Goal: Use online tool/utility: Utilize a website feature to perform a specific function

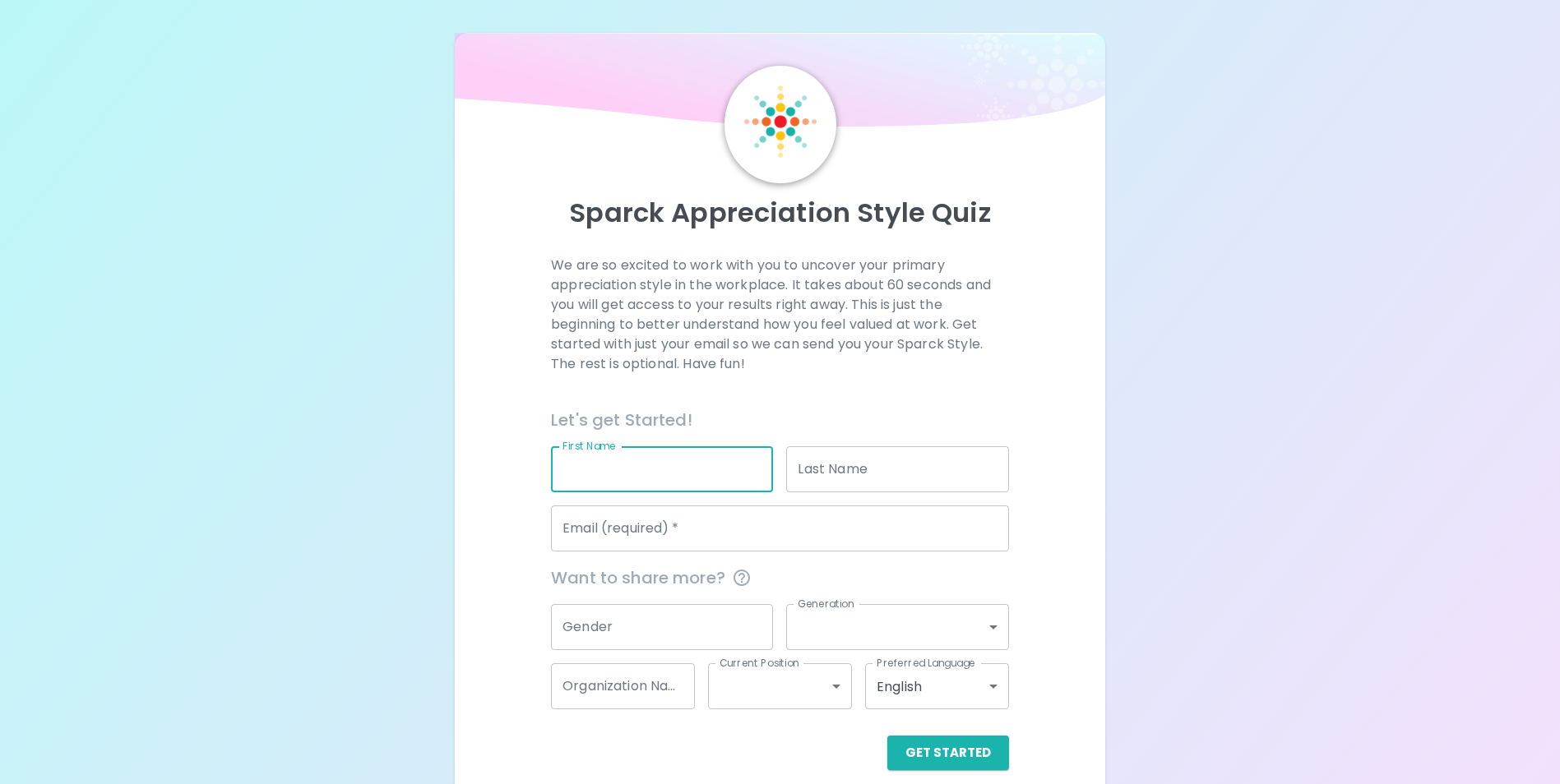
drag, startPoint x: 645, startPoint y: 472, endPoint x: 660, endPoint y: 465, distance: 16.6
click at [645, 472] on input "First Name" at bounding box center [662, 469] width 222 height 46
type input "Tori"
click at [919, 460] on input "Last Name" at bounding box center [897, 469] width 222 height 46
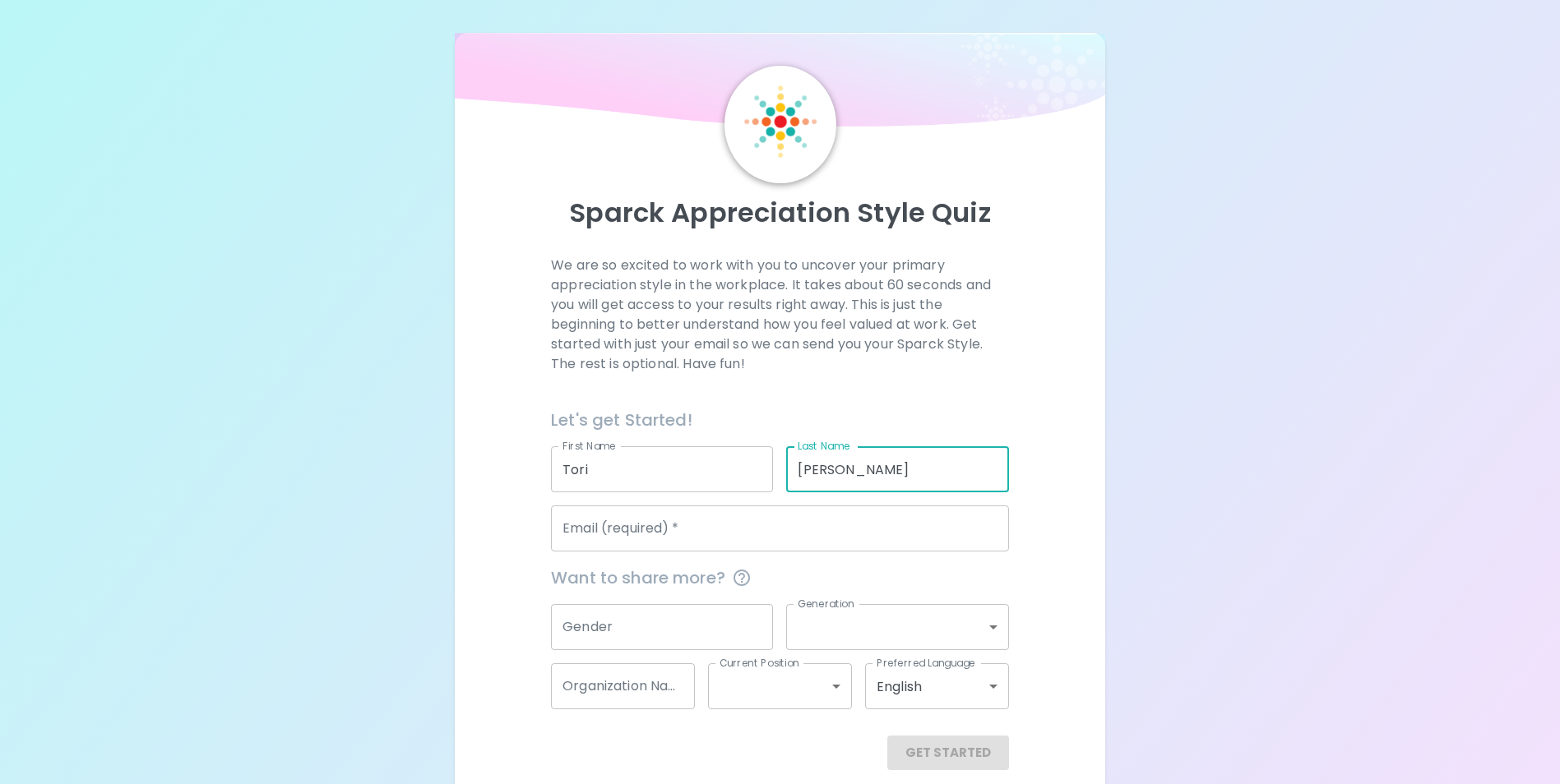
type input "[PERSON_NAME]"
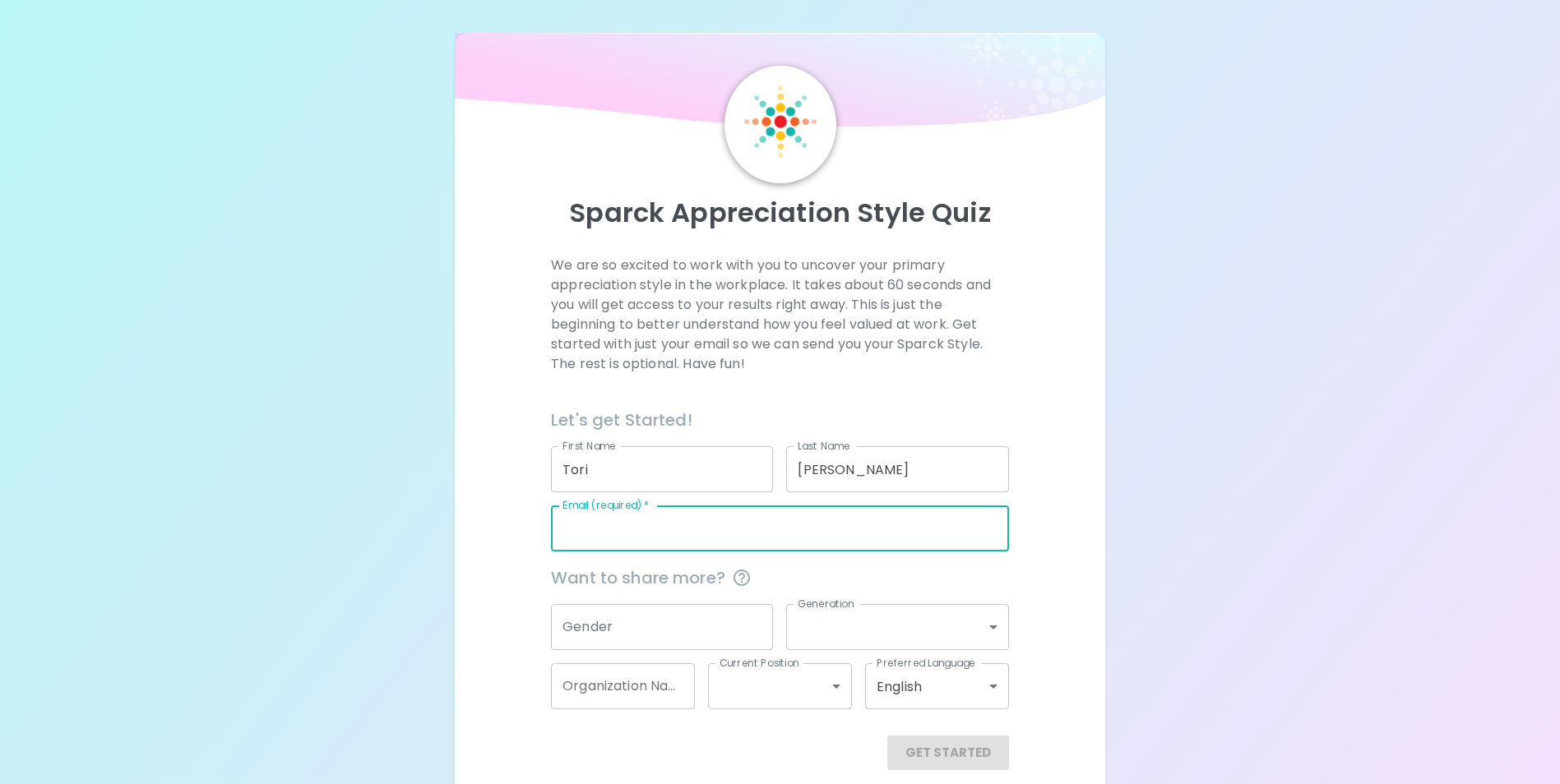
click at [716, 522] on input "Email (required)   *" at bounding box center [780, 528] width 458 height 46
type input "[EMAIL_ADDRESS][DOMAIN_NAME]"
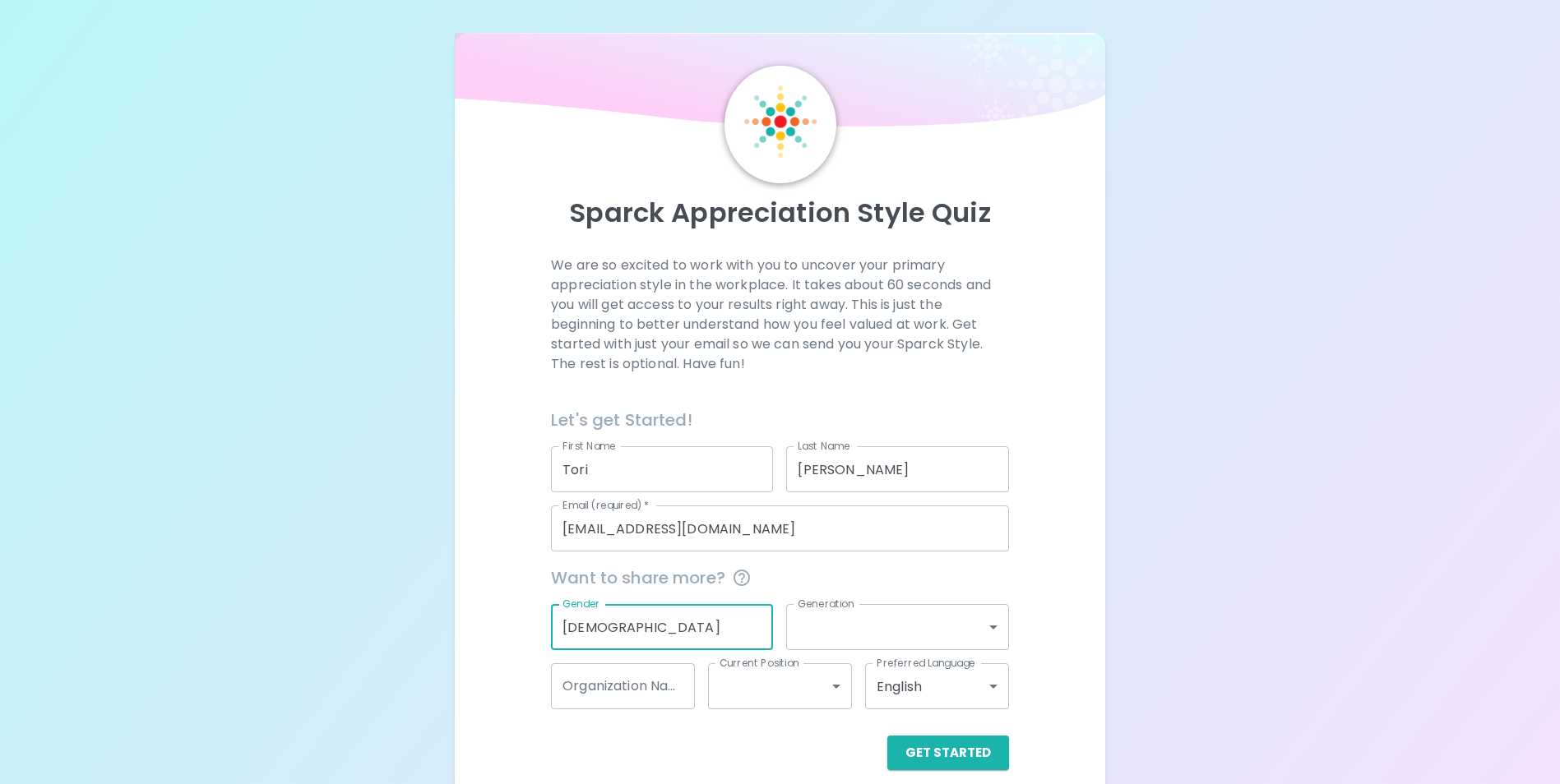
type input "[DEMOGRAPHIC_DATA]"
click at [862, 620] on body "Sparck Appreciation Style Quiz We are so excited to work with you to uncover yo…" at bounding box center [785, 401] width 1572 height 803
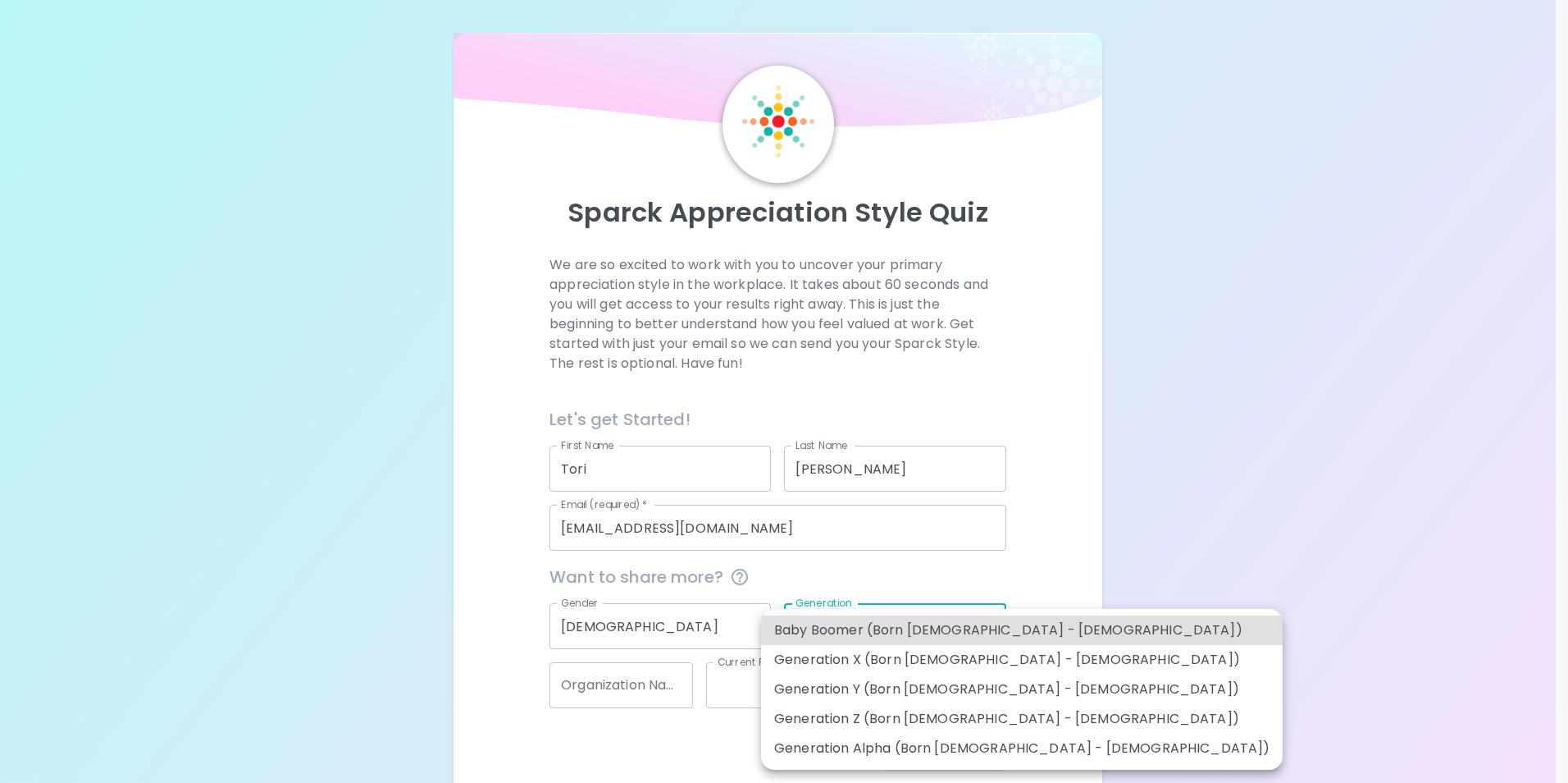
click at [991, 685] on li "Generation Y (Born [DEMOGRAPHIC_DATA] - [DEMOGRAPHIC_DATA])" at bounding box center [1021, 689] width 521 height 30
type input "generation_y"
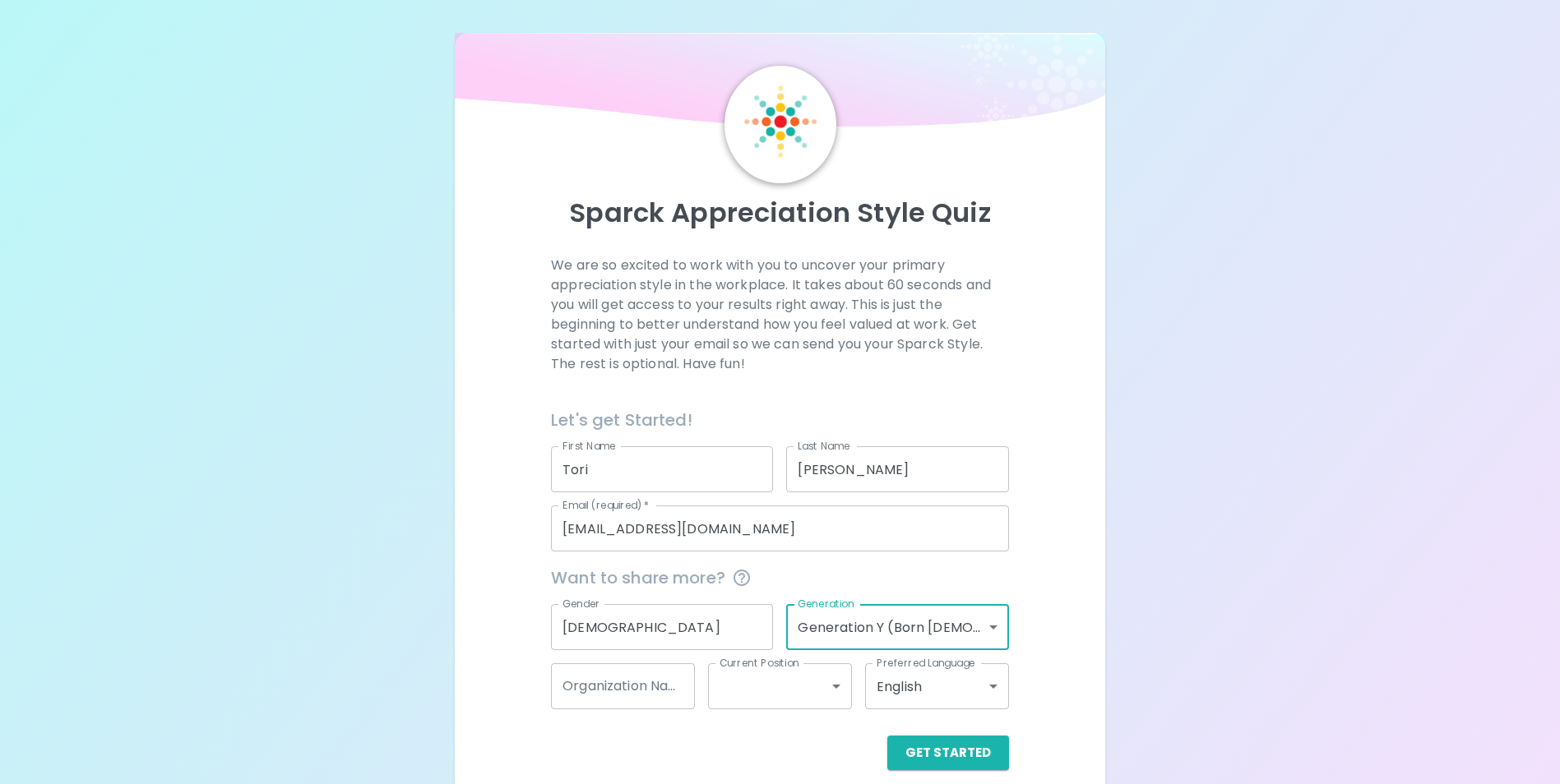
click at [668, 690] on input "Organization Name" at bounding box center [623, 686] width 144 height 46
type input "Wedgewood"
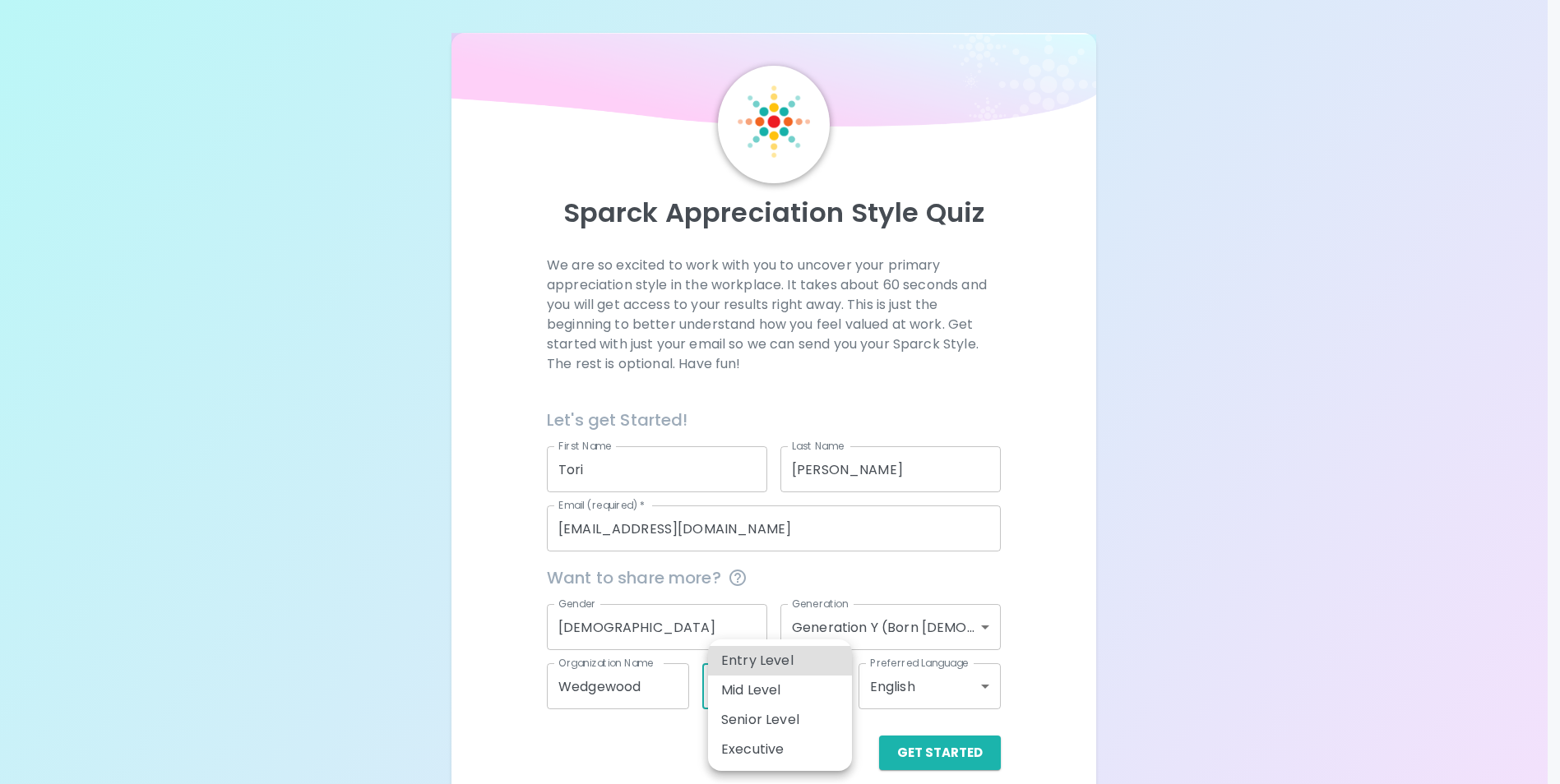
click at [824, 689] on body "Sparck Appreciation Style Quiz We are so excited to work with you to uncover yo…" at bounding box center [780, 401] width 1560 height 803
click at [824, 689] on li "Mid Level" at bounding box center [780, 690] width 144 height 30
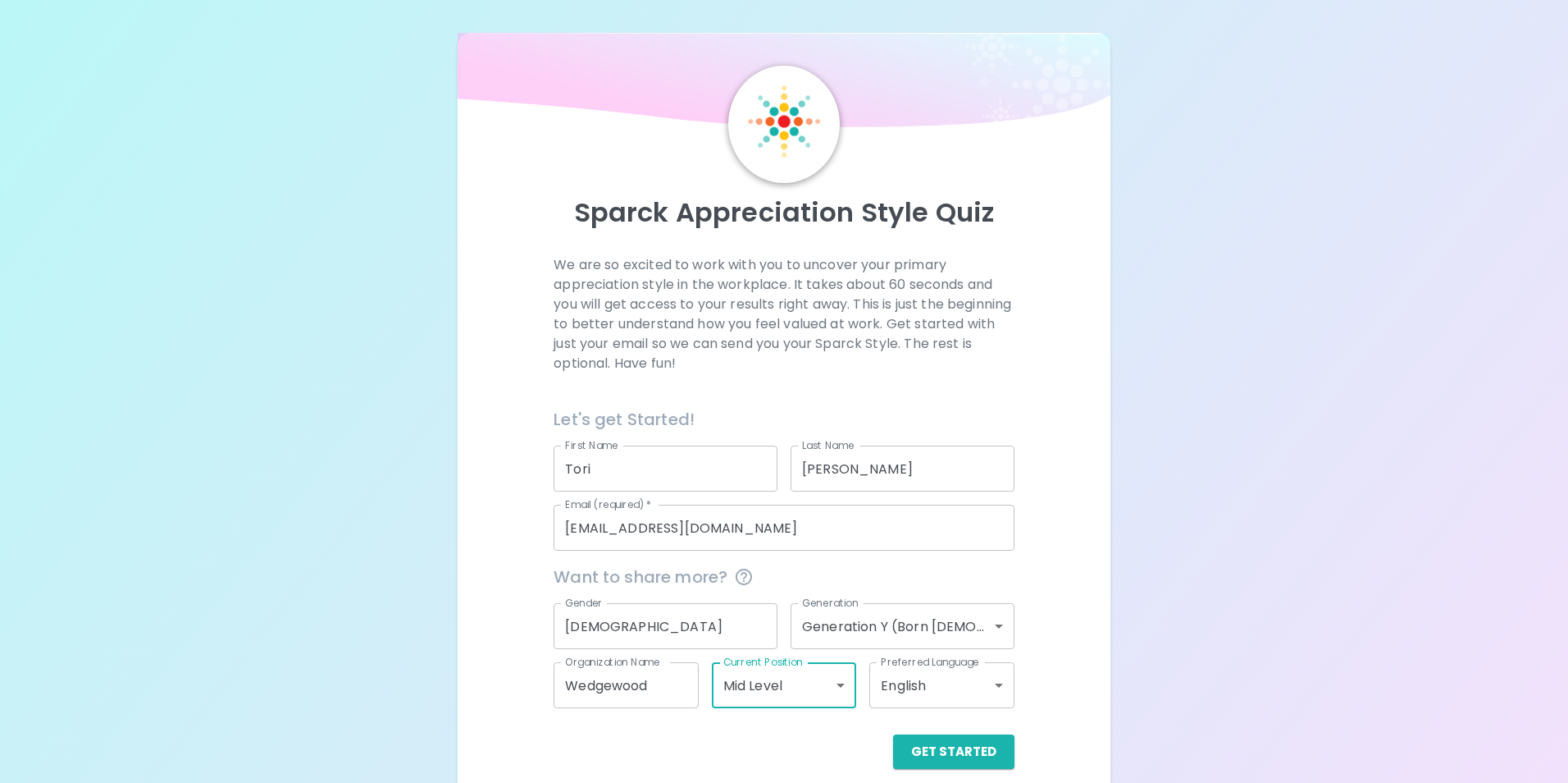
type input "mid_level"
click at [841, 685] on body "Sparck Appreciation Style Quiz We are so excited to work with you to uncover yo…" at bounding box center [778, 400] width 1556 height 802
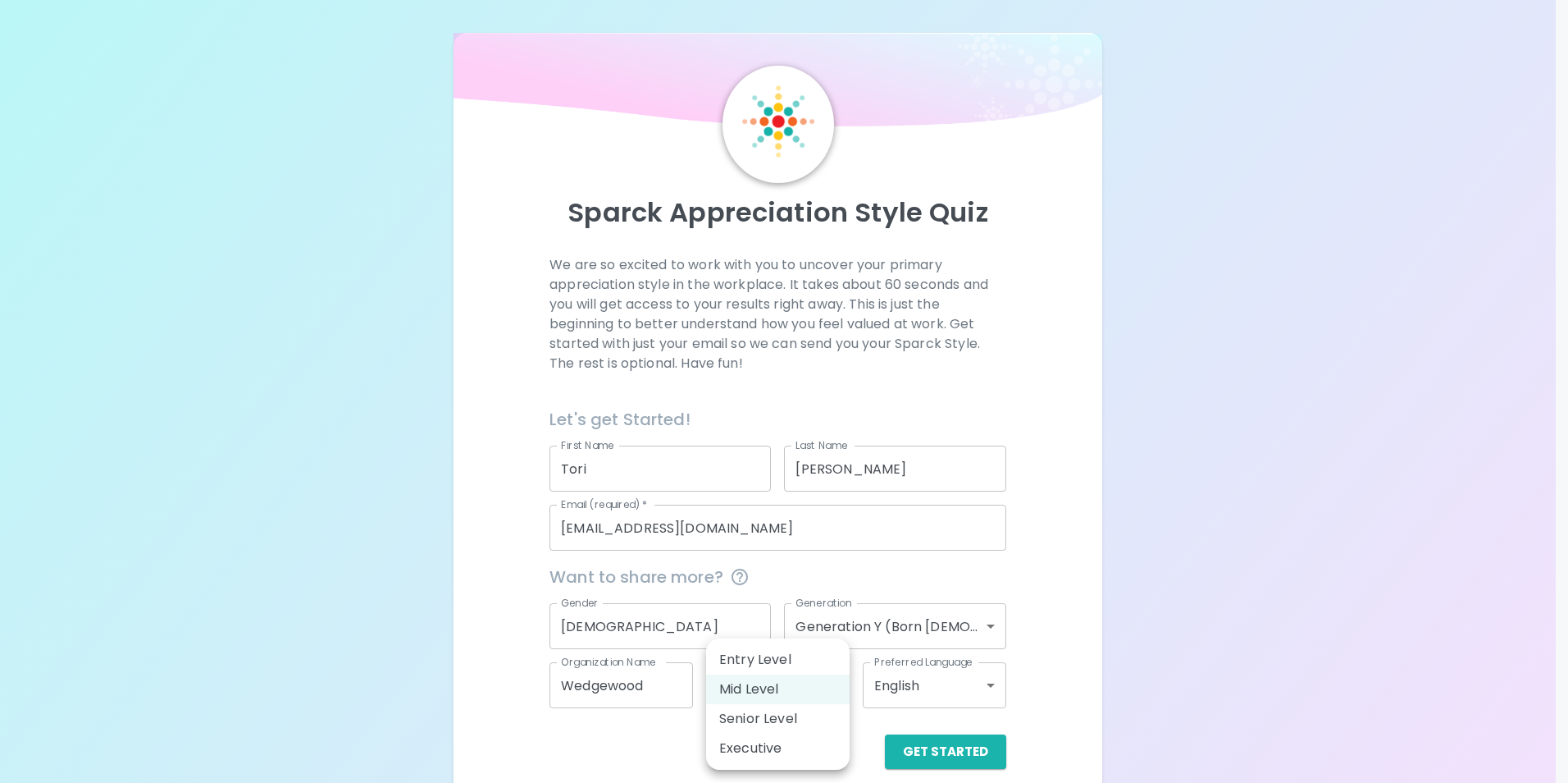
click at [1084, 725] on div at bounding box center [784, 392] width 1568 height 783
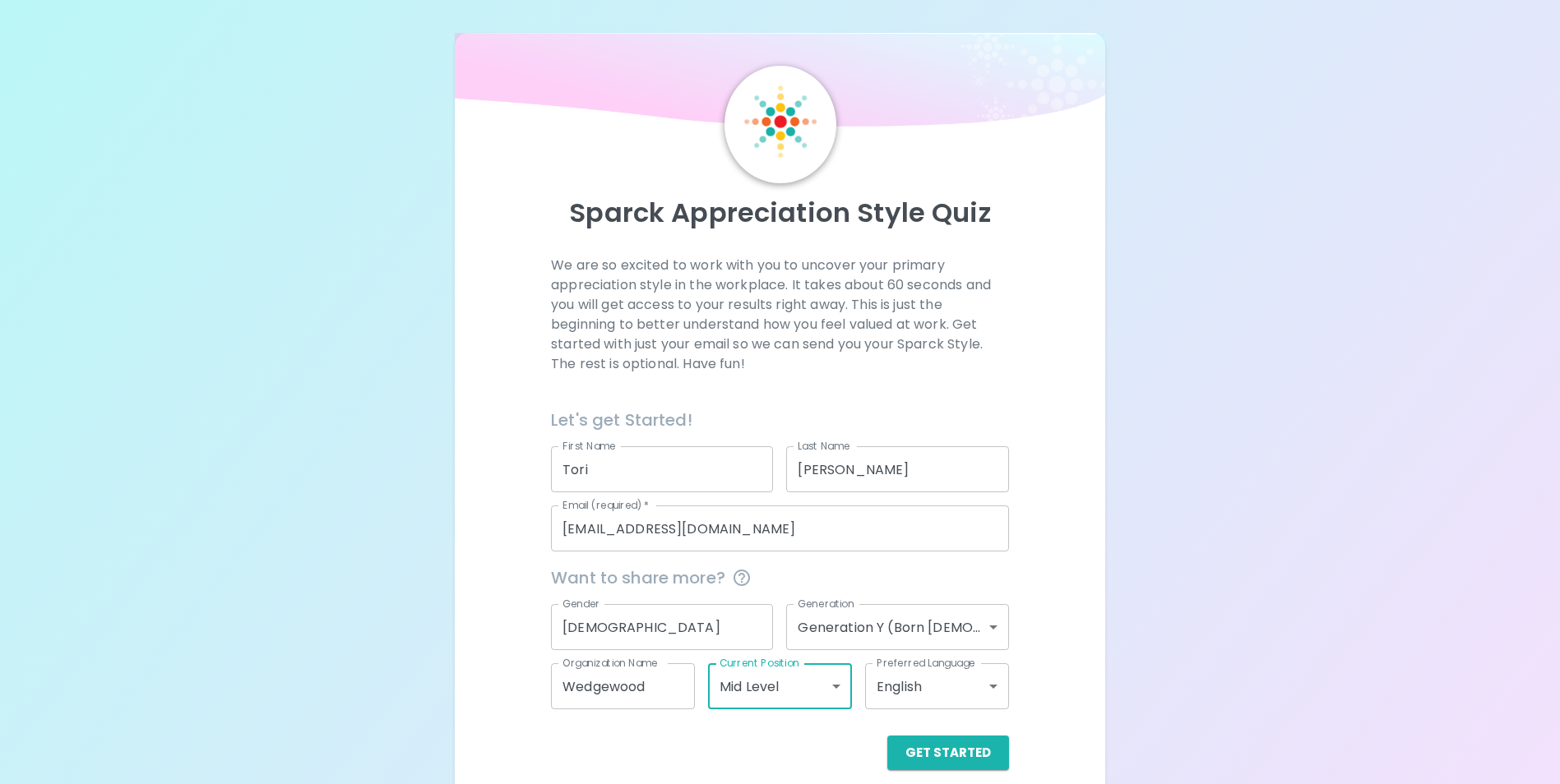
scroll to position [19, 0]
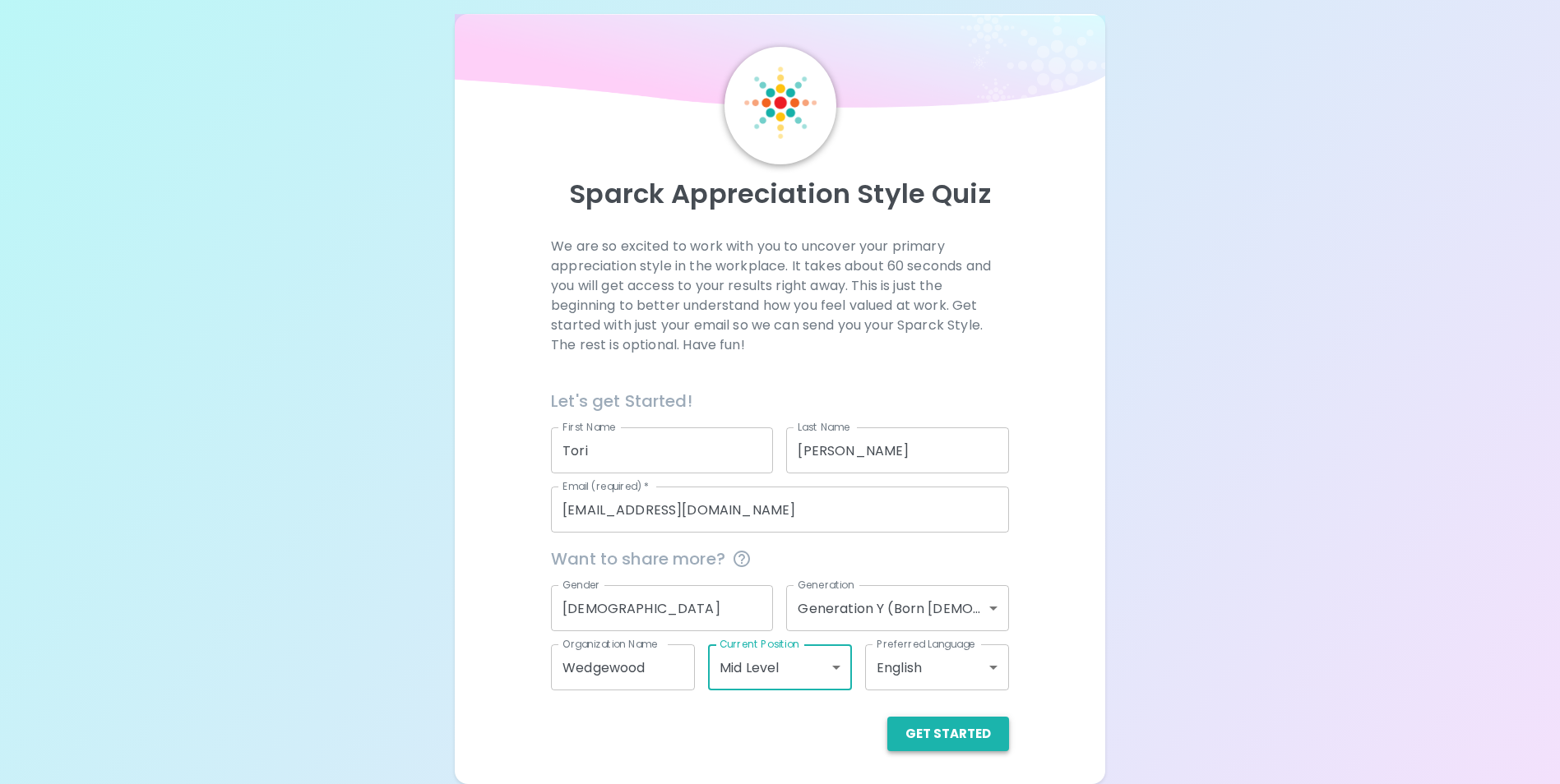
click at [944, 732] on button "Get Started" at bounding box center [947, 734] width 122 height 35
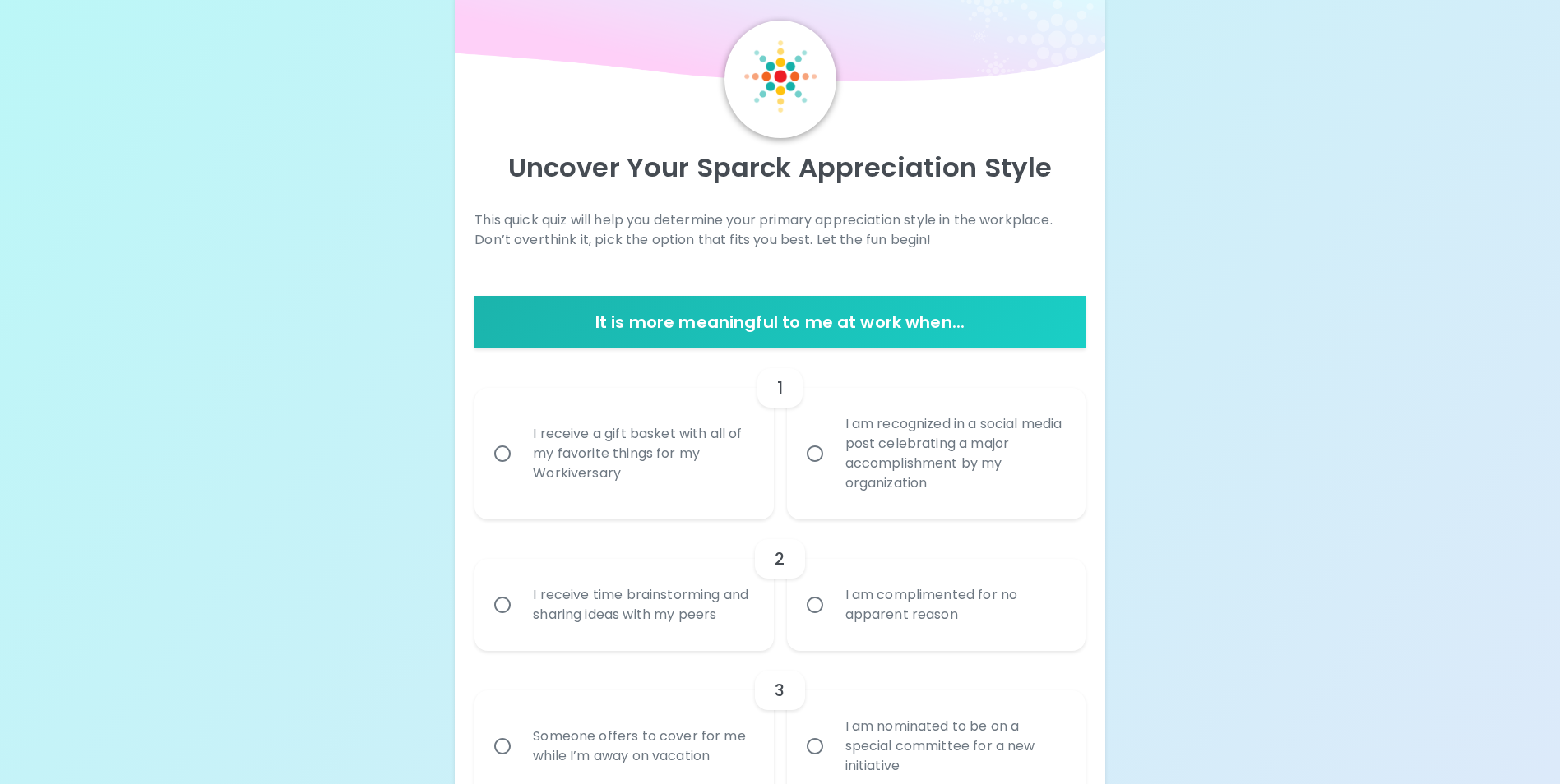
scroll to position [82, 0]
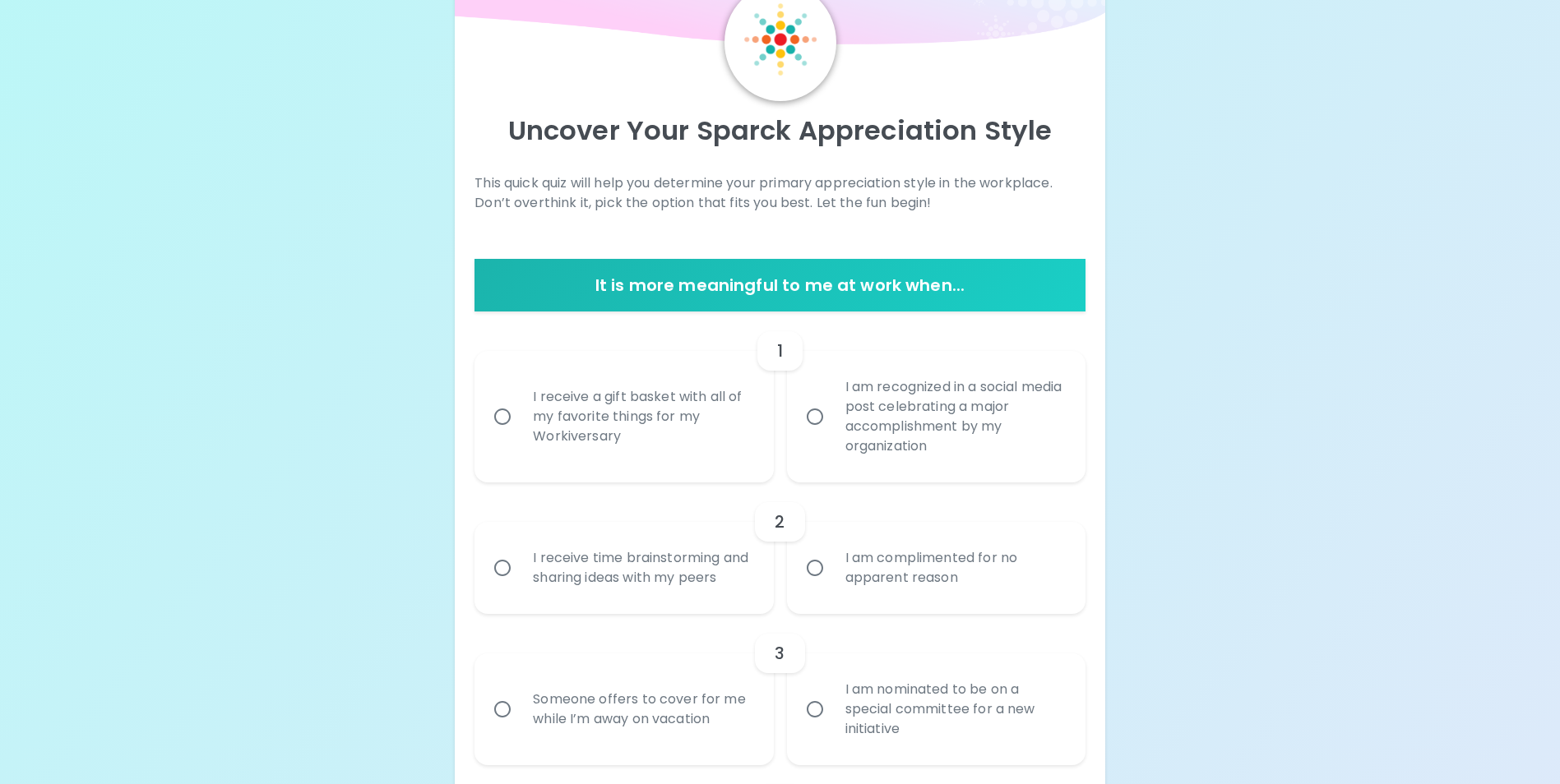
click at [566, 431] on div "I receive a gift basket with all of my favorite things for my Workiversary" at bounding box center [641, 417] width 244 height 99
click at [520, 431] on input "I receive a gift basket with all of my favorite things for my Workiversary" at bounding box center [502, 417] width 35 height 35
radio input "true"
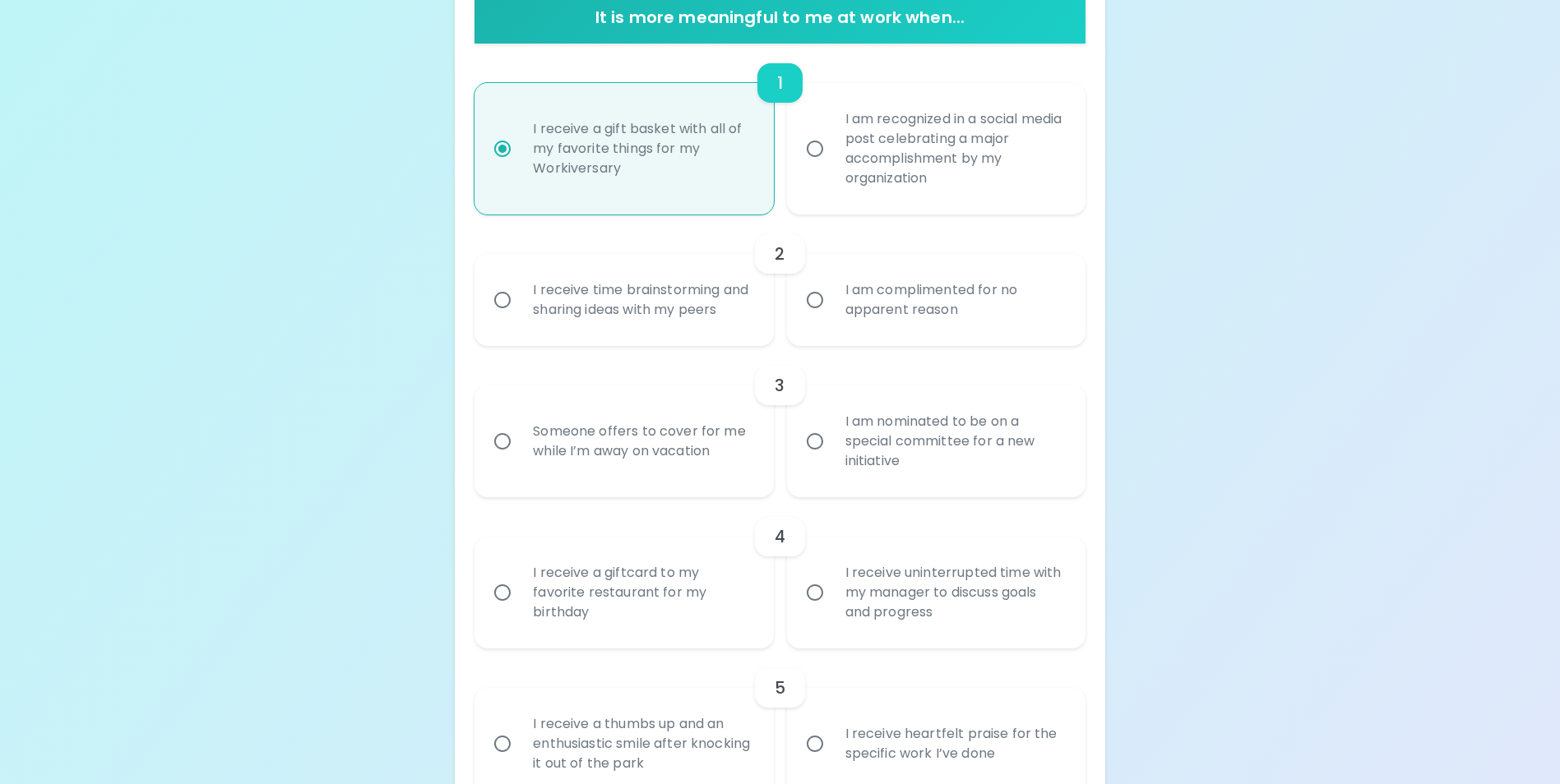
scroll to position [378, 0]
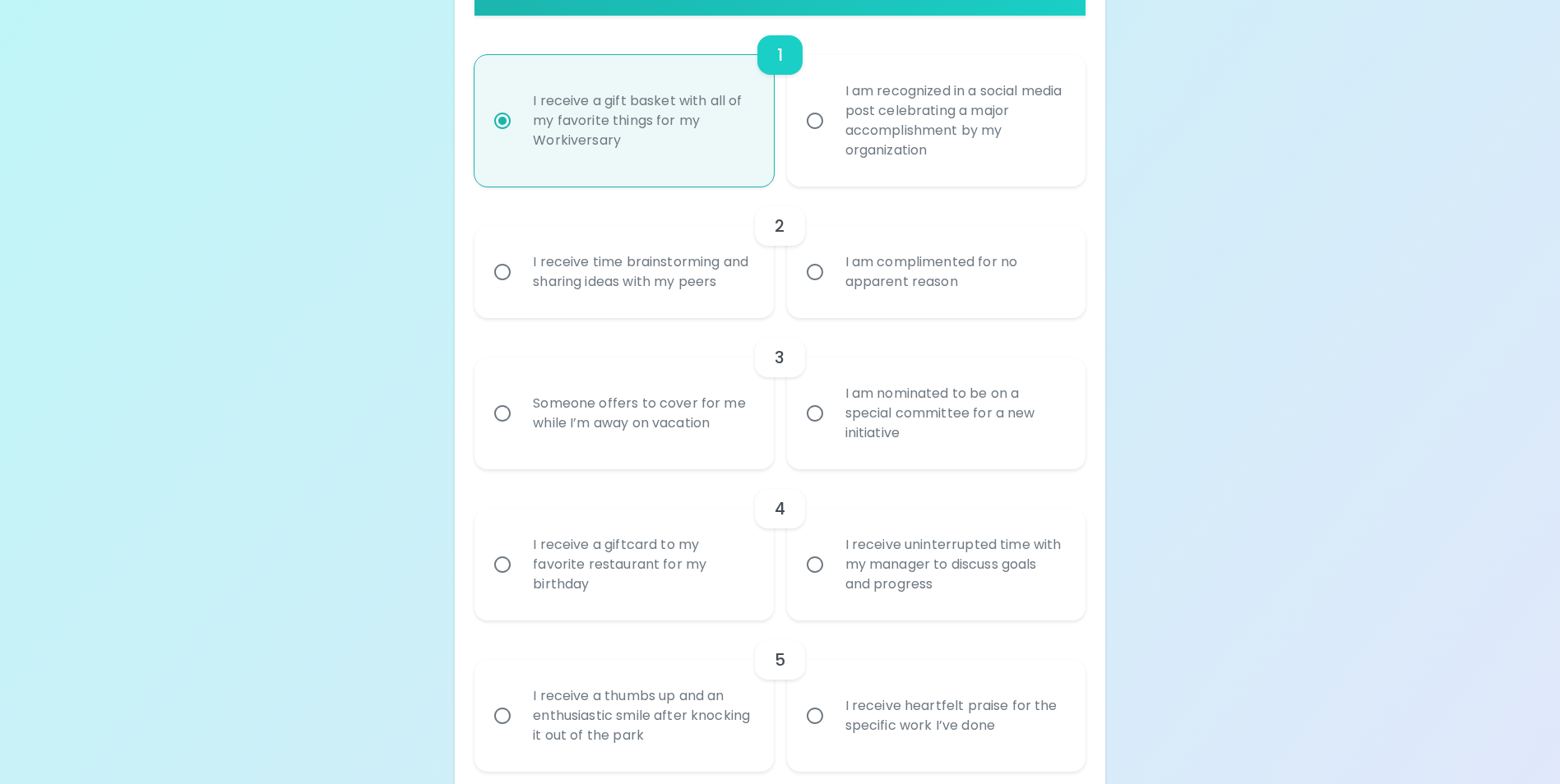
click at [663, 263] on div "I receive time brainstorming and sharing ideas with my peers" at bounding box center [641, 273] width 244 height 79
click at [520, 263] on input "I receive time brainstorming and sharing ideas with my peers" at bounding box center [502, 272] width 35 height 35
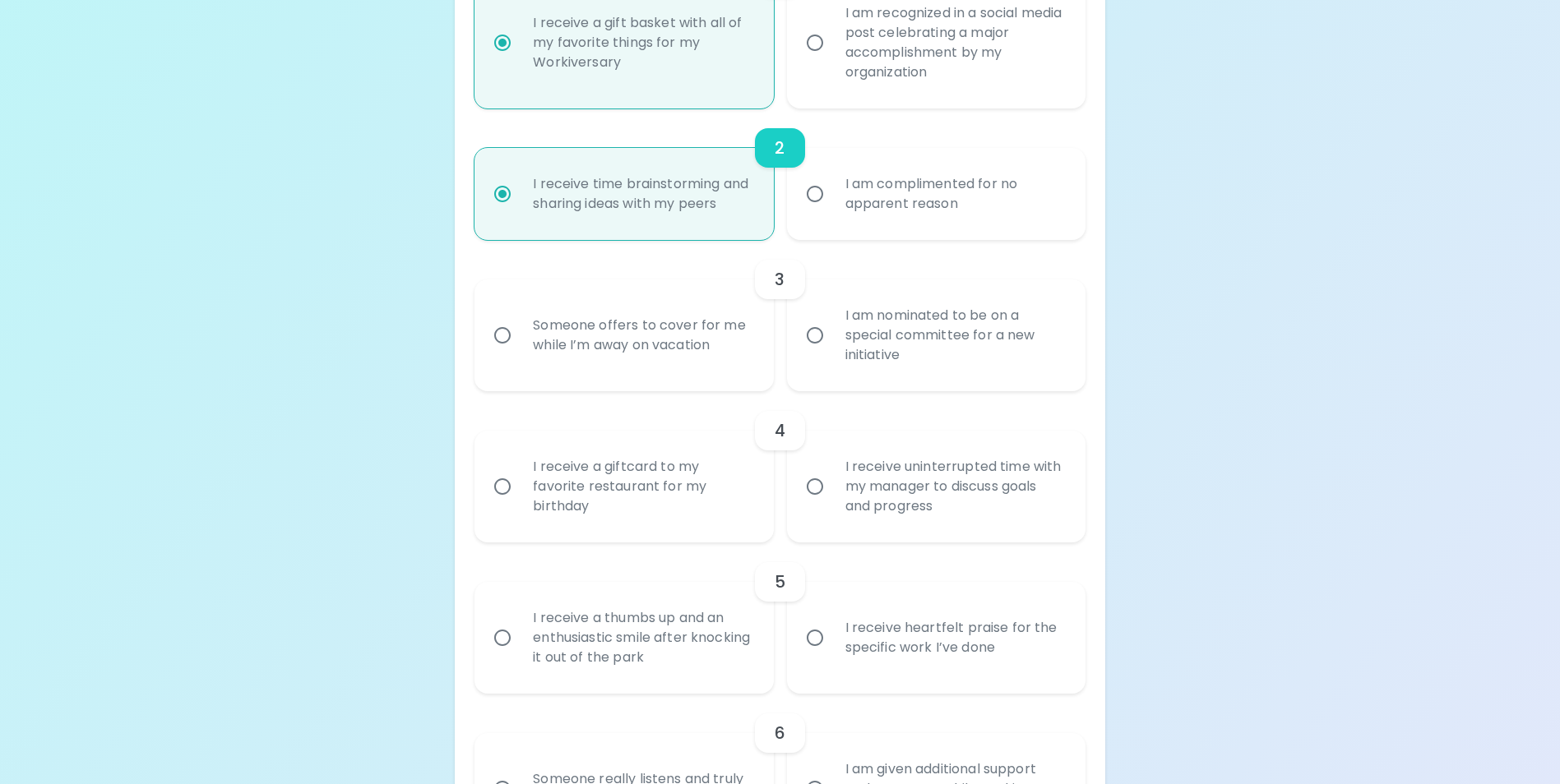
scroll to position [510, 0]
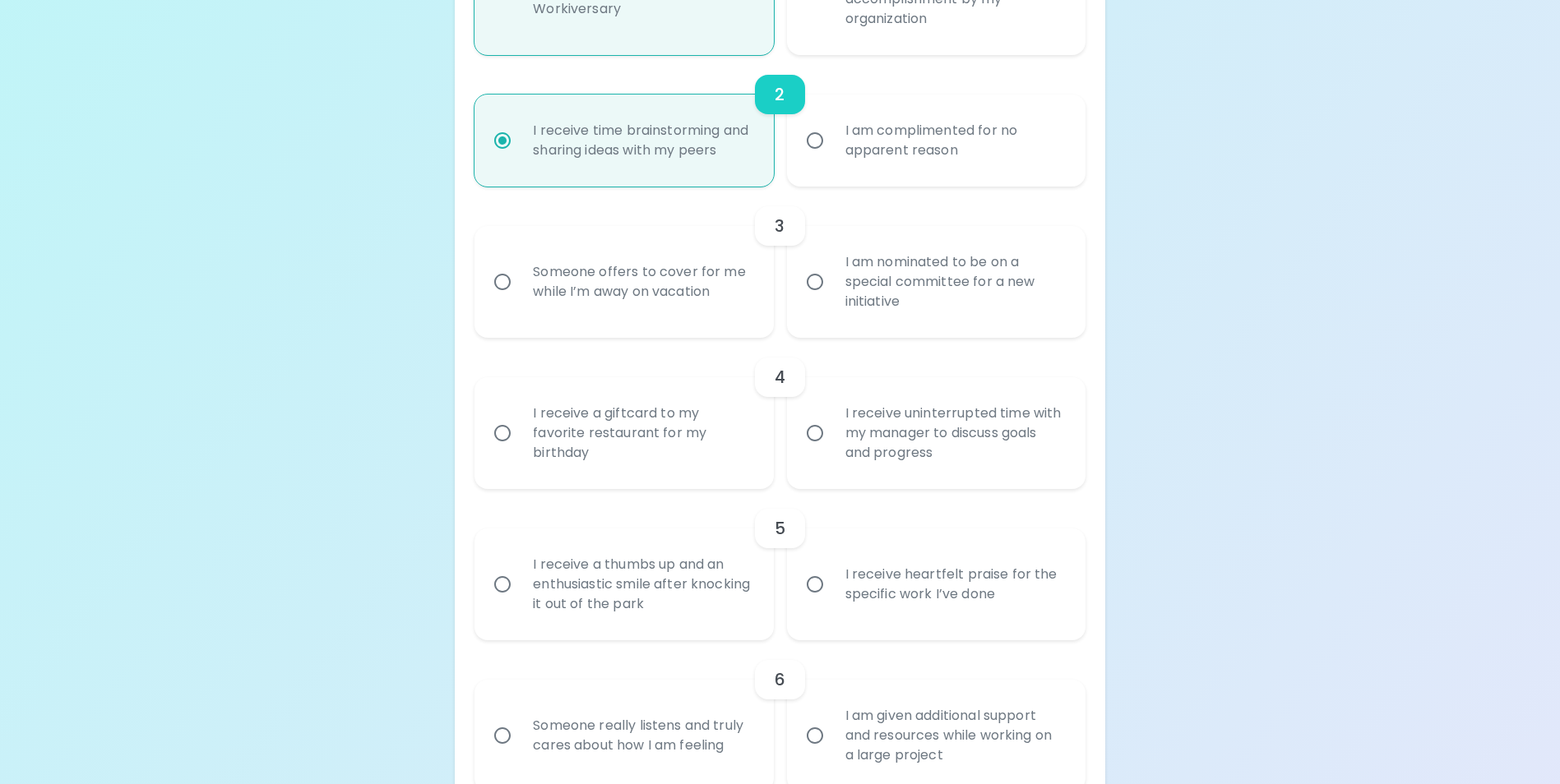
radio input "true"
click at [636, 284] on div "Someone offers to cover for me while I’m away on vacation" at bounding box center [641, 282] width 244 height 79
click at [520, 284] on input "Someone offers to cover for me while I’m away on vacation" at bounding box center [502, 281] width 35 height 35
radio input "false"
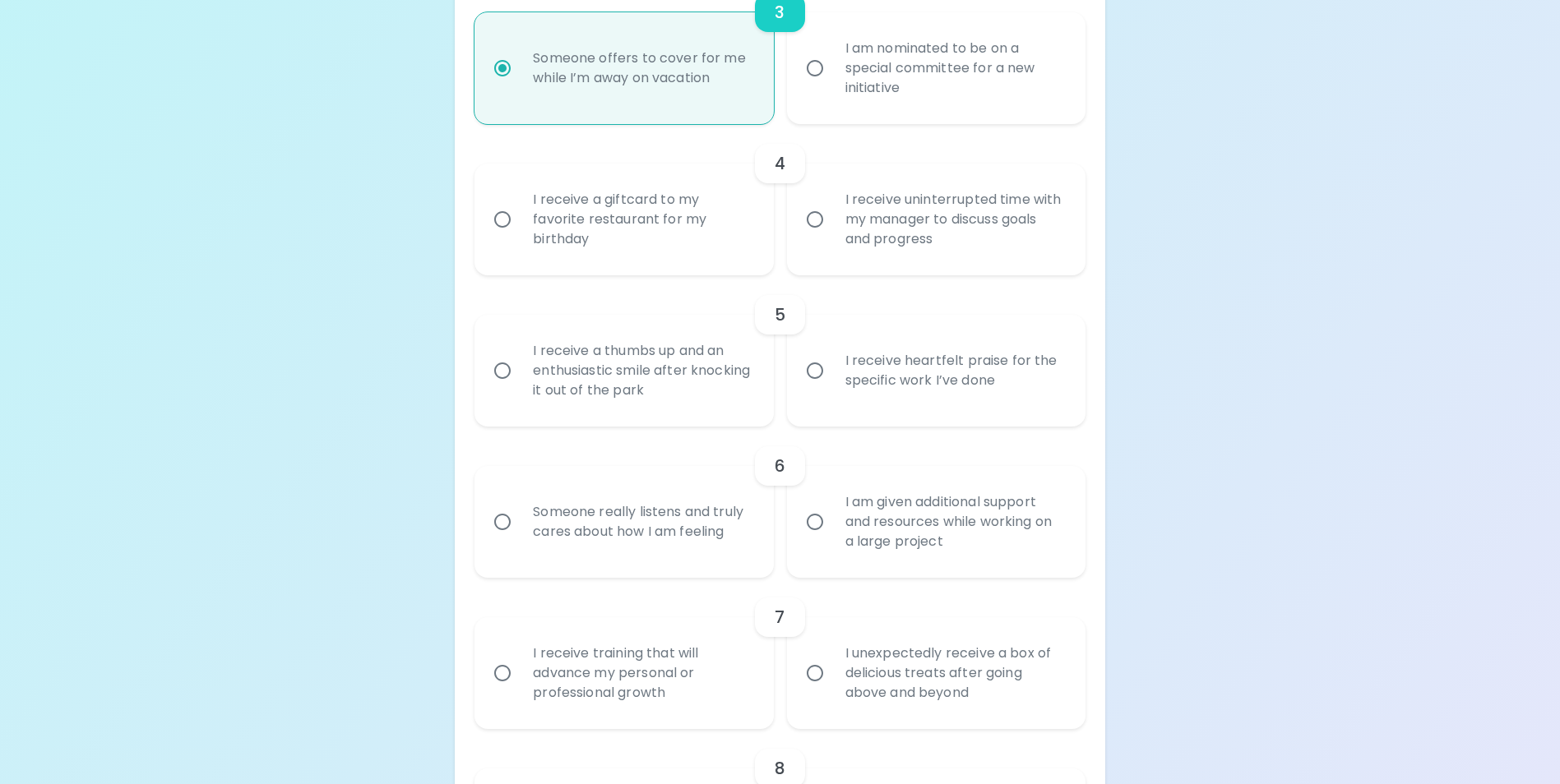
scroll to position [641, 0]
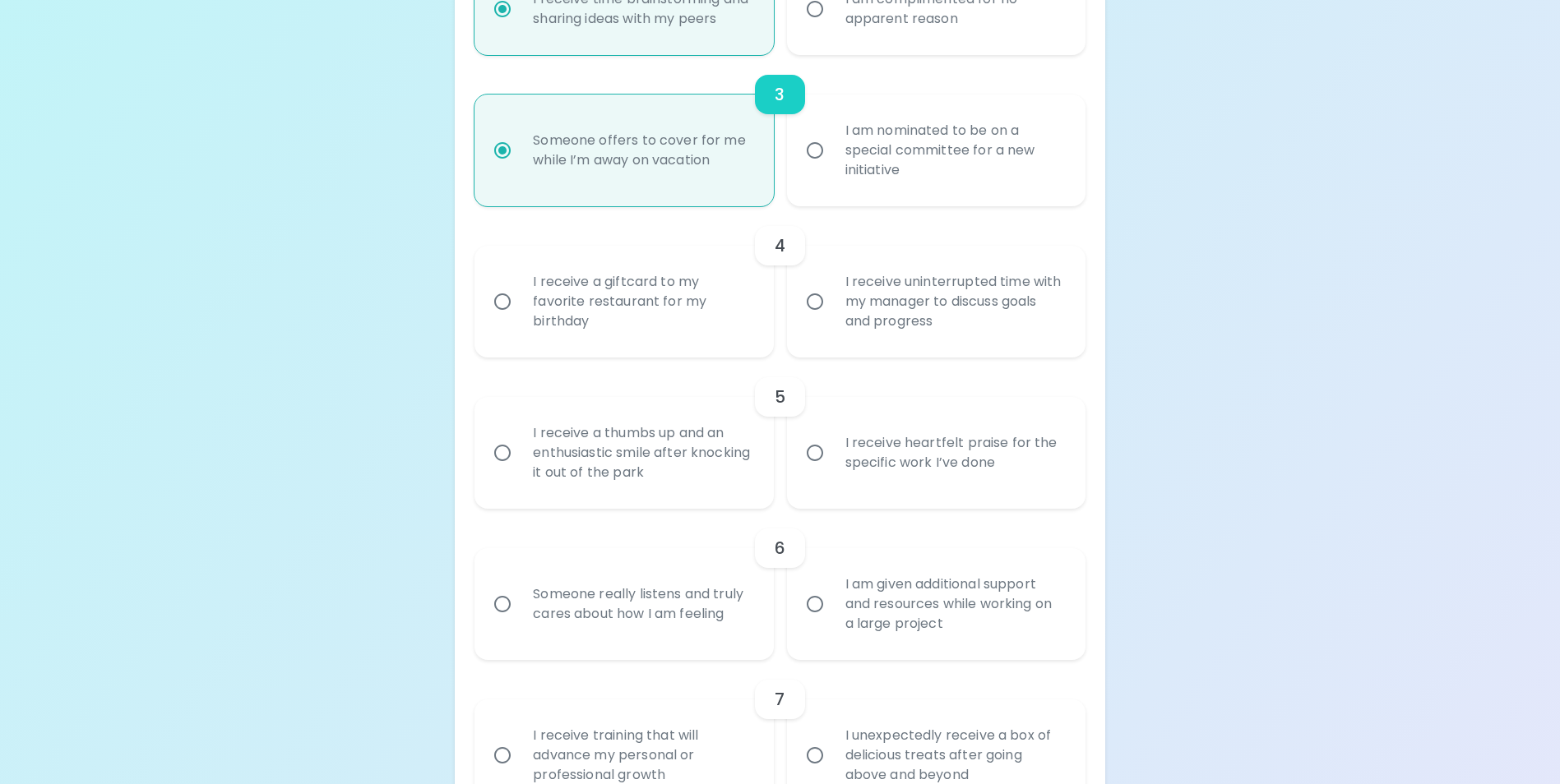
radio input "true"
click at [1082, 334] on div "I receive uninterrupted time with my manager to discuss goals and progress" at bounding box center [937, 301] width 298 height 112
click at [1052, 331] on div "I receive uninterrupted time with my manager to discuss goals and progress" at bounding box center [953, 302] width 244 height 99
click at [832, 319] on input "I receive uninterrupted time with my manager to discuss goals and progress" at bounding box center [814, 301] width 35 height 35
radio input "false"
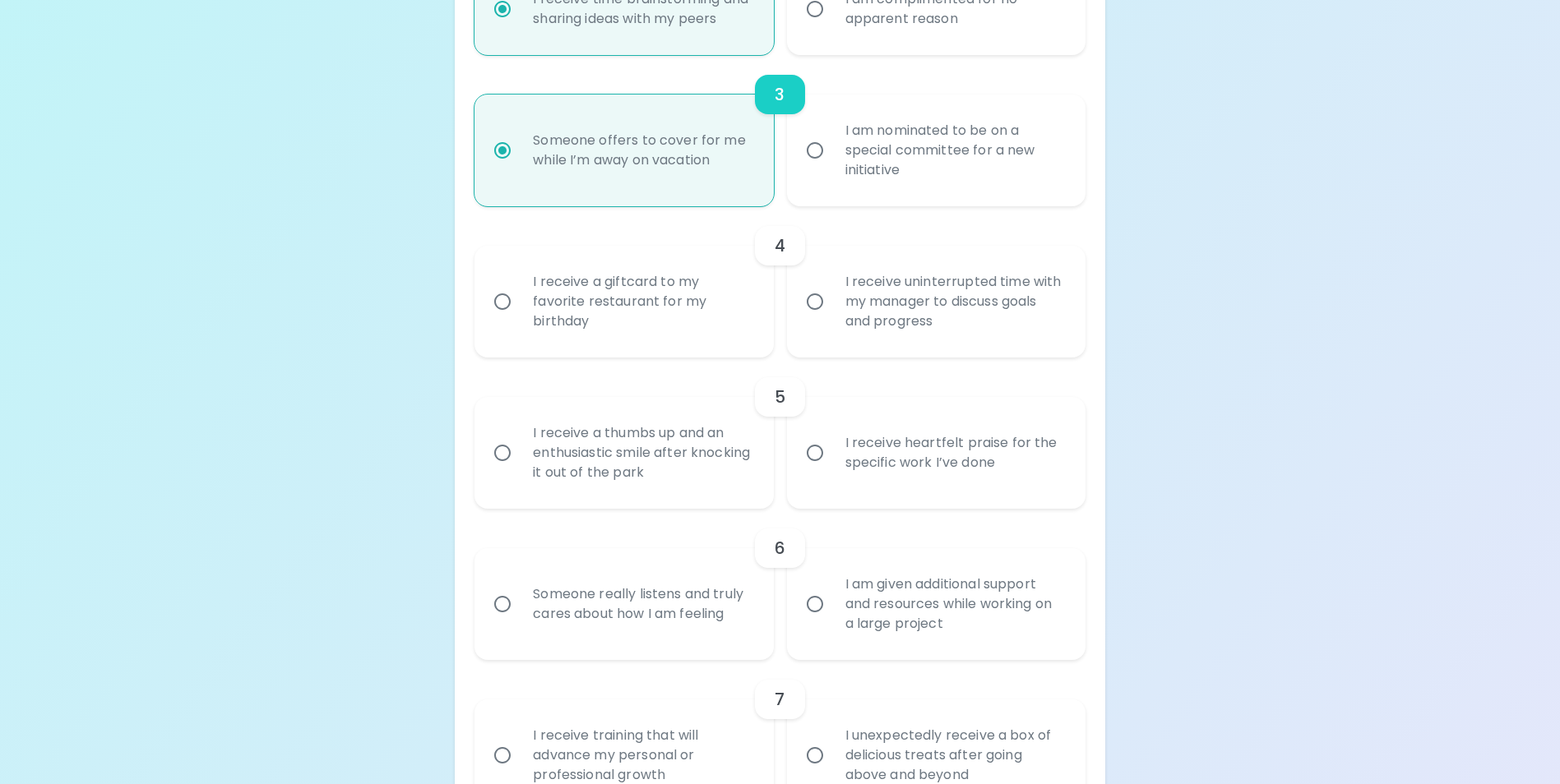
radio input "false"
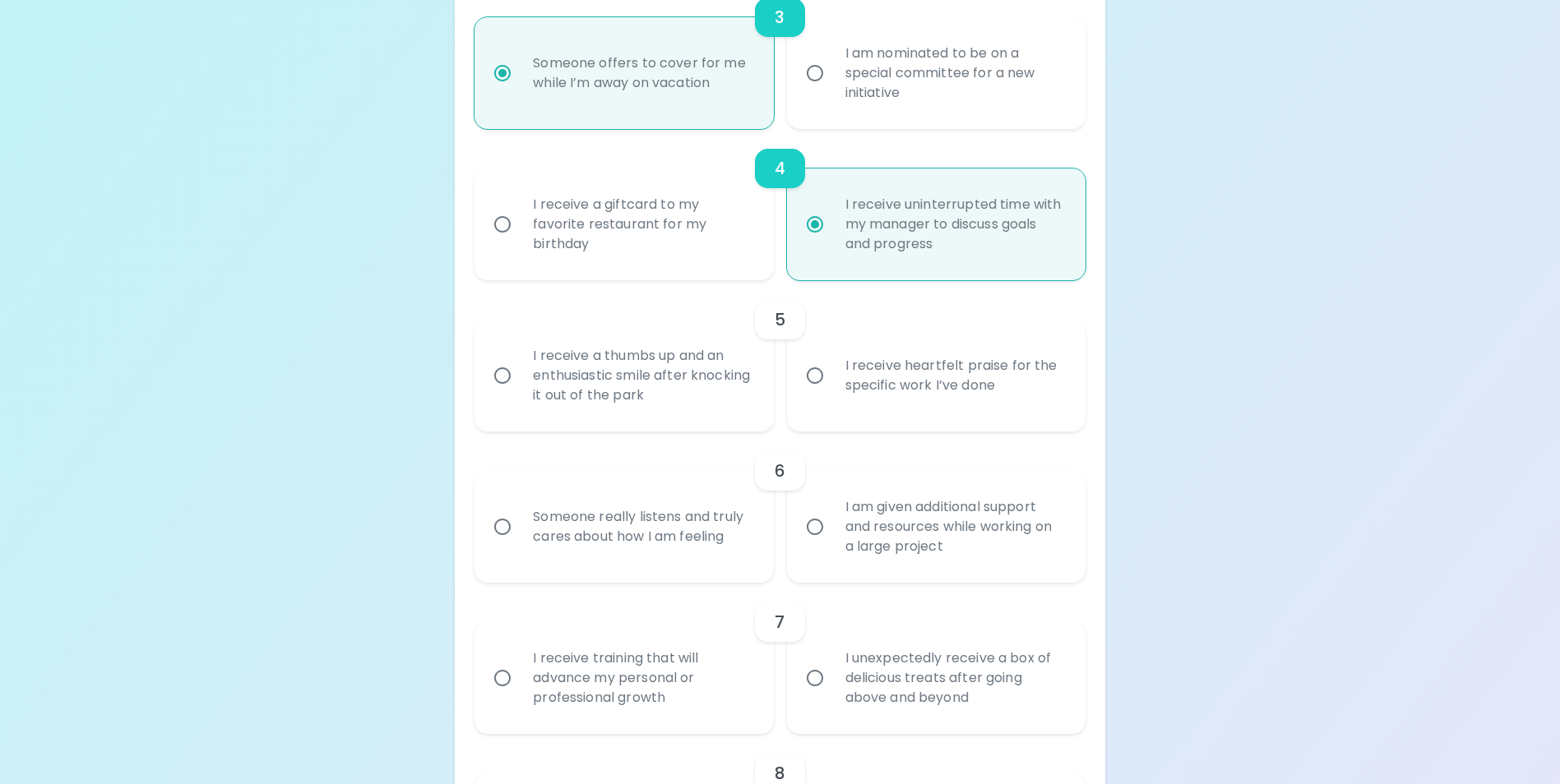
scroll to position [772, 0]
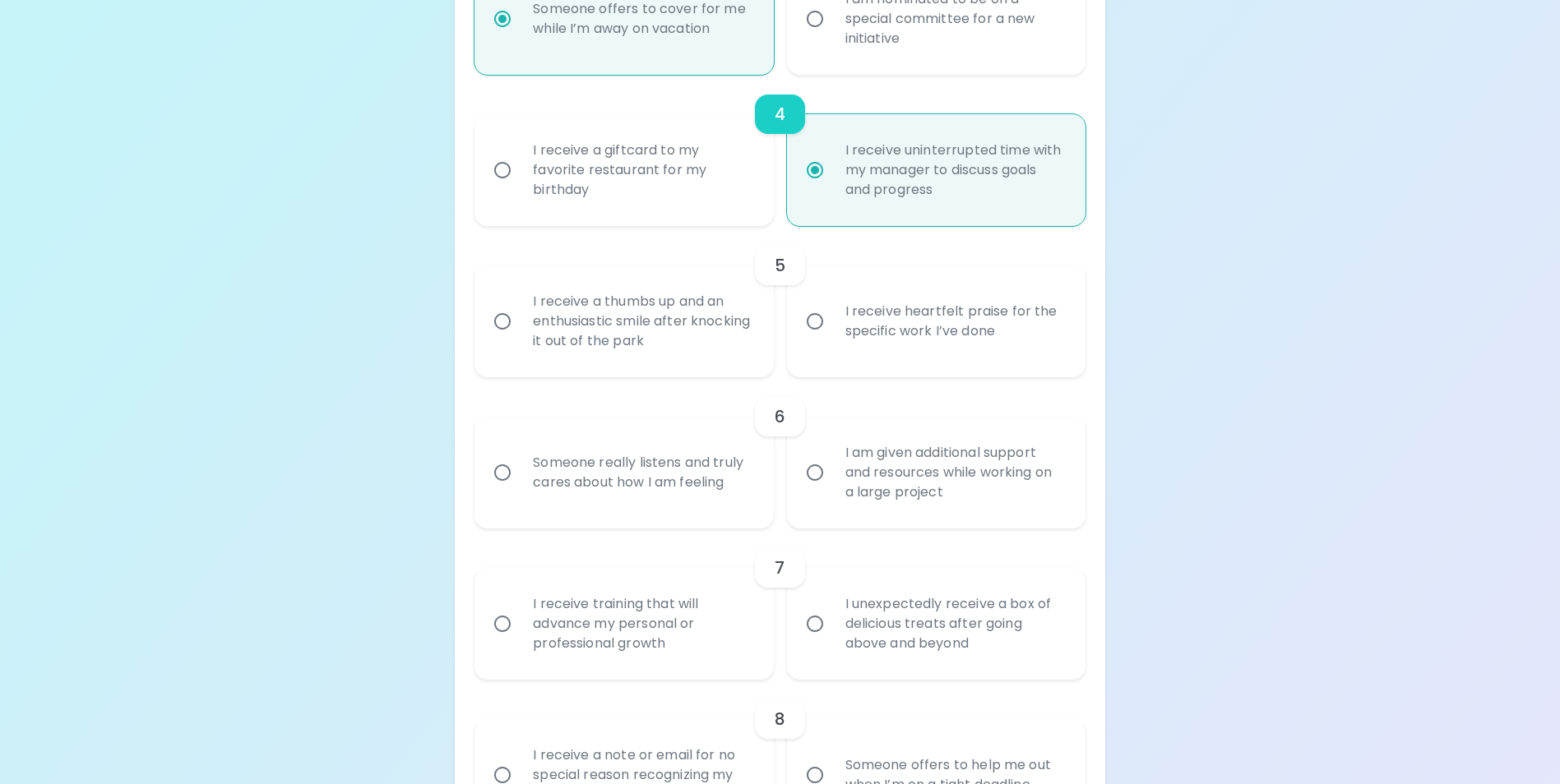
radio input "true"
click at [924, 307] on div "I receive heartfelt praise for the specific work I’ve done" at bounding box center [953, 321] width 244 height 79
click at [832, 307] on input "I receive heartfelt praise for the specific work I’ve done" at bounding box center [814, 321] width 35 height 35
radio input "false"
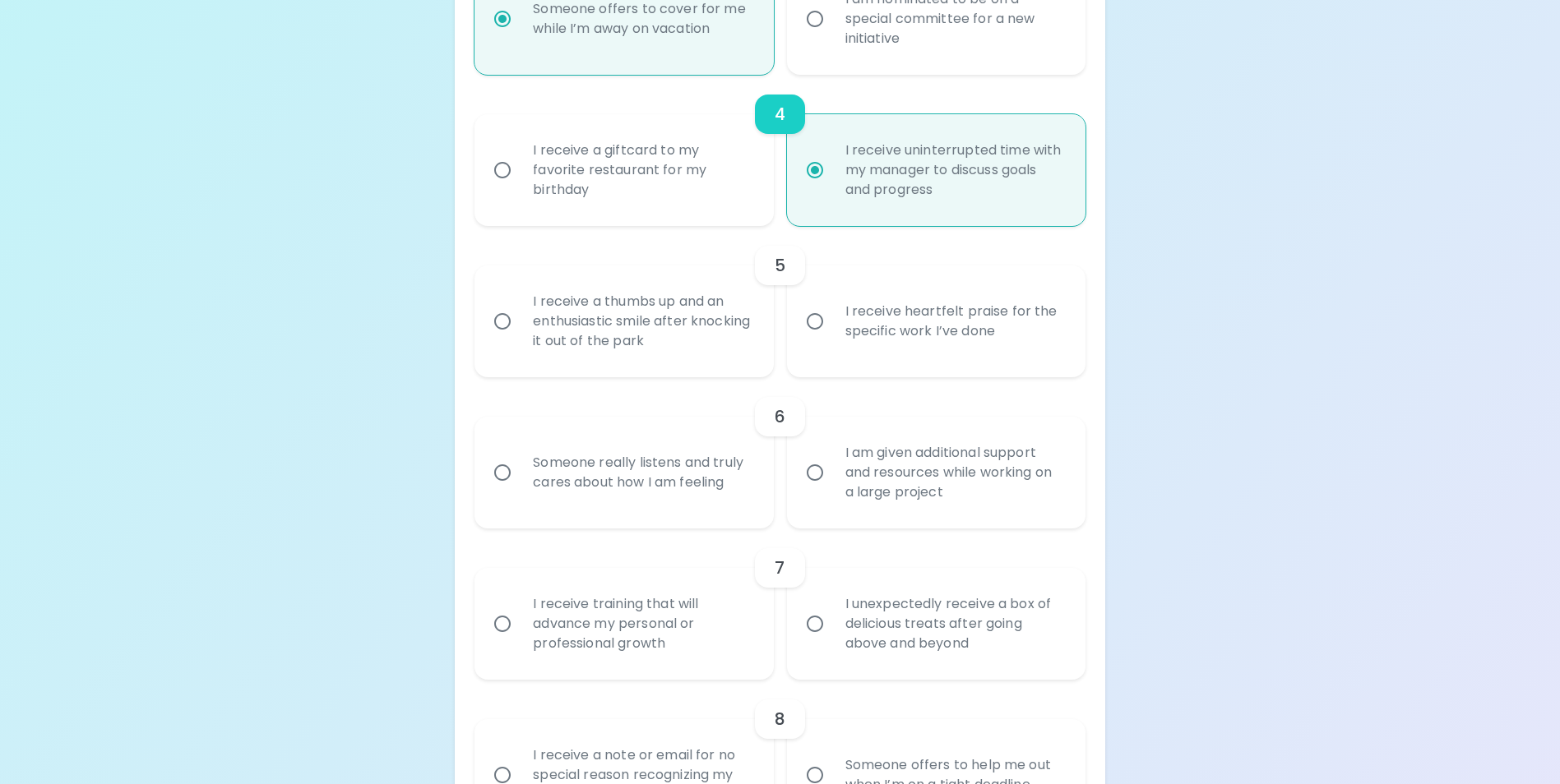
radio input "false"
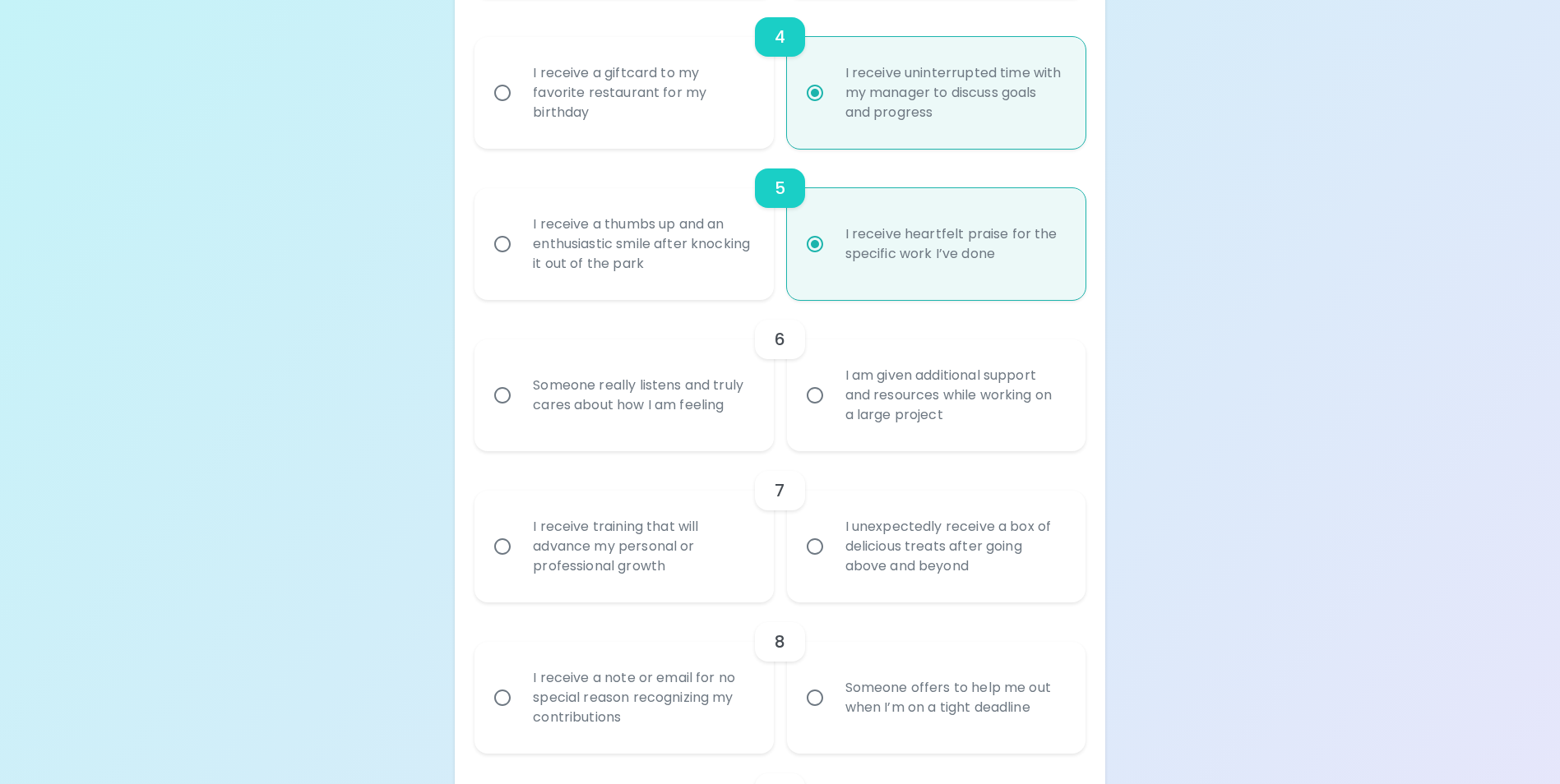
scroll to position [904, 0]
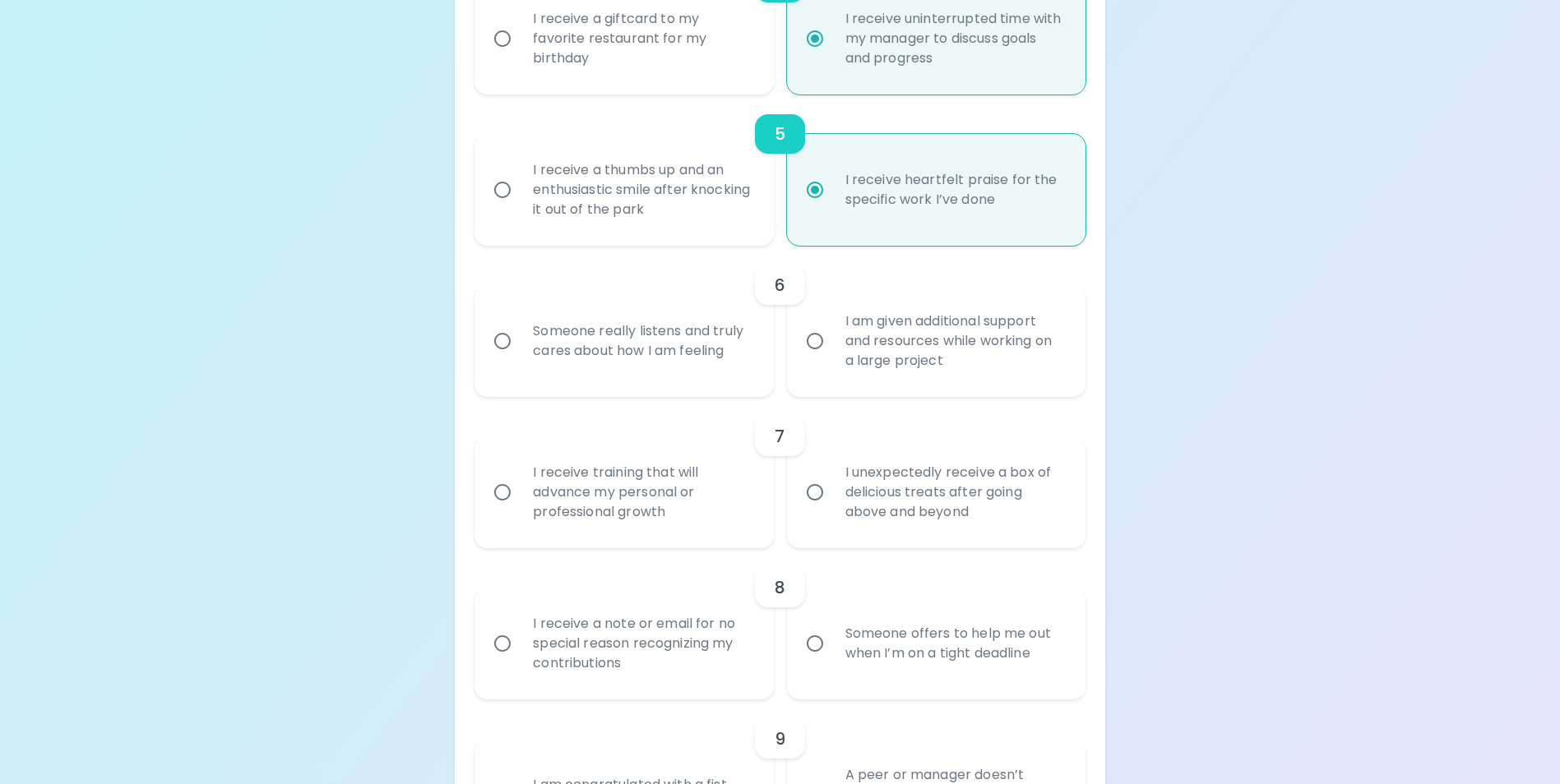
radio input "true"
click at [677, 341] on div "Someone really listens and truly cares about how I am feeling" at bounding box center [641, 341] width 244 height 79
click at [520, 341] on input "Someone really listens and truly cares about how I am feeling" at bounding box center [502, 341] width 35 height 35
radio input "false"
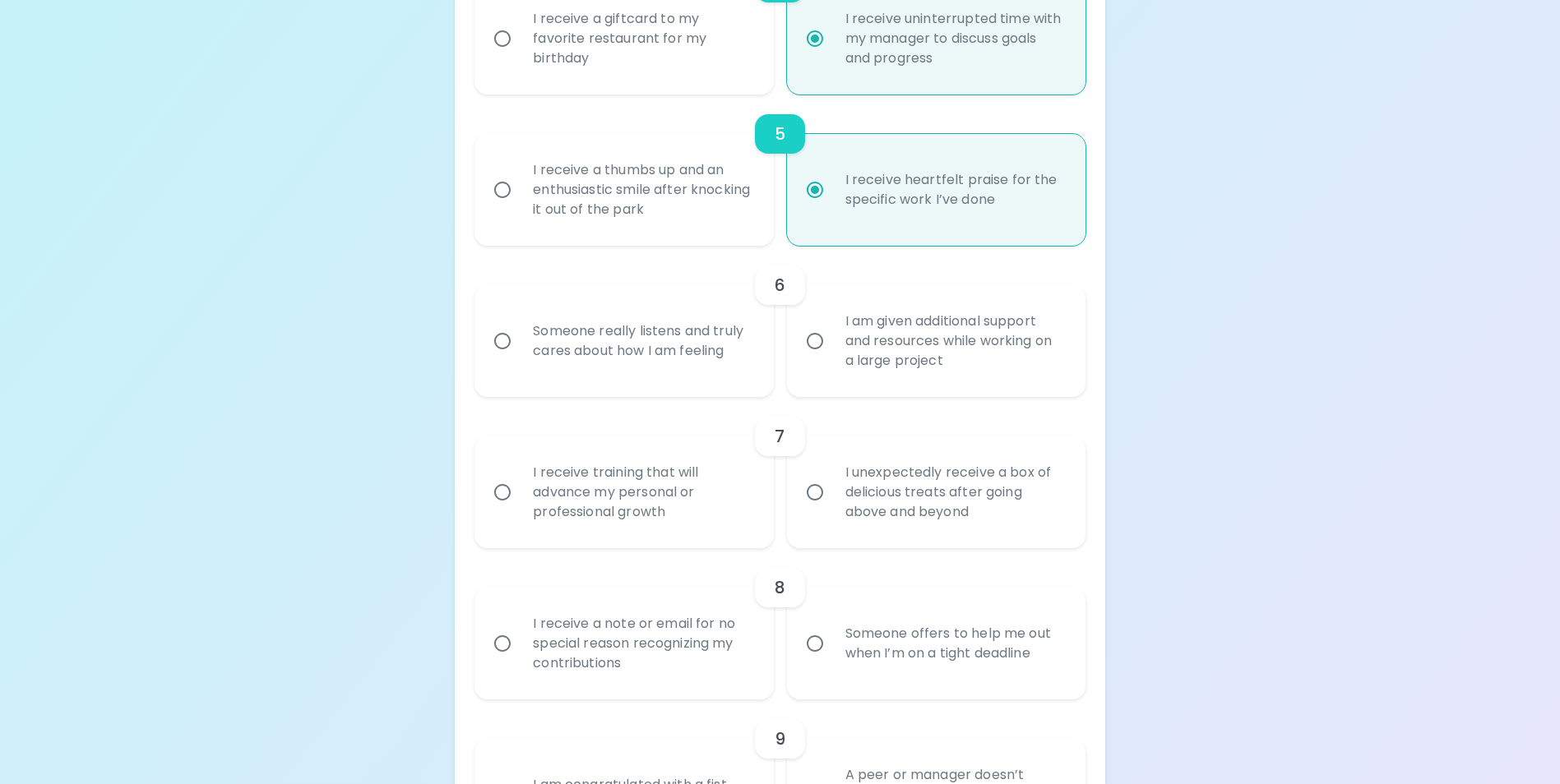
radio input "false"
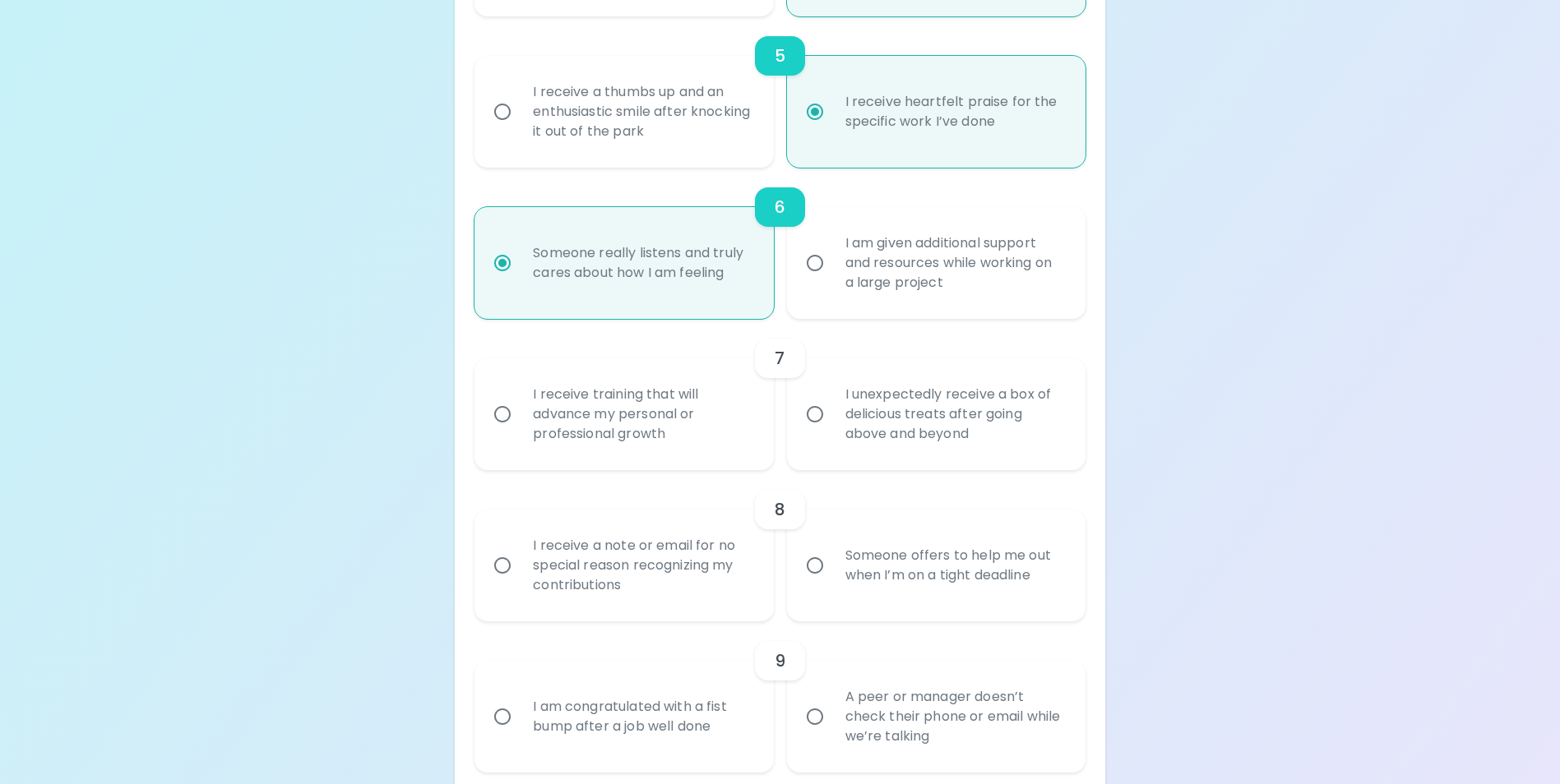
scroll to position [1036, 0]
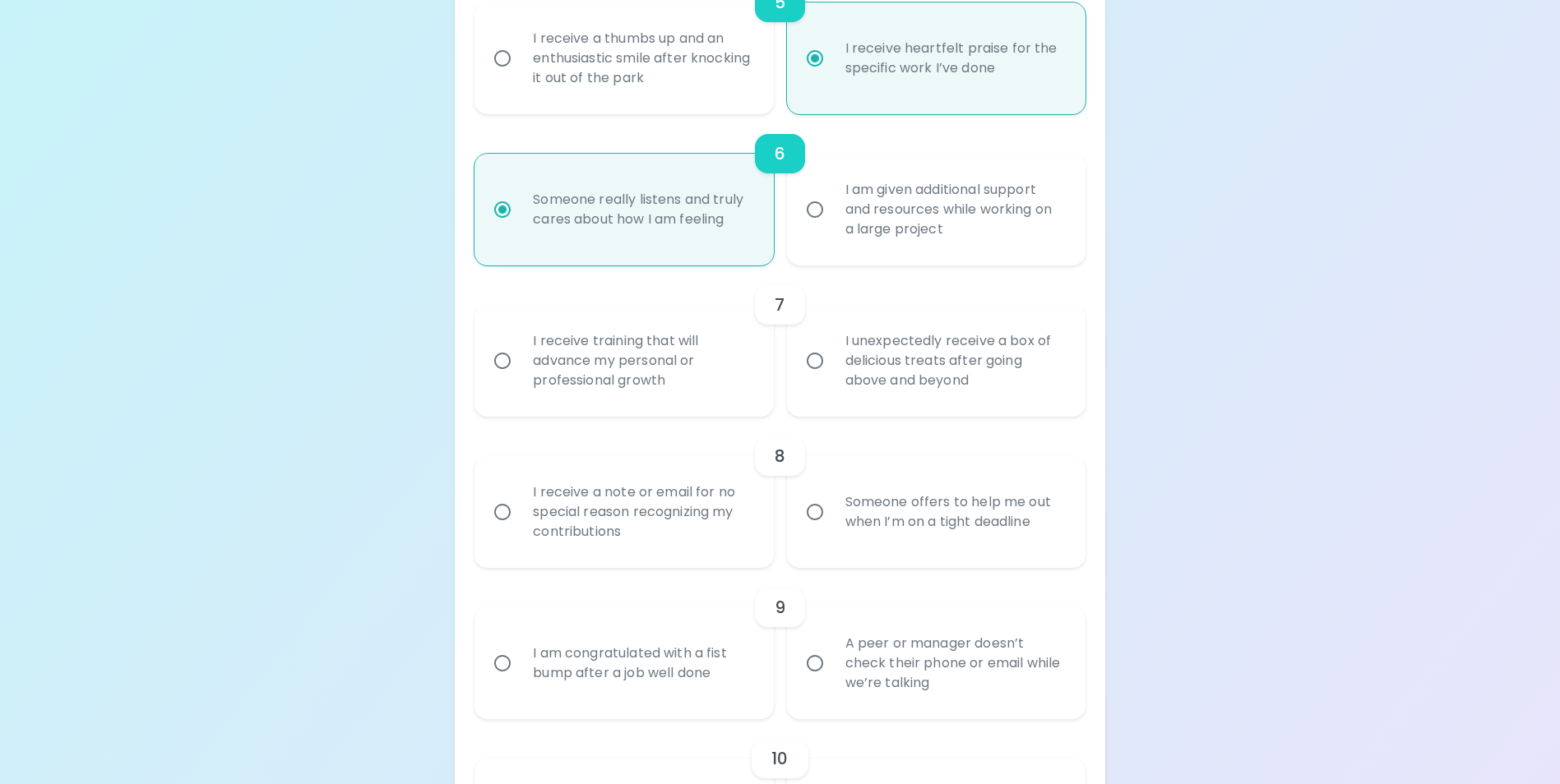
radio input "true"
click at [643, 380] on div "I receive training that will advance my personal or professional growth" at bounding box center [641, 360] width 244 height 99
click at [520, 378] on input "I receive training that will advance my personal or professional growth" at bounding box center [502, 360] width 35 height 35
radio input "false"
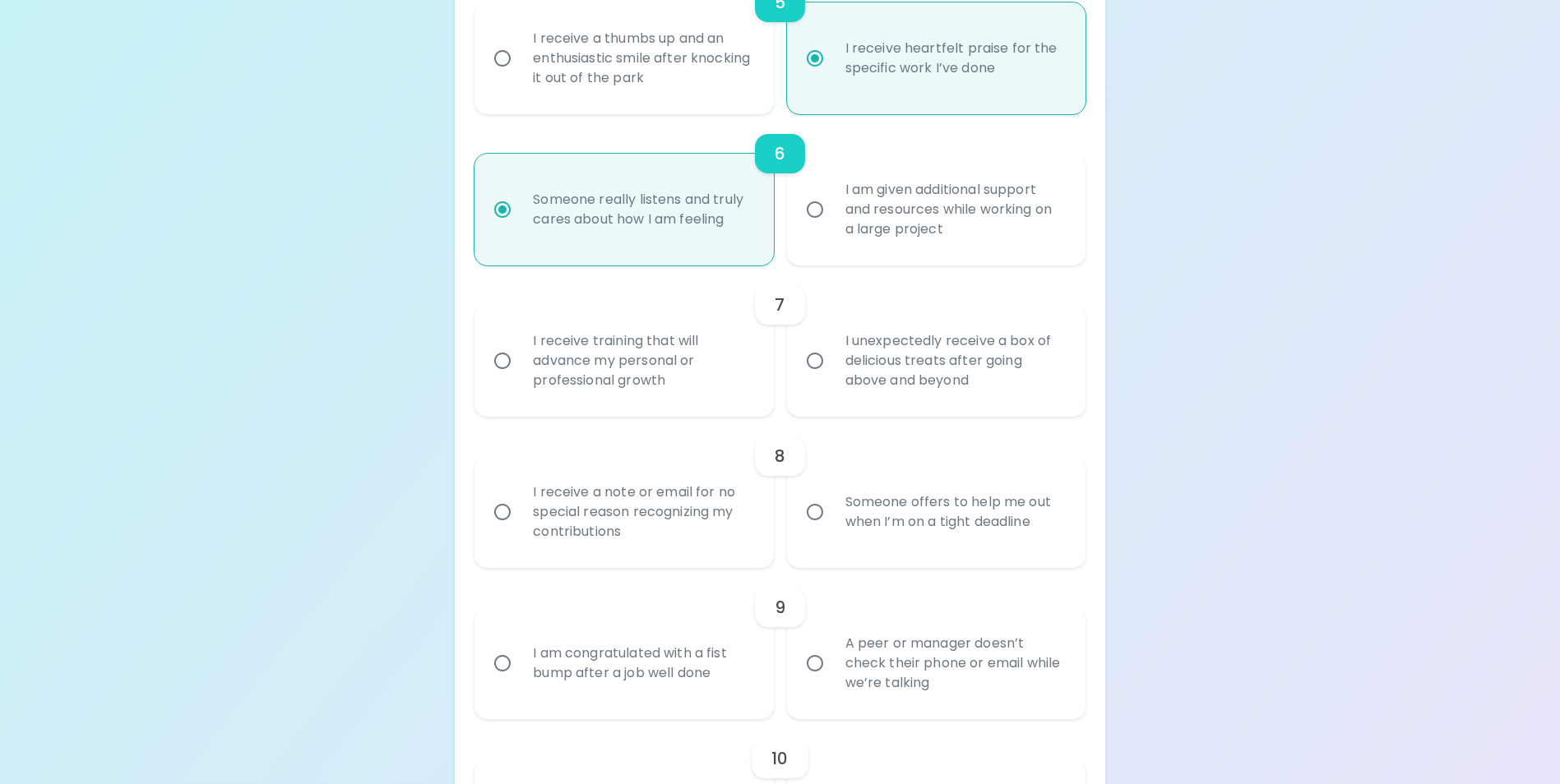
radio input "false"
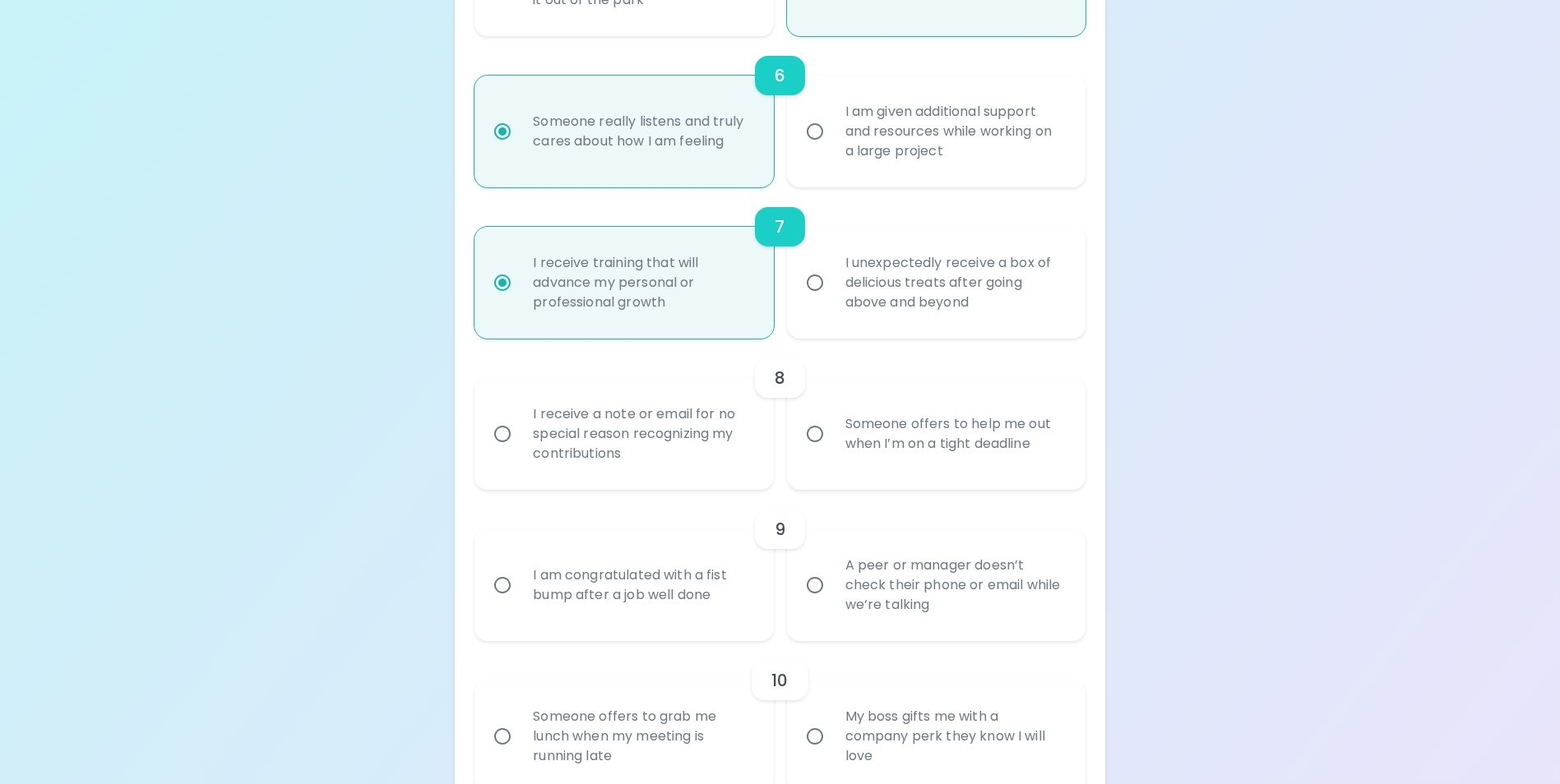
scroll to position [1167, 0]
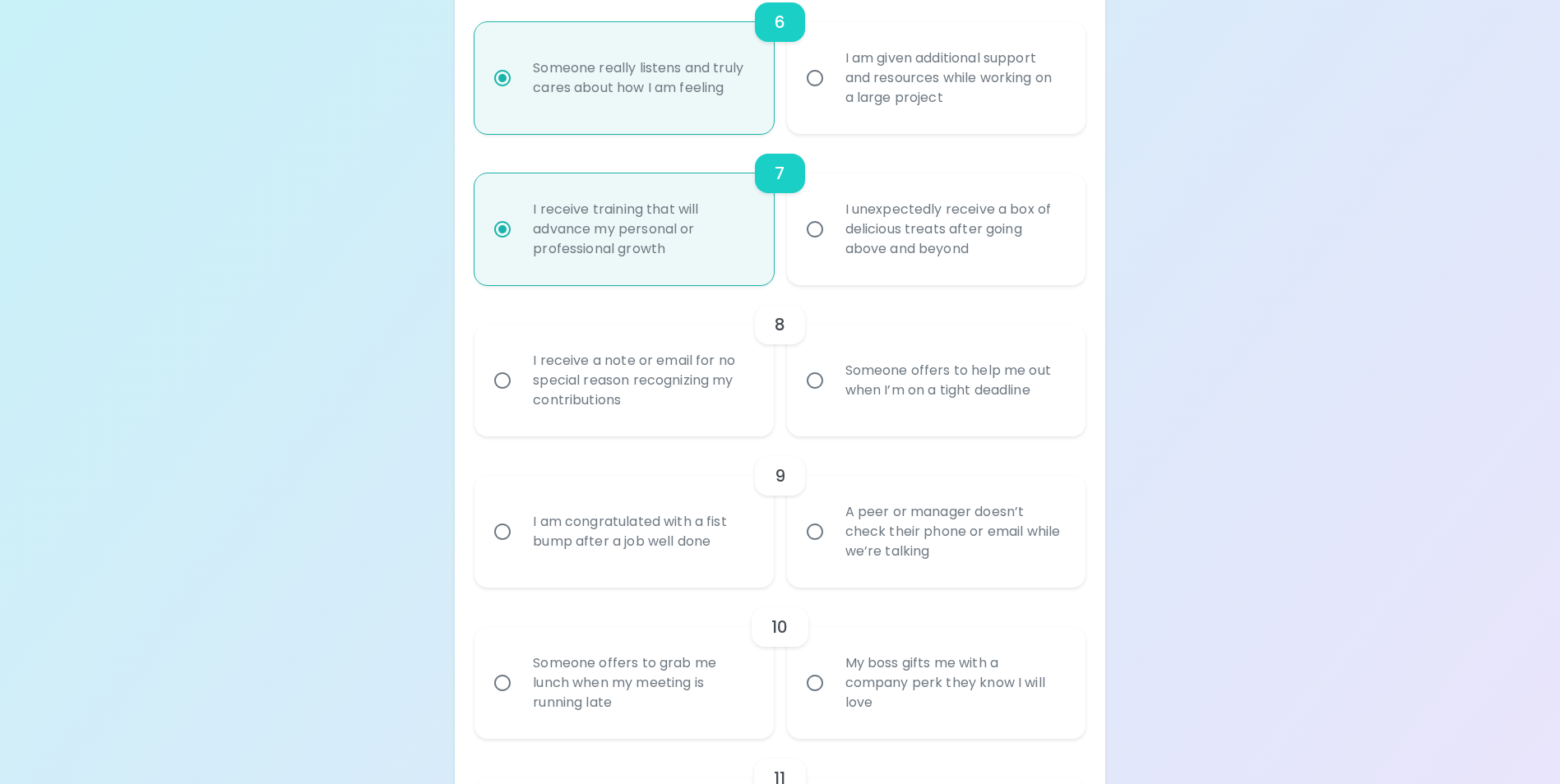
radio input "true"
click at [634, 381] on div "I receive a note or email for no special reason recognizing my contributions" at bounding box center [641, 380] width 244 height 99
click at [520, 381] on input "I receive a note or email for no special reason recognizing my contributions" at bounding box center [502, 380] width 35 height 35
radio input "false"
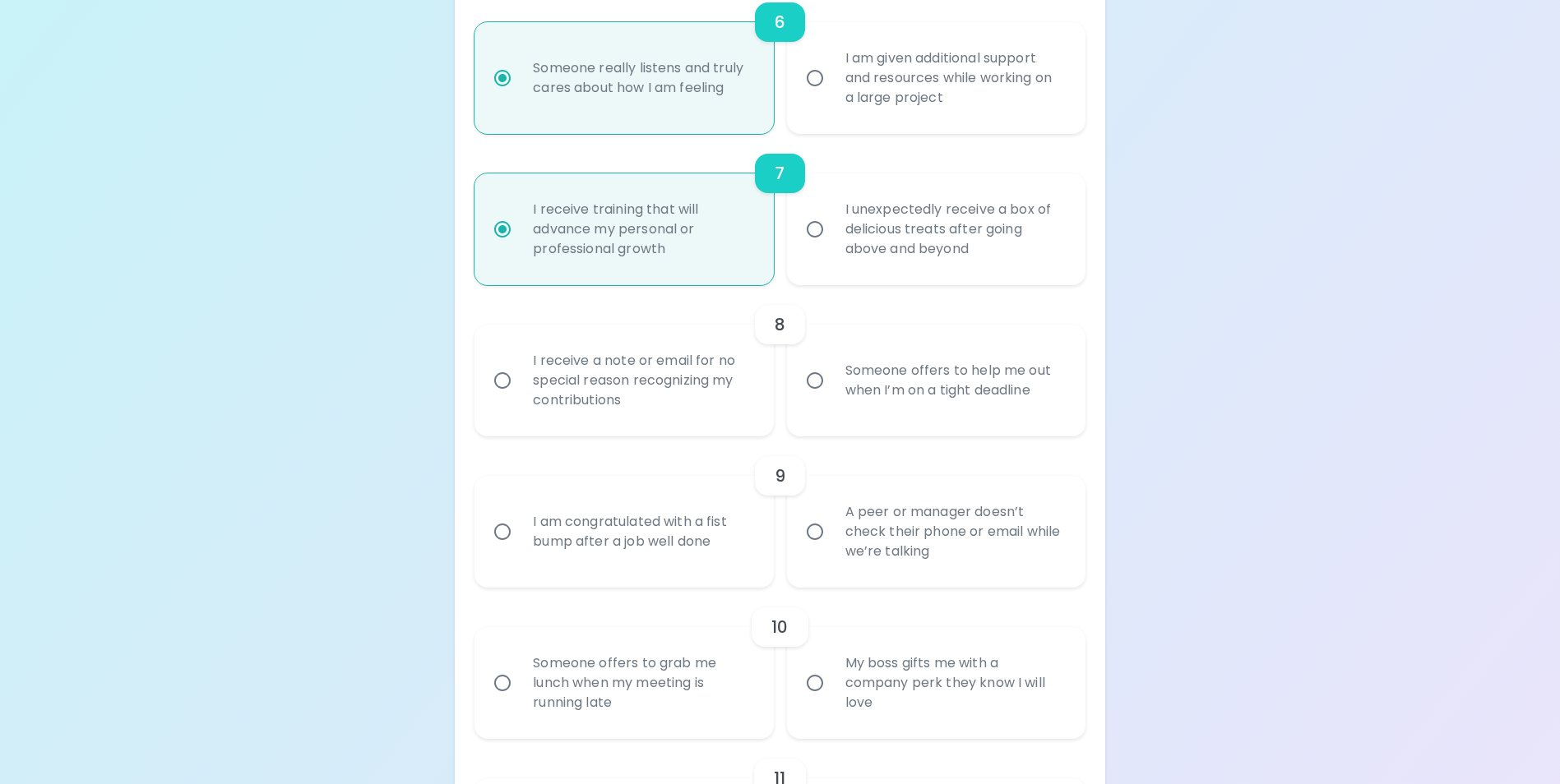
radio input "false"
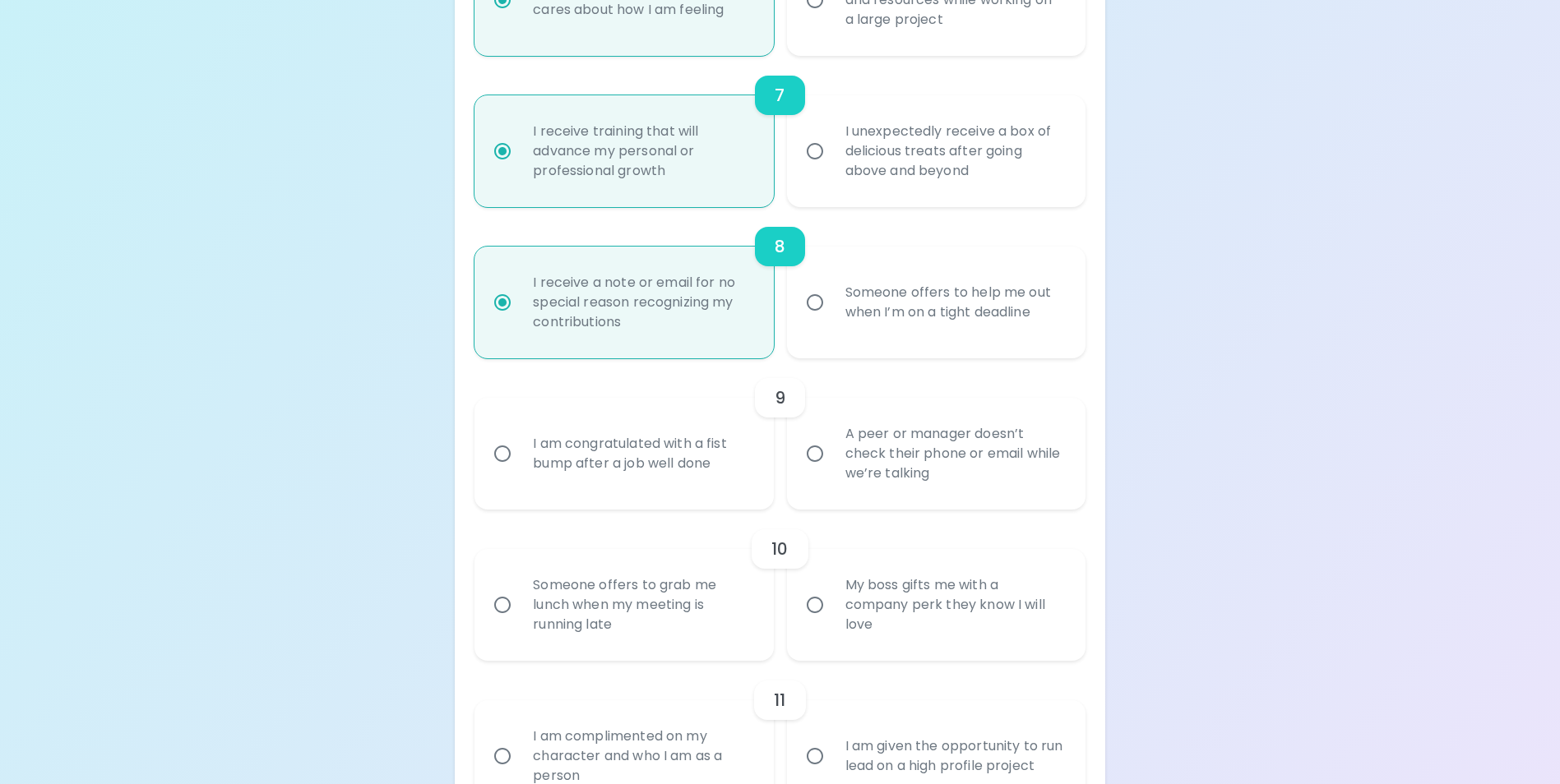
scroll to position [1298, 0]
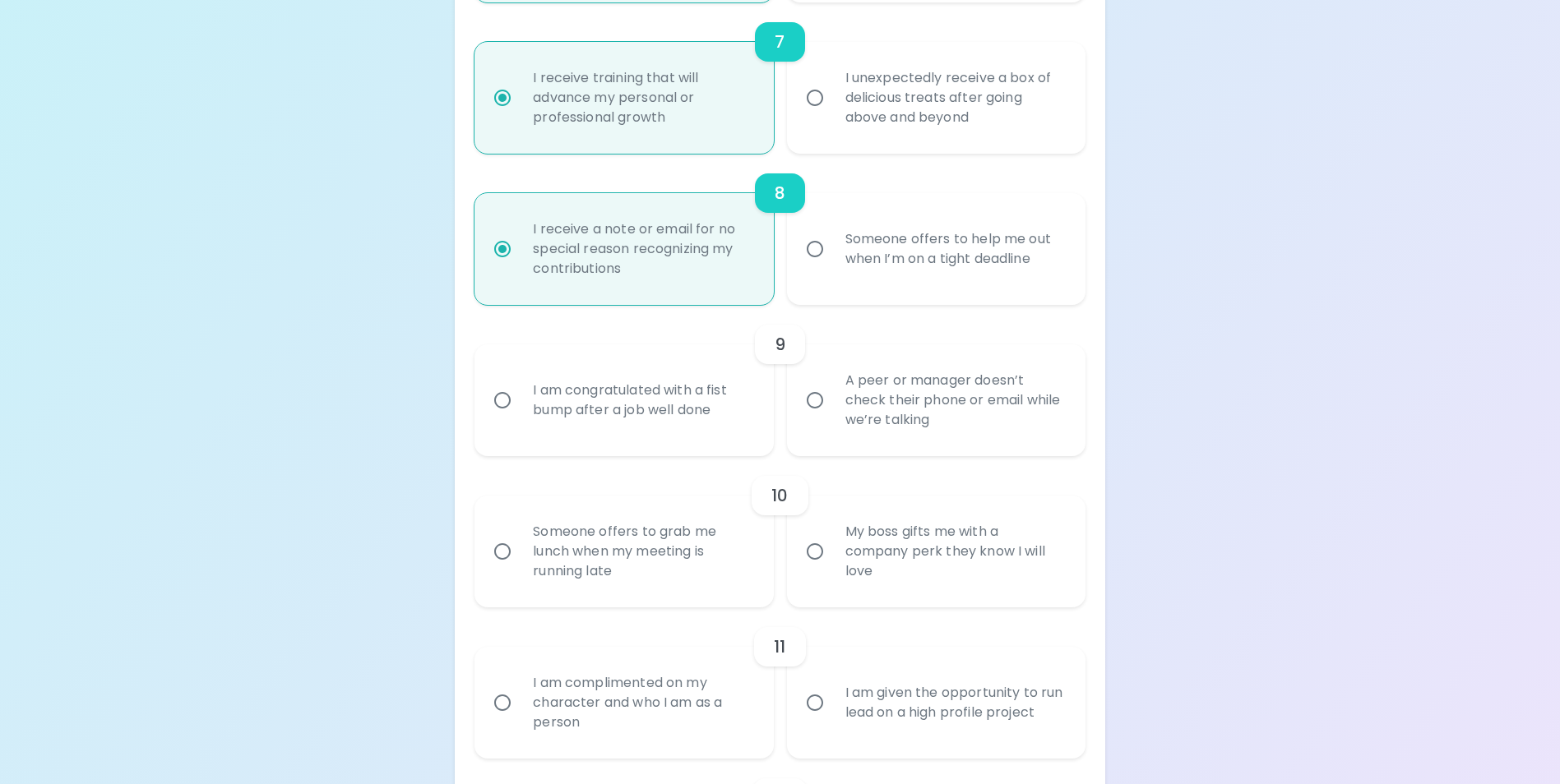
radio input "true"
click at [992, 430] on div "A peer or manager doesn’t check their phone or email while we’re talking" at bounding box center [953, 400] width 244 height 99
click at [832, 418] on input "A peer or manager doesn’t check their phone or email while we’re talking" at bounding box center [814, 400] width 35 height 35
radio input "false"
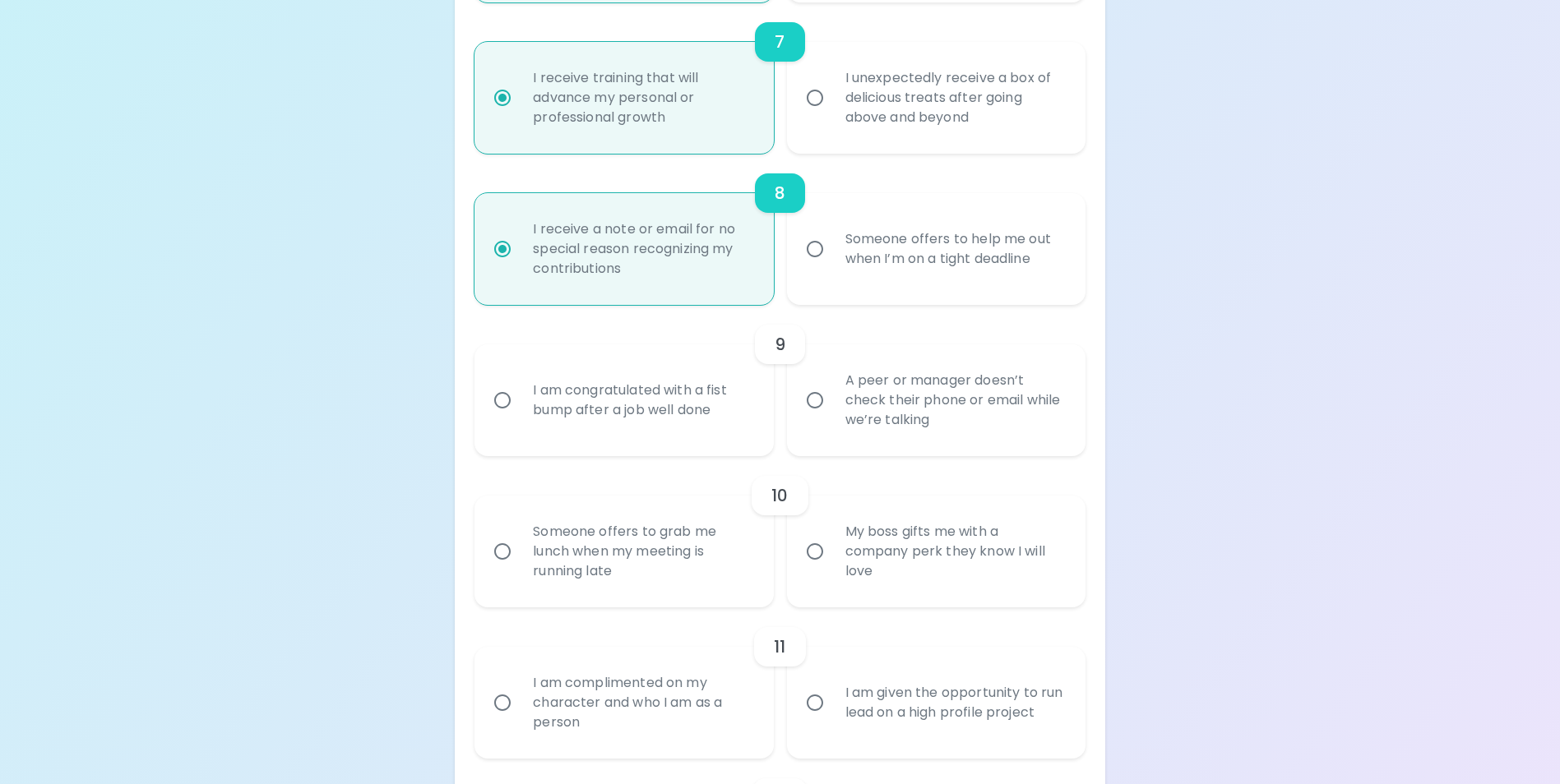
radio input "false"
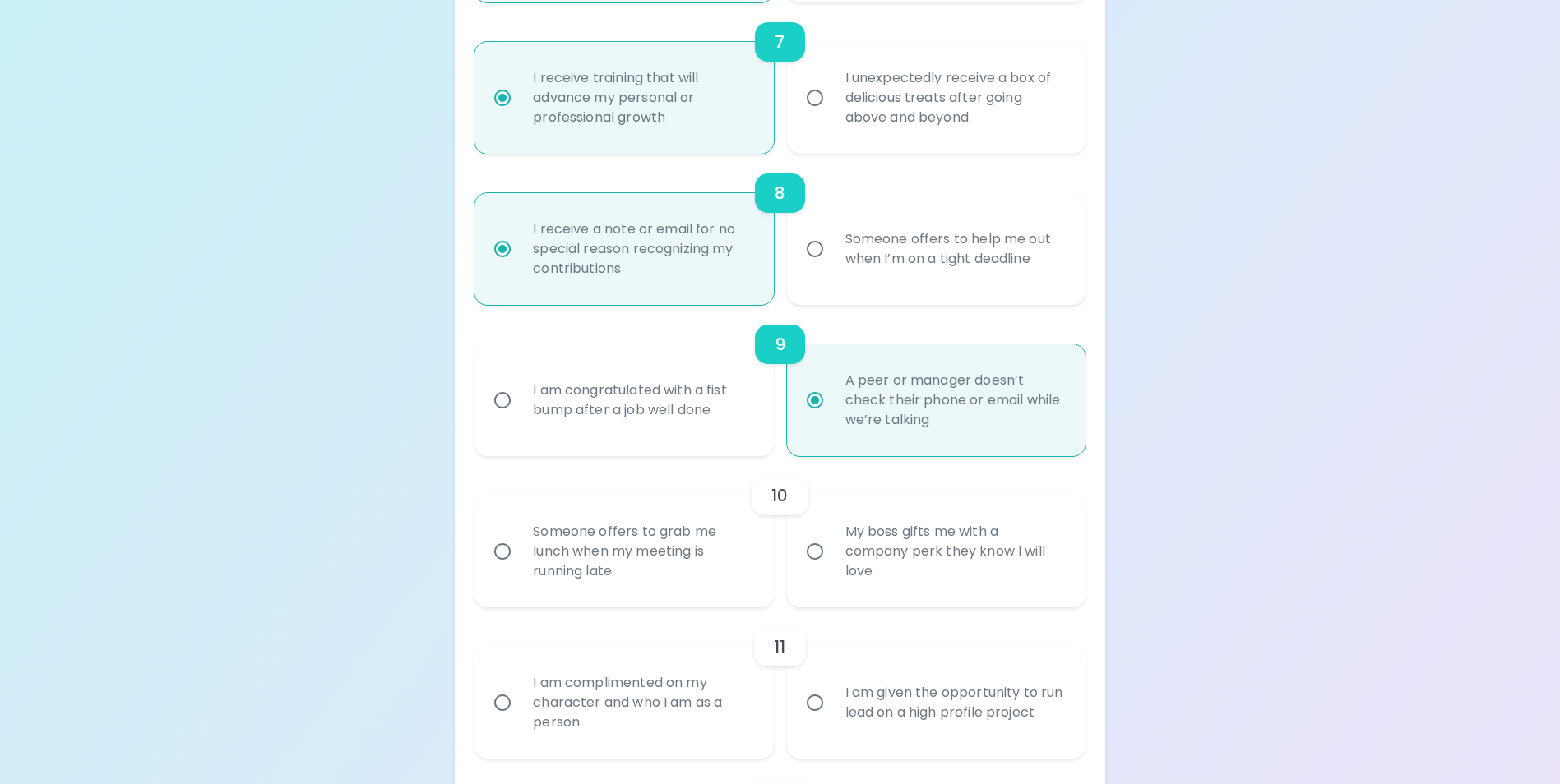
scroll to position [1430, 0]
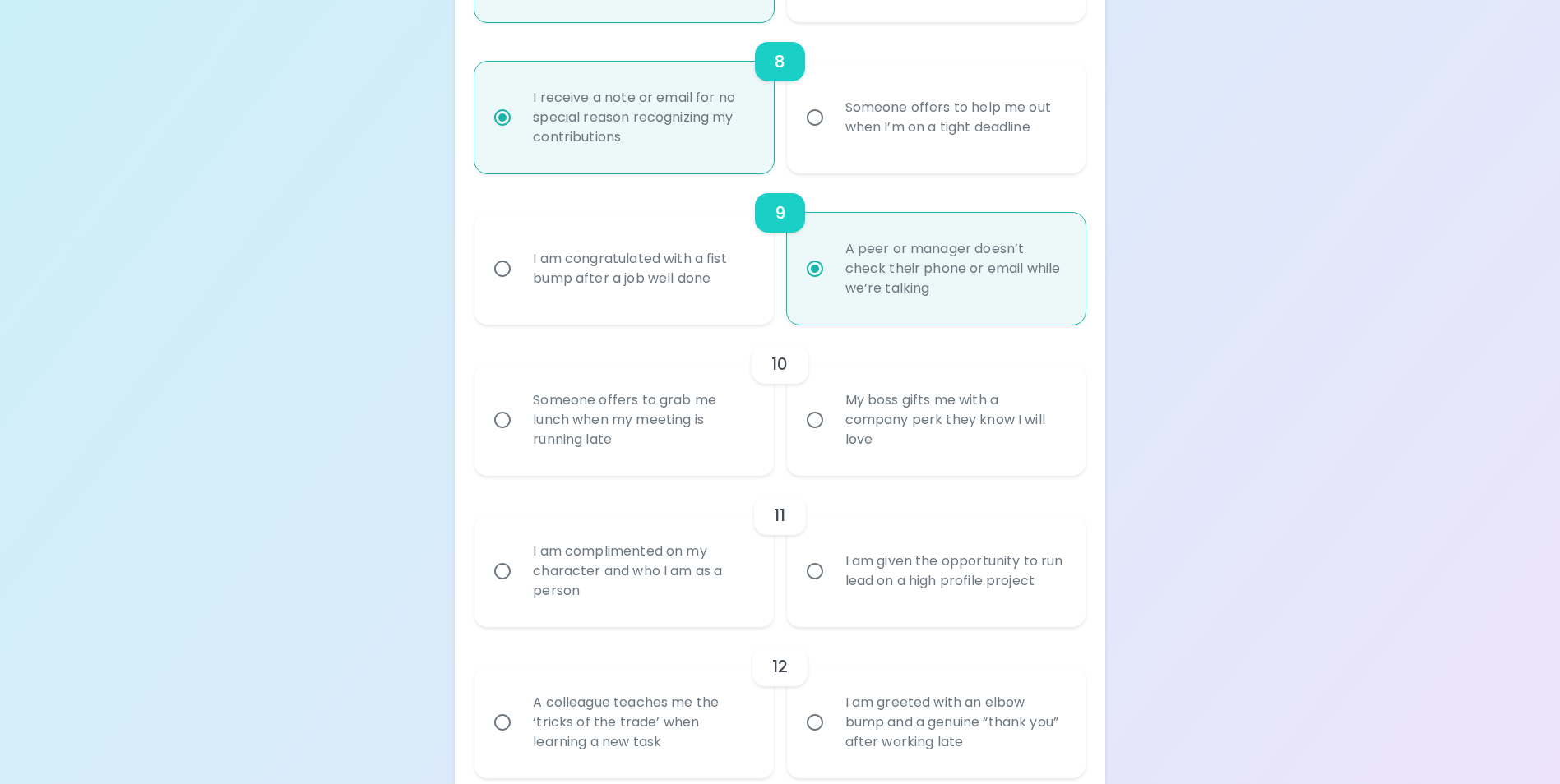
radio input "true"
click at [947, 453] on div "My boss gifts me with a company perk they know I will love" at bounding box center [953, 420] width 244 height 99
click at [832, 437] on input "My boss gifts me with a company perk they know I will love" at bounding box center [814, 420] width 35 height 35
radio input "false"
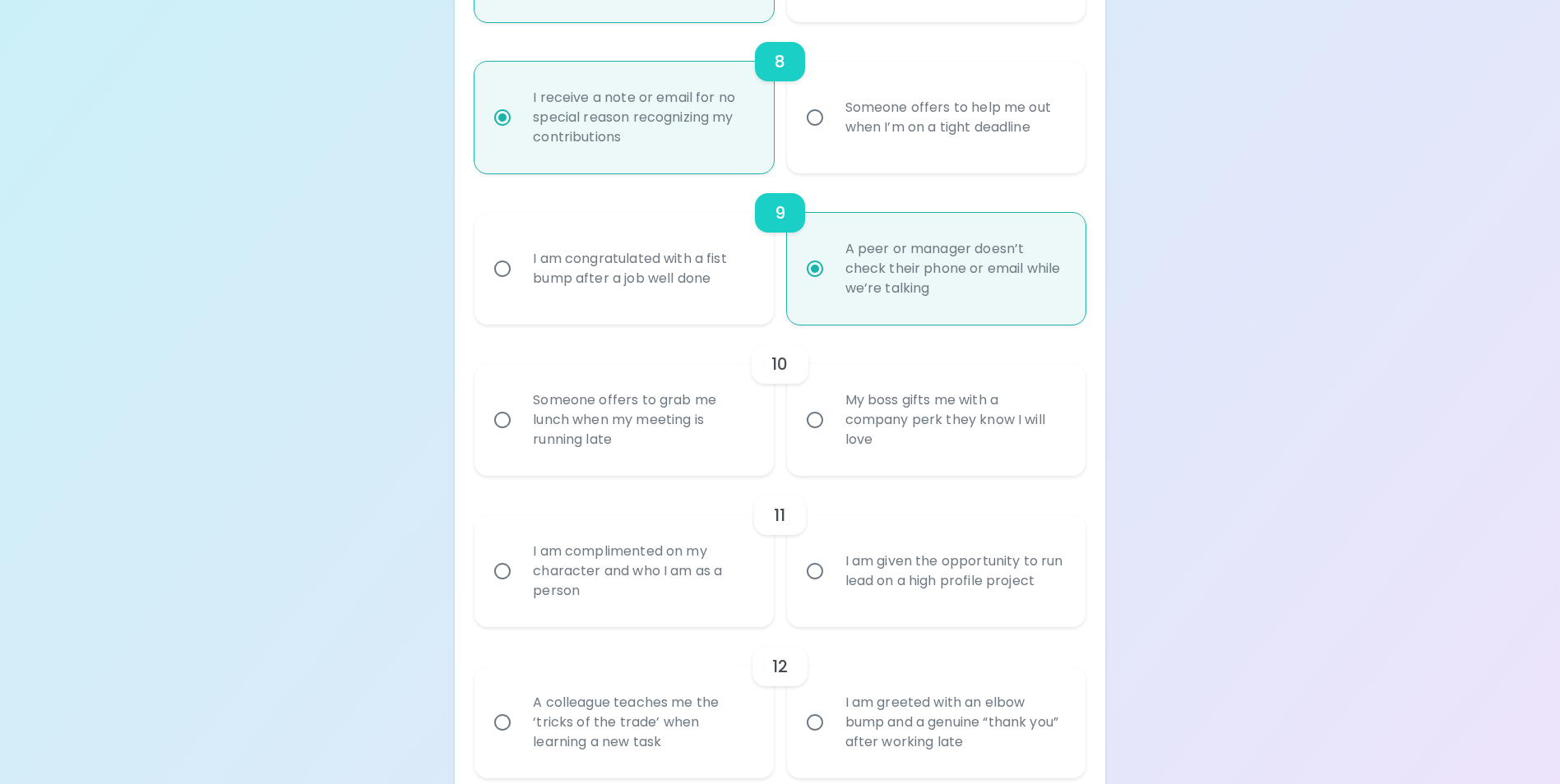
radio input "false"
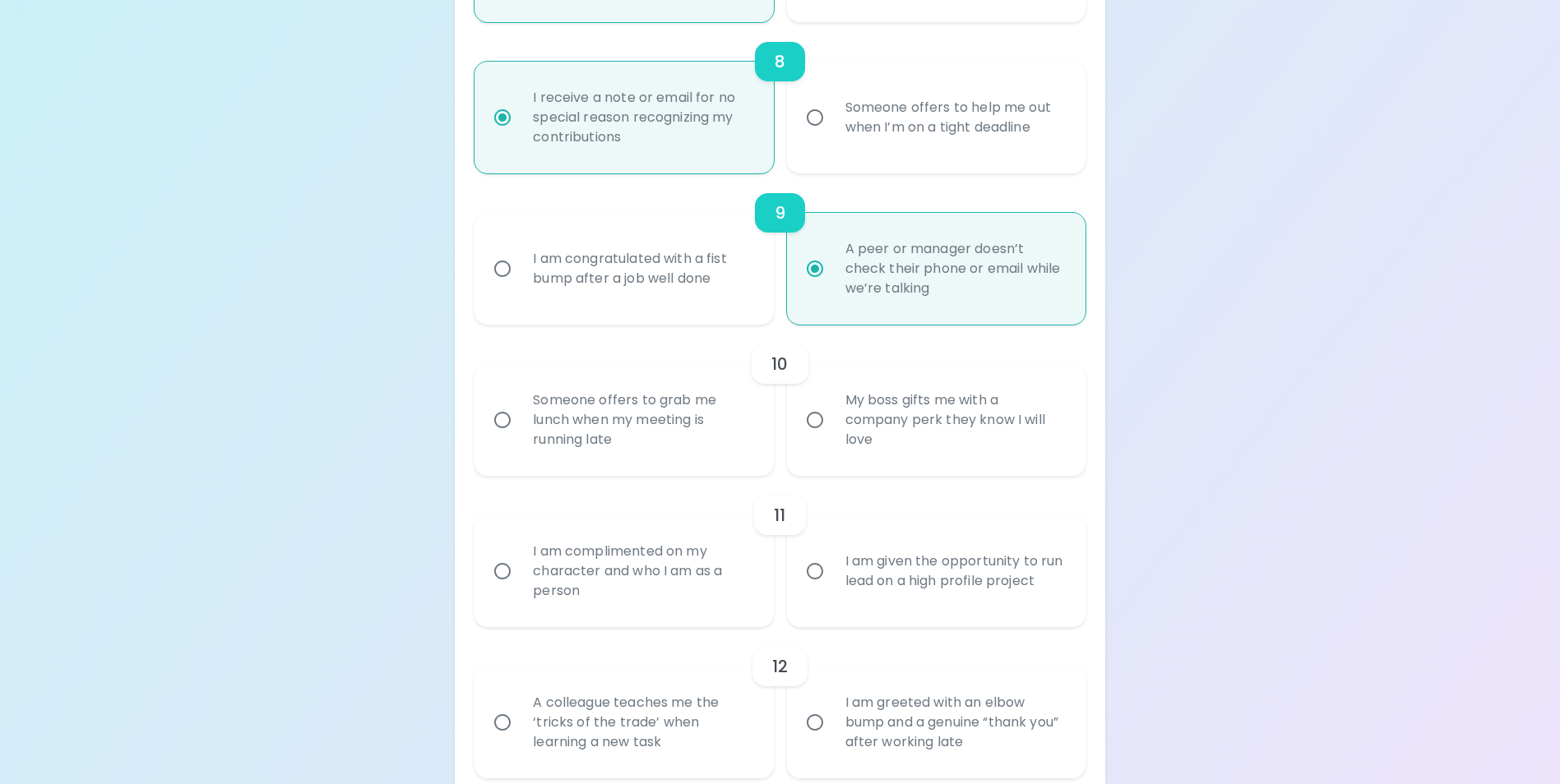
radio input "false"
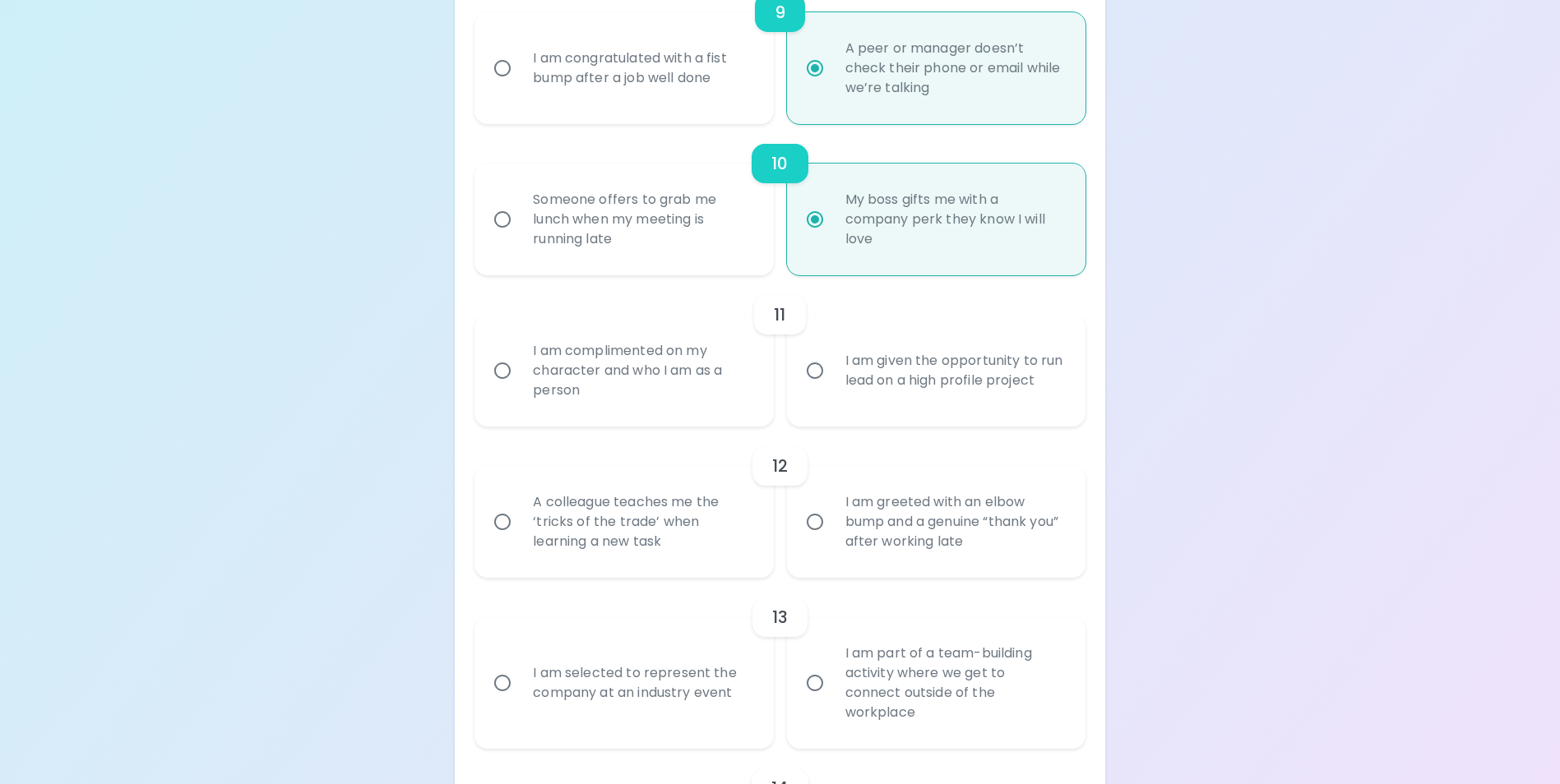
scroll to position [1726, 0]
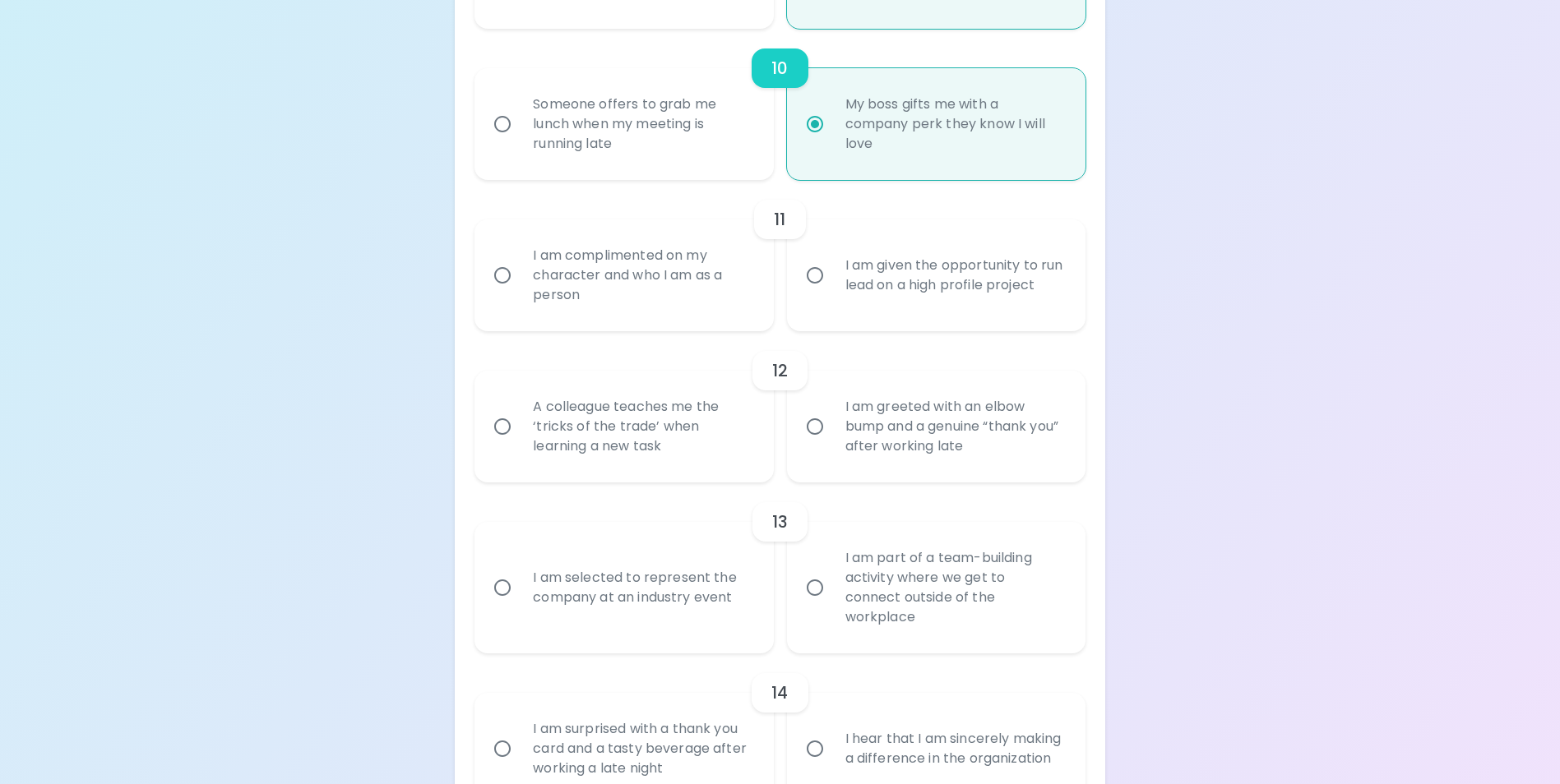
radio input "true"
click at [603, 304] on div "I am complimented on my character and who I am as a person" at bounding box center [641, 275] width 244 height 99
click at [520, 292] on input "I am complimented on my character and who I am as a person" at bounding box center [502, 274] width 35 height 35
radio input "false"
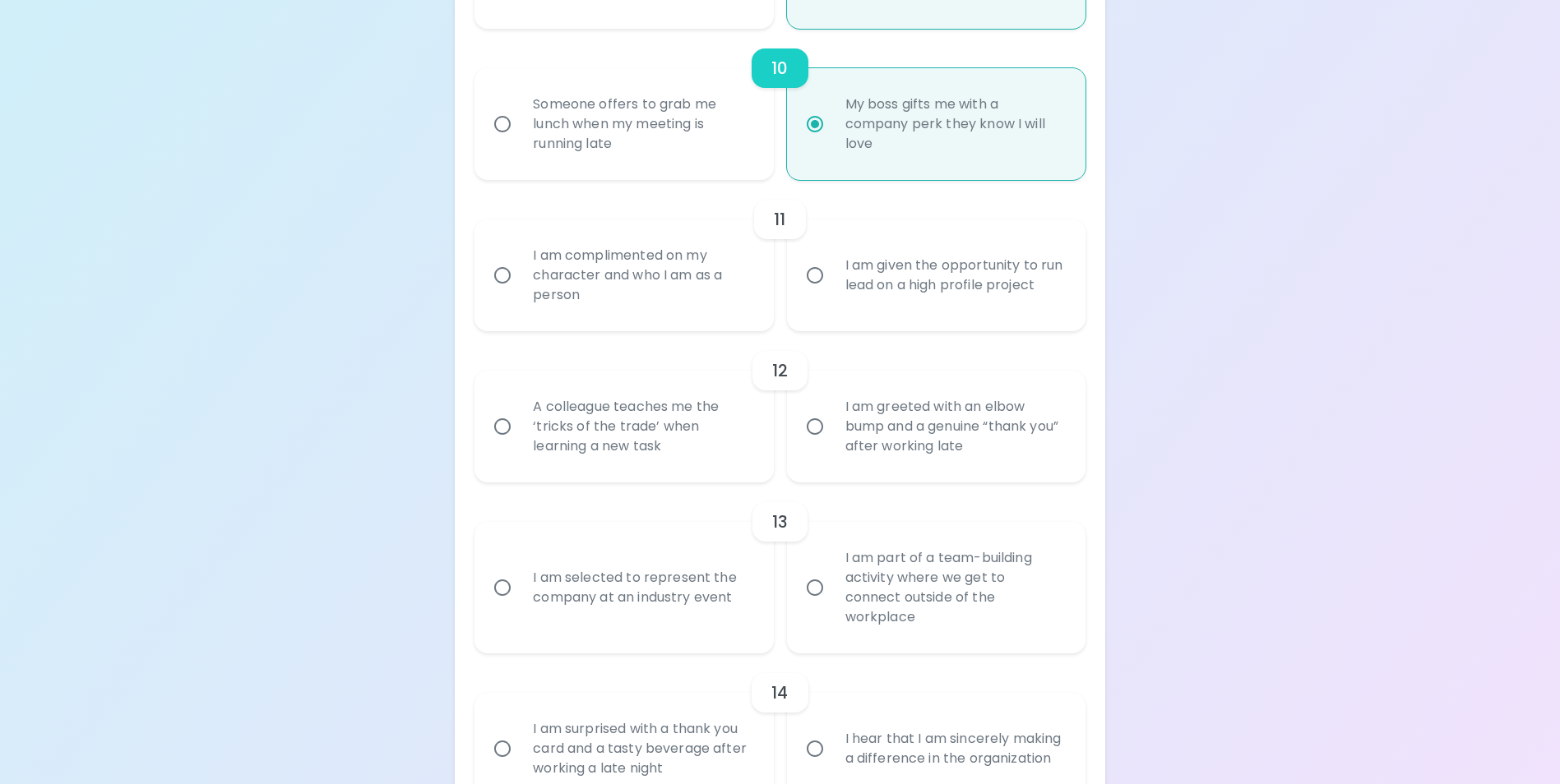
radio input "false"
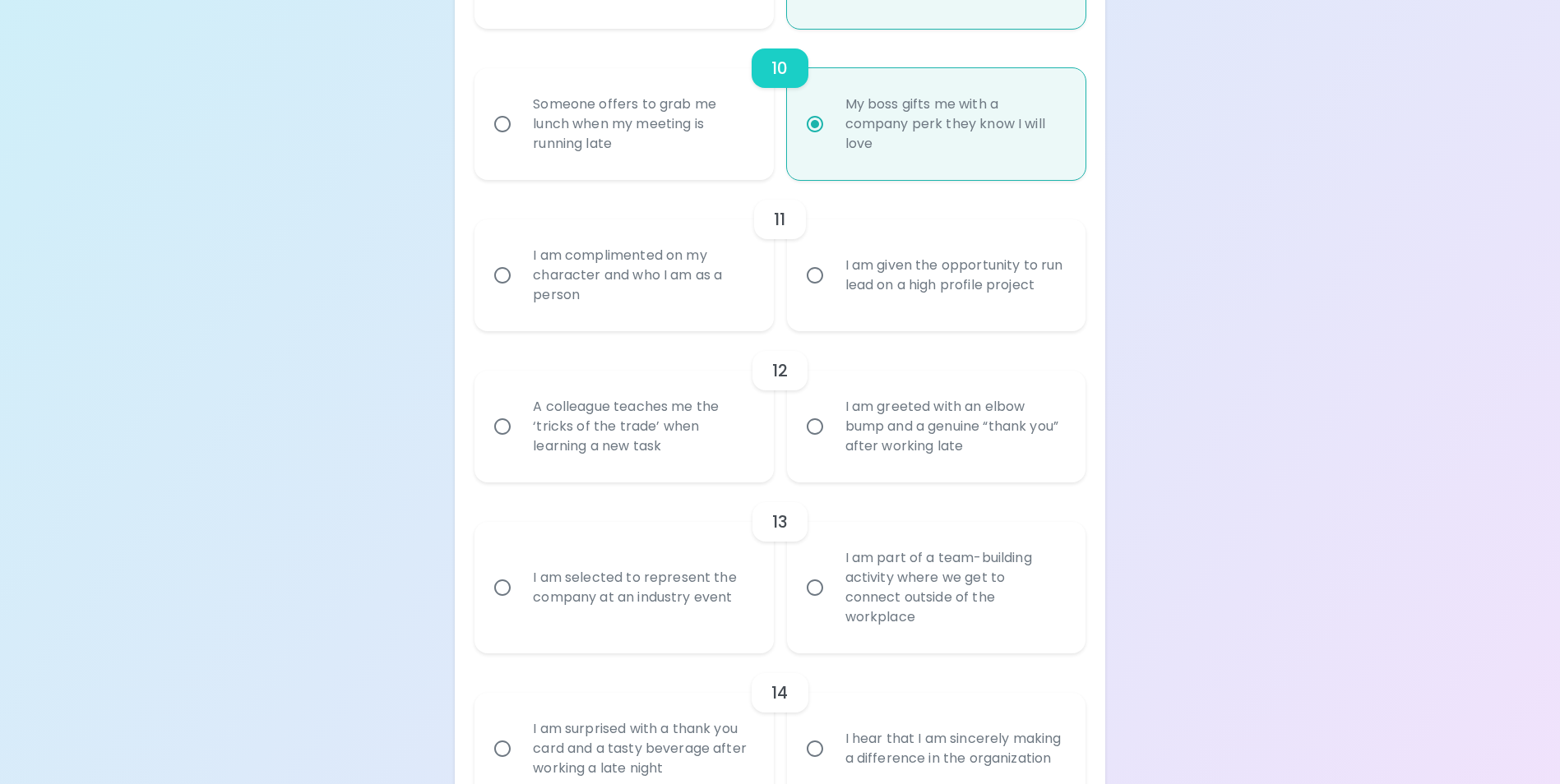
radio input "false"
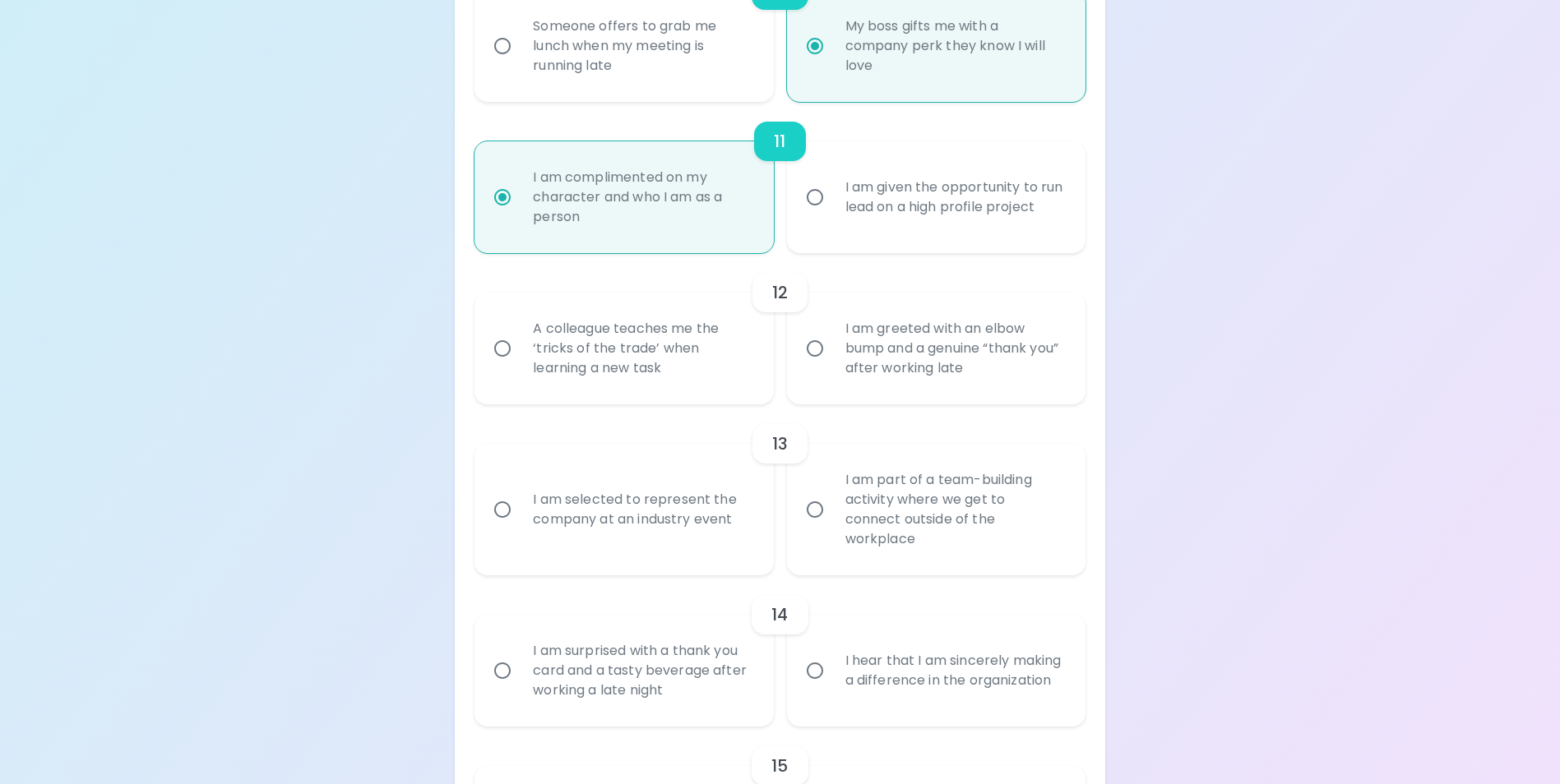
scroll to position [1857, 0]
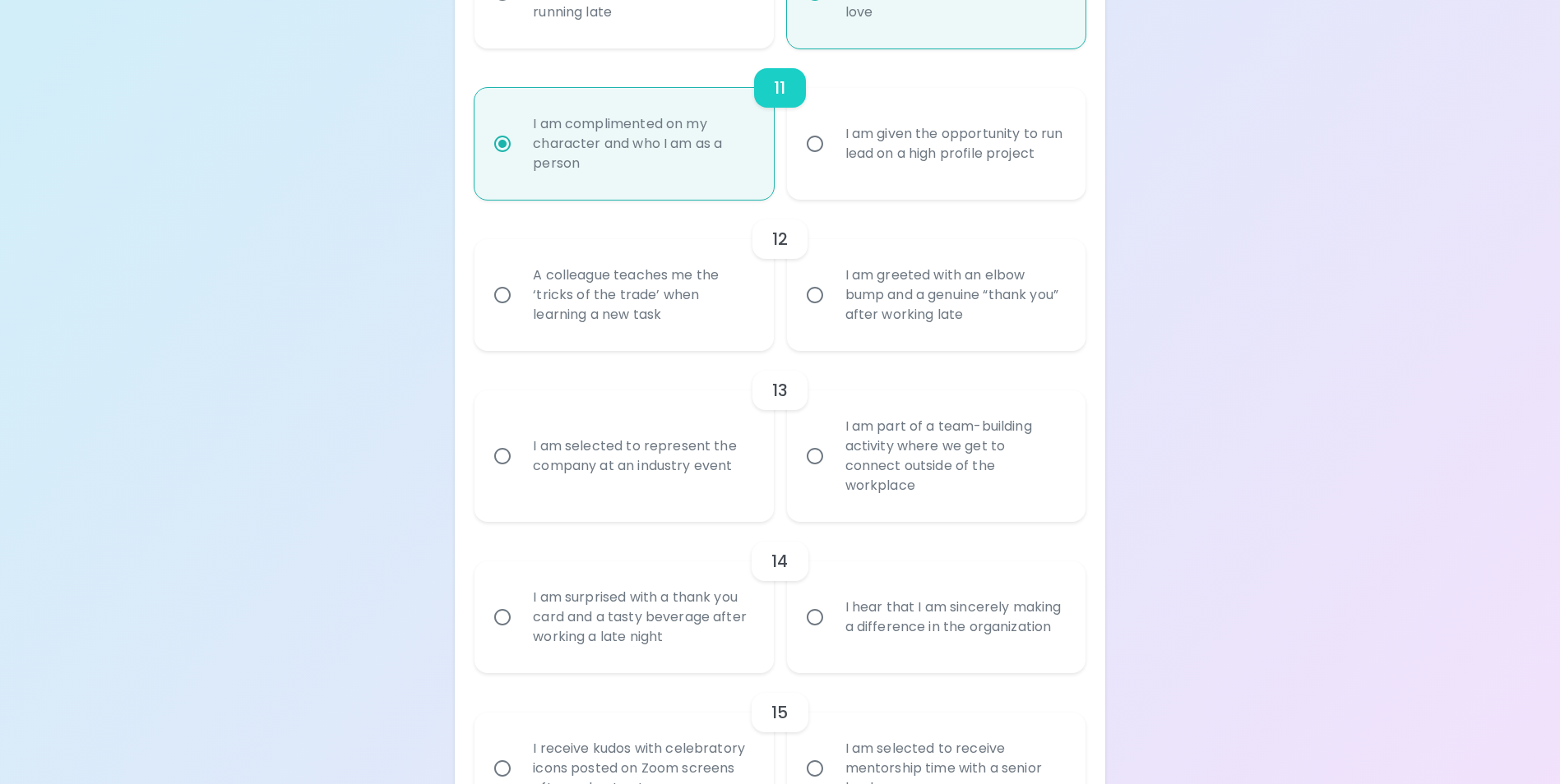
radio input "true"
click at [995, 345] on div "I am greeted with an elbow bump and a genuine “thank you” after working late" at bounding box center [953, 295] width 244 height 99
click at [832, 312] on input "I am greeted with an elbow bump and a genuine “thank you” after working late" at bounding box center [814, 294] width 35 height 35
radio input "false"
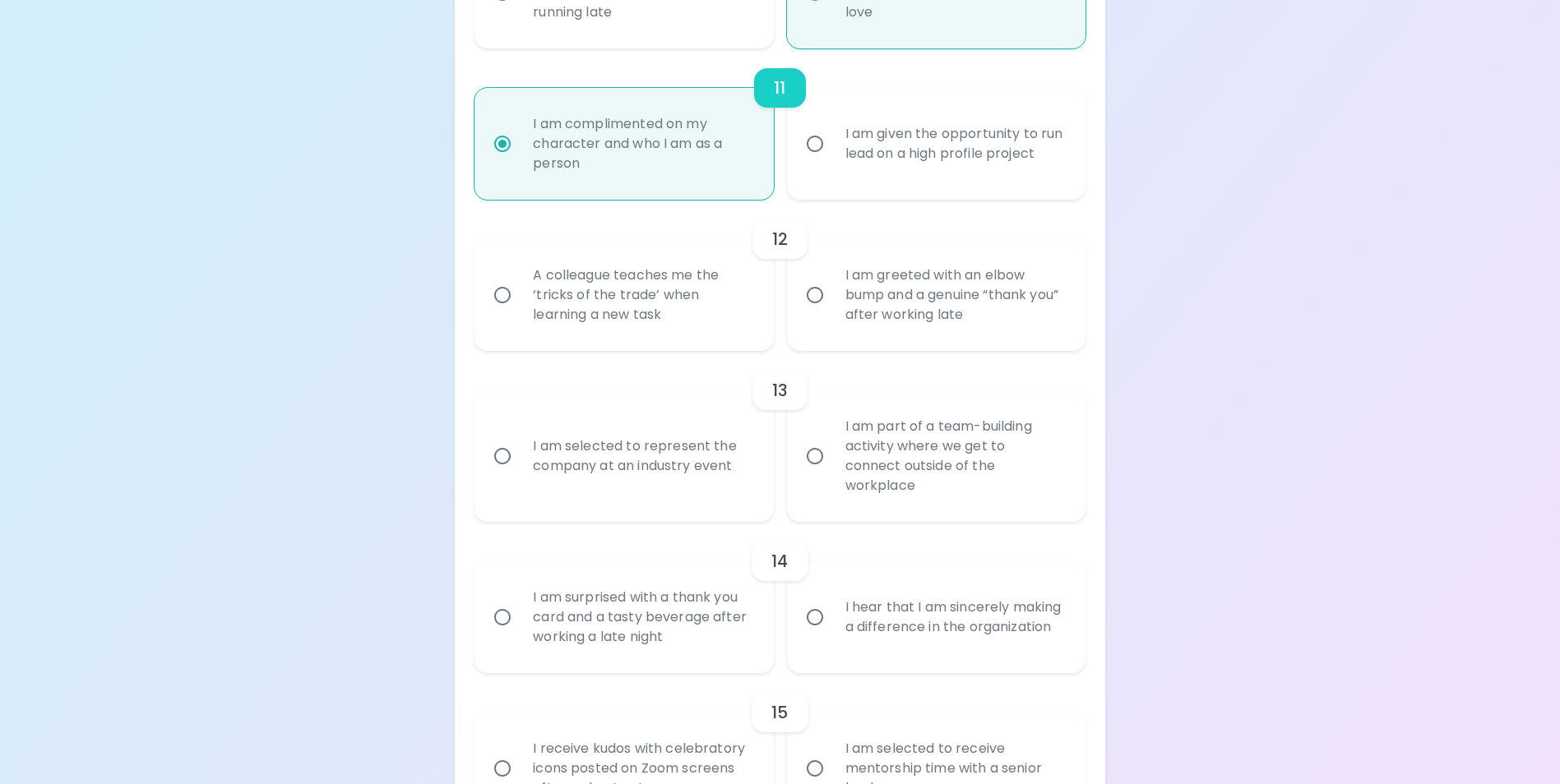
radio input "false"
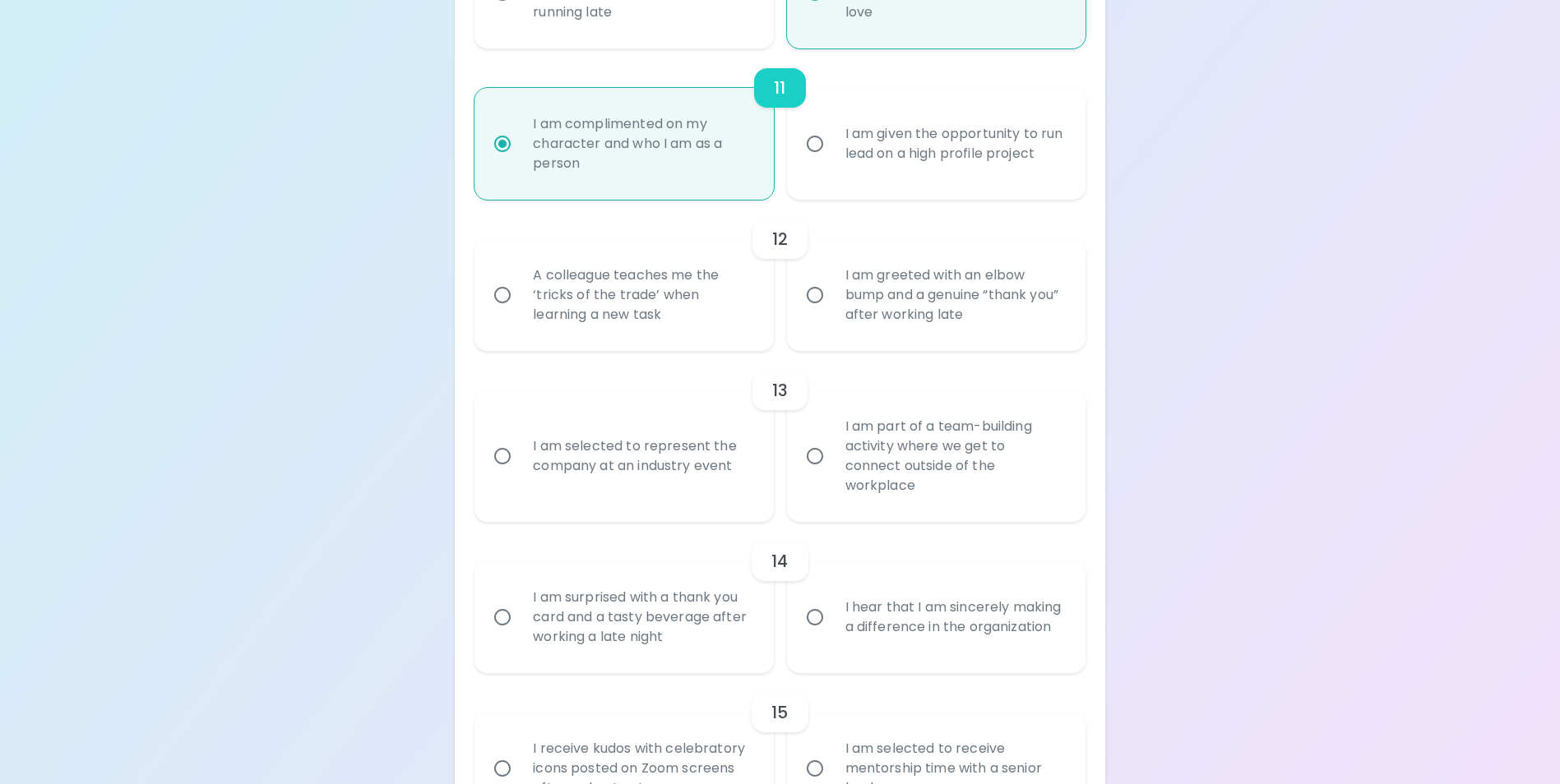
radio input "false"
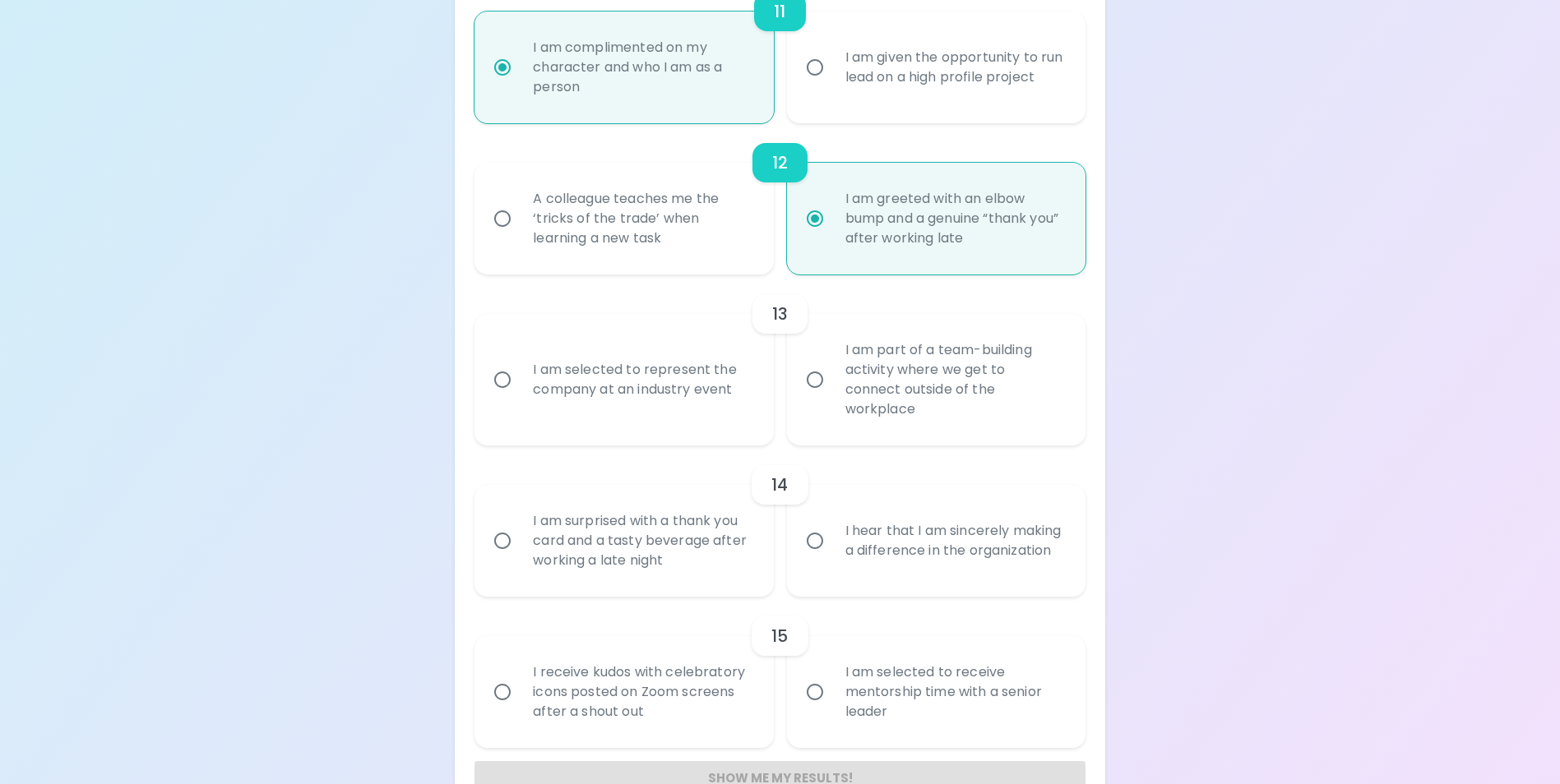
scroll to position [1978, 0]
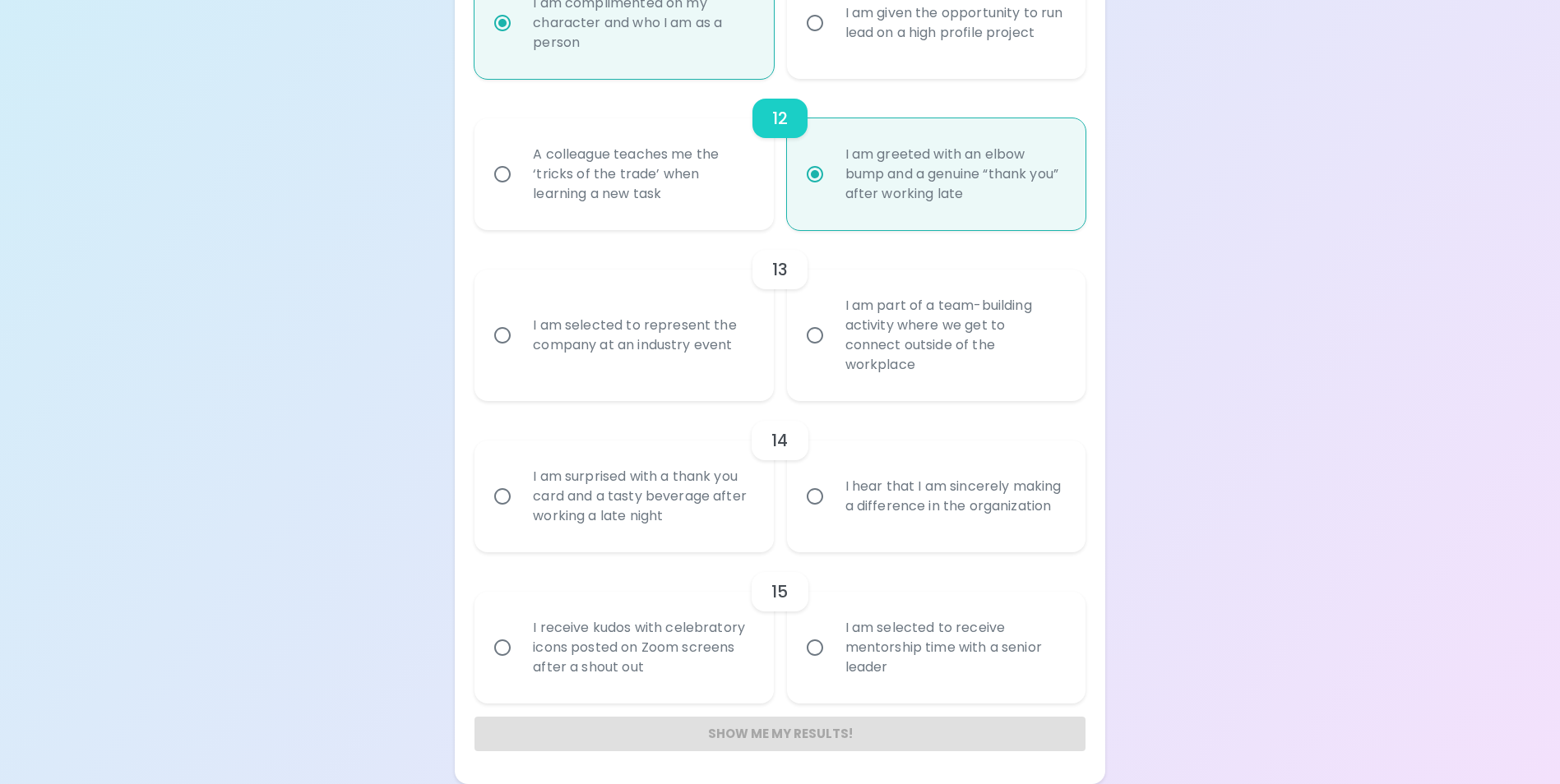
radio input "true"
click at [624, 350] on div "I am selected to represent the company at an industry event" at bounding box center [641, 336] width 244 height 79
click at [520, 350] on input "I am selected to represent the company at an industry event" at bounding box center [502, 335] width 35 height 35
radio input "false"
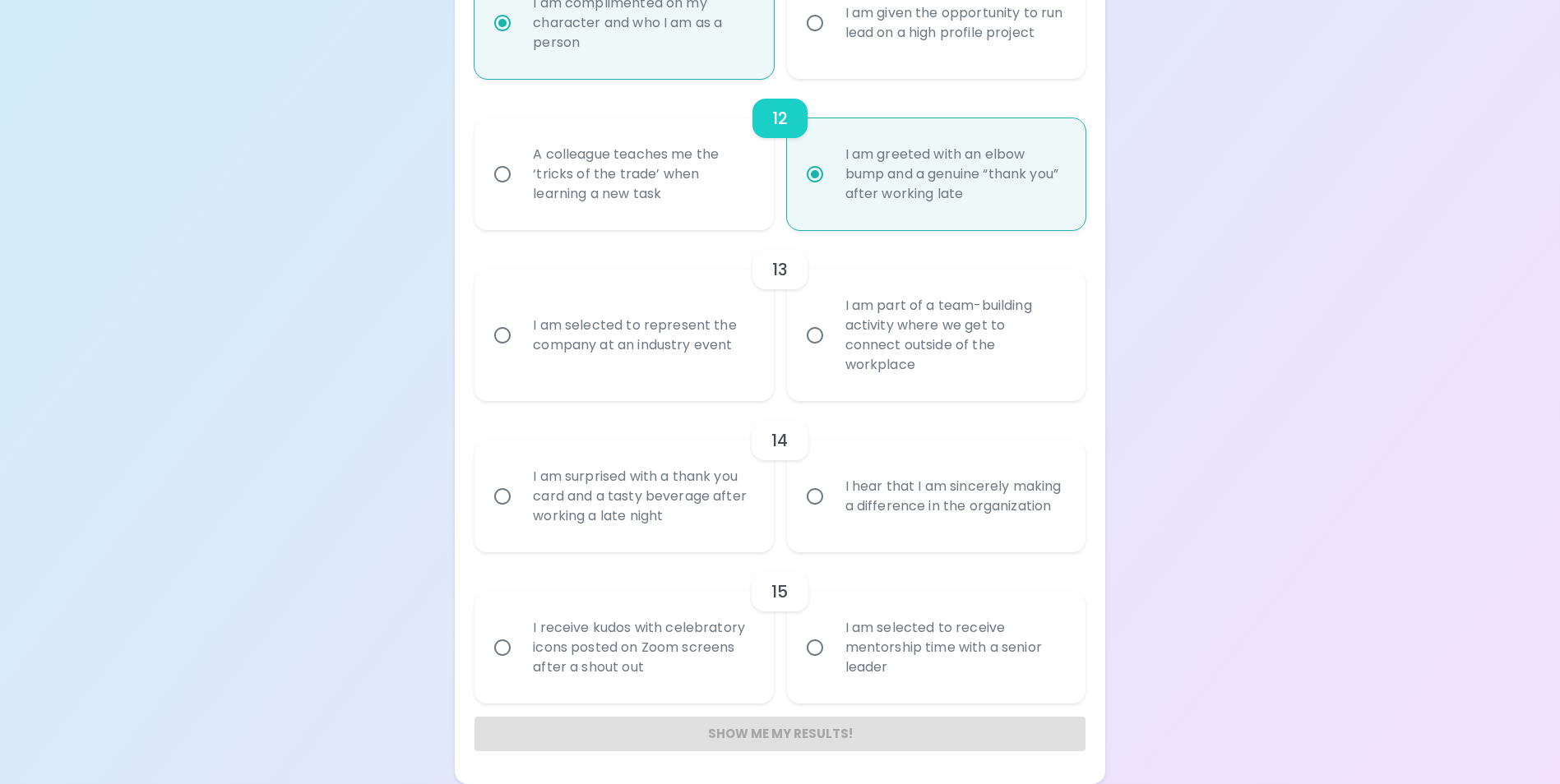
radio input "false"
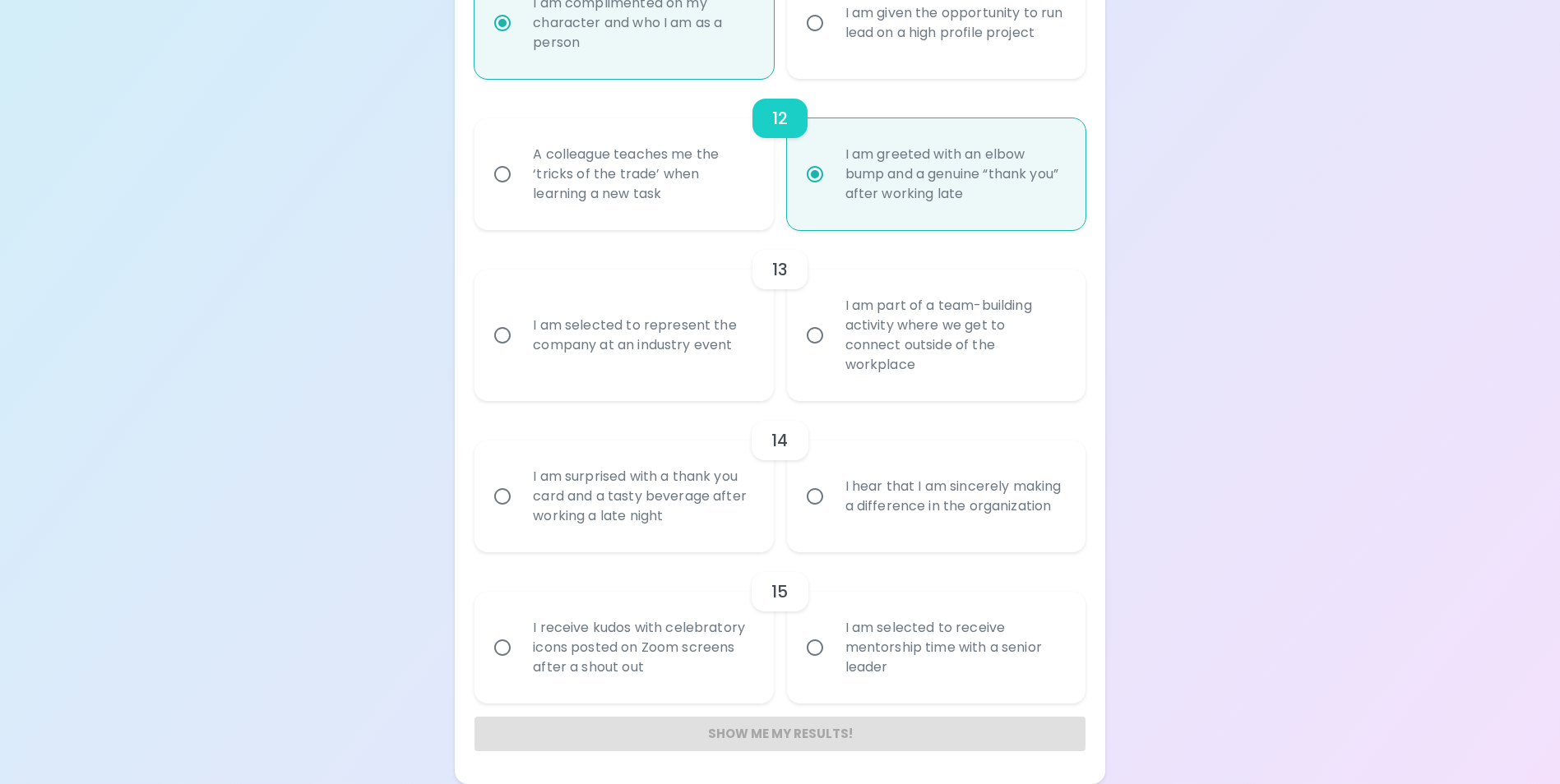
radio input "false"
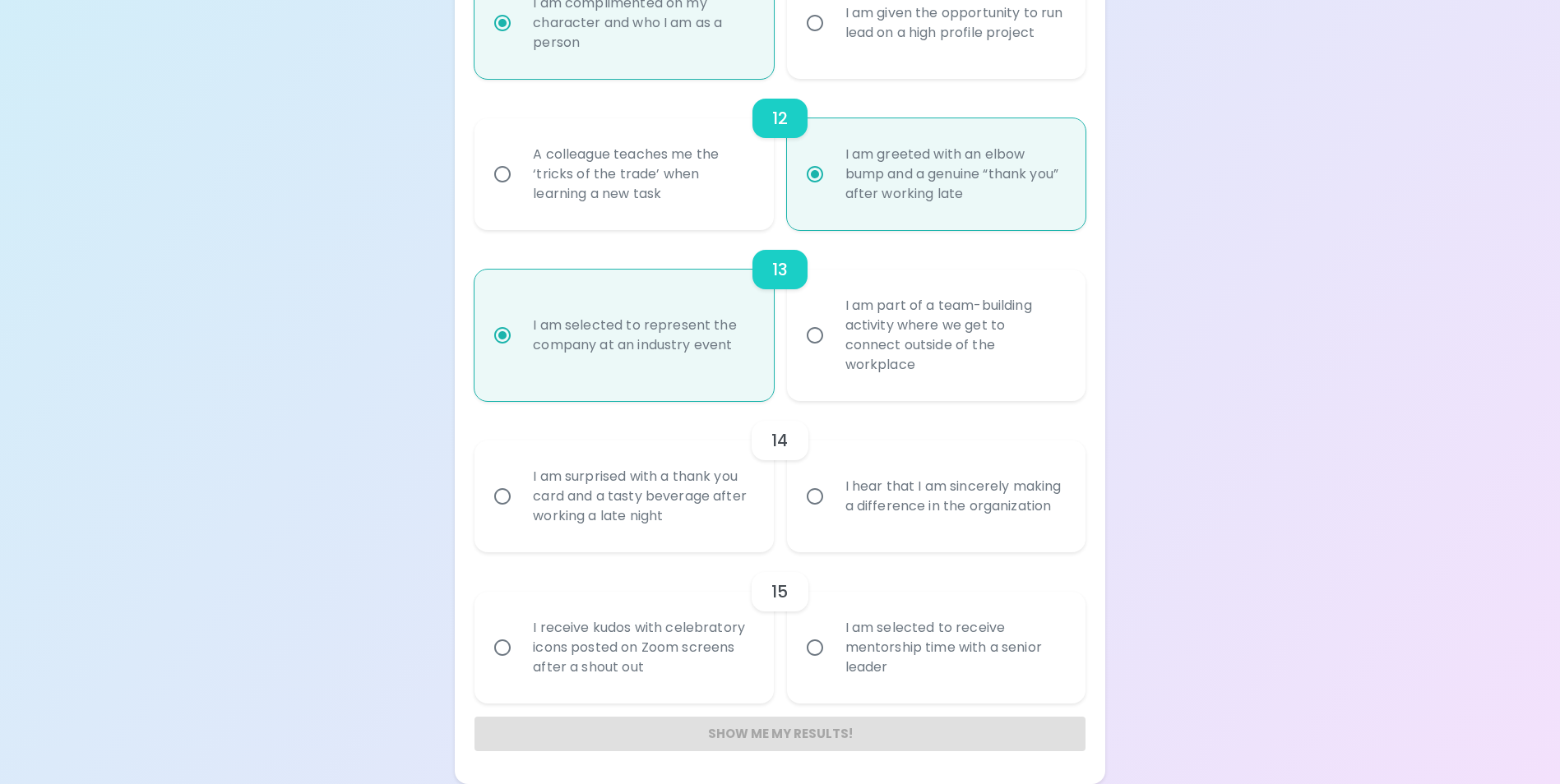
radio input "true"
click at [817, 464] on label "I hear that I am sincerely making a difference in the organization" at bounding box center [927, 496] width 298 height 112
click at [817, 479] on input "I hear that I am sincerely making a difference in the organization" at bounding box center [814, 496] width 35 height 35
radio input "false"
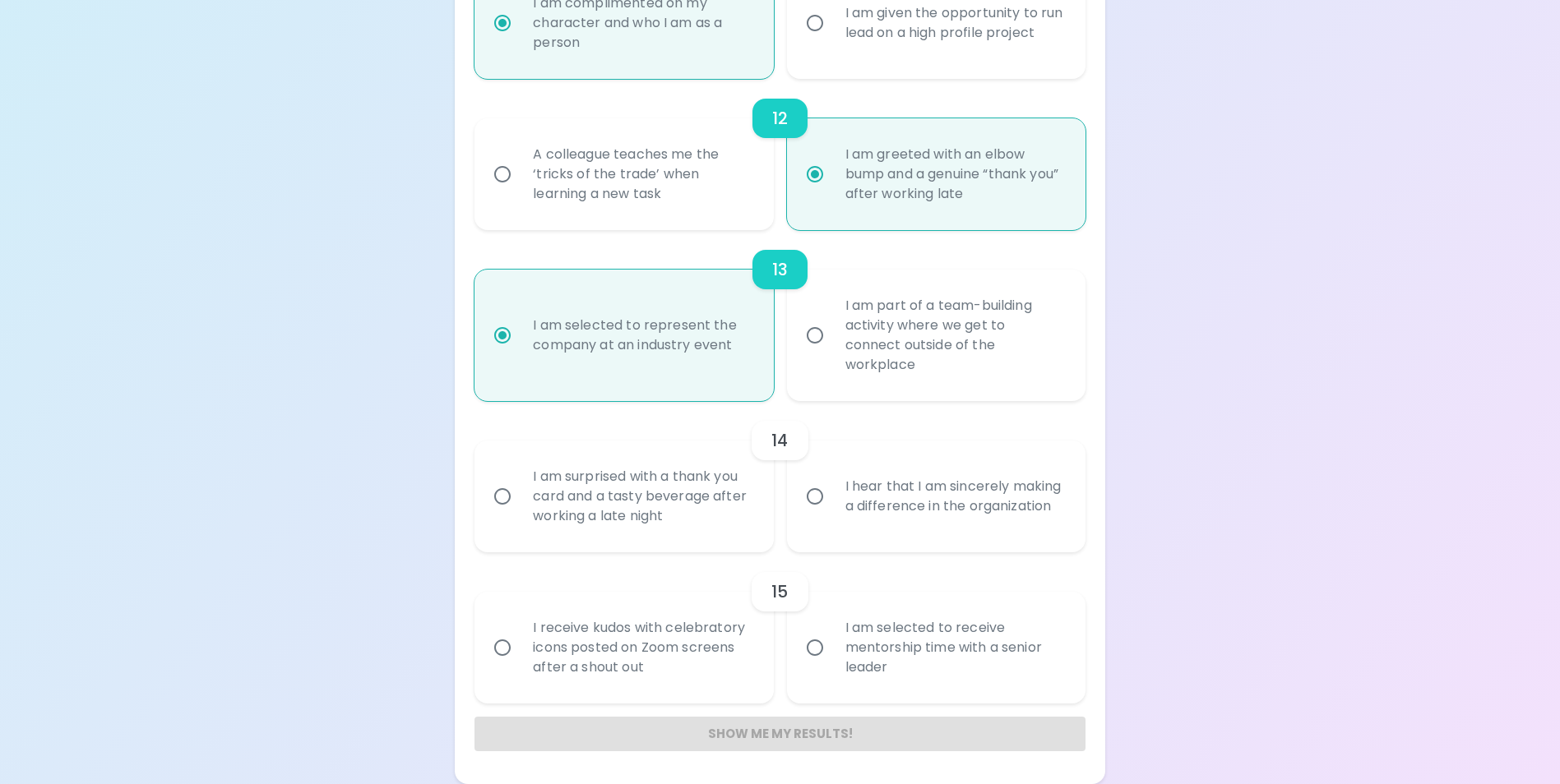
radio input "false"
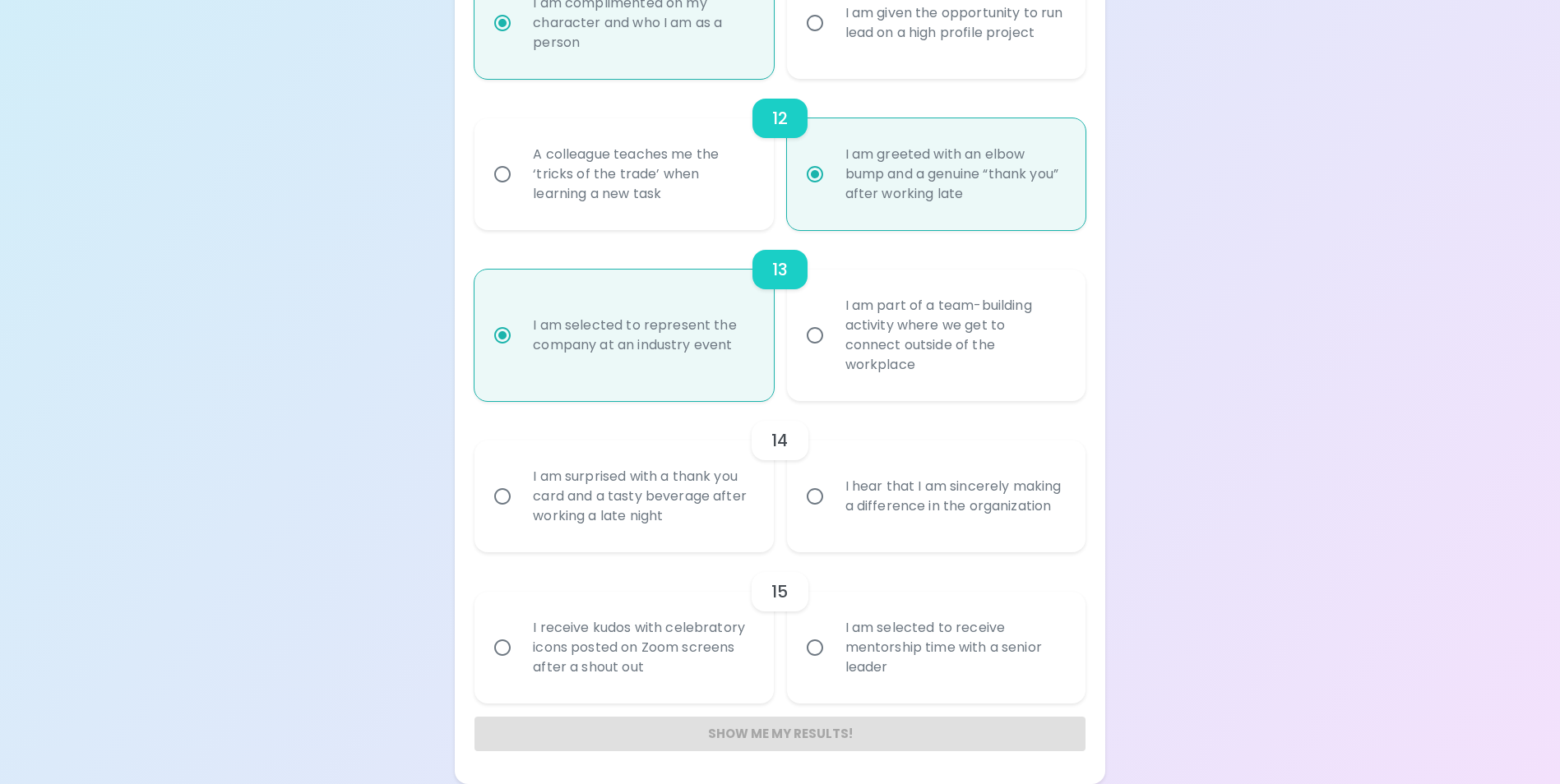
radio input "false"
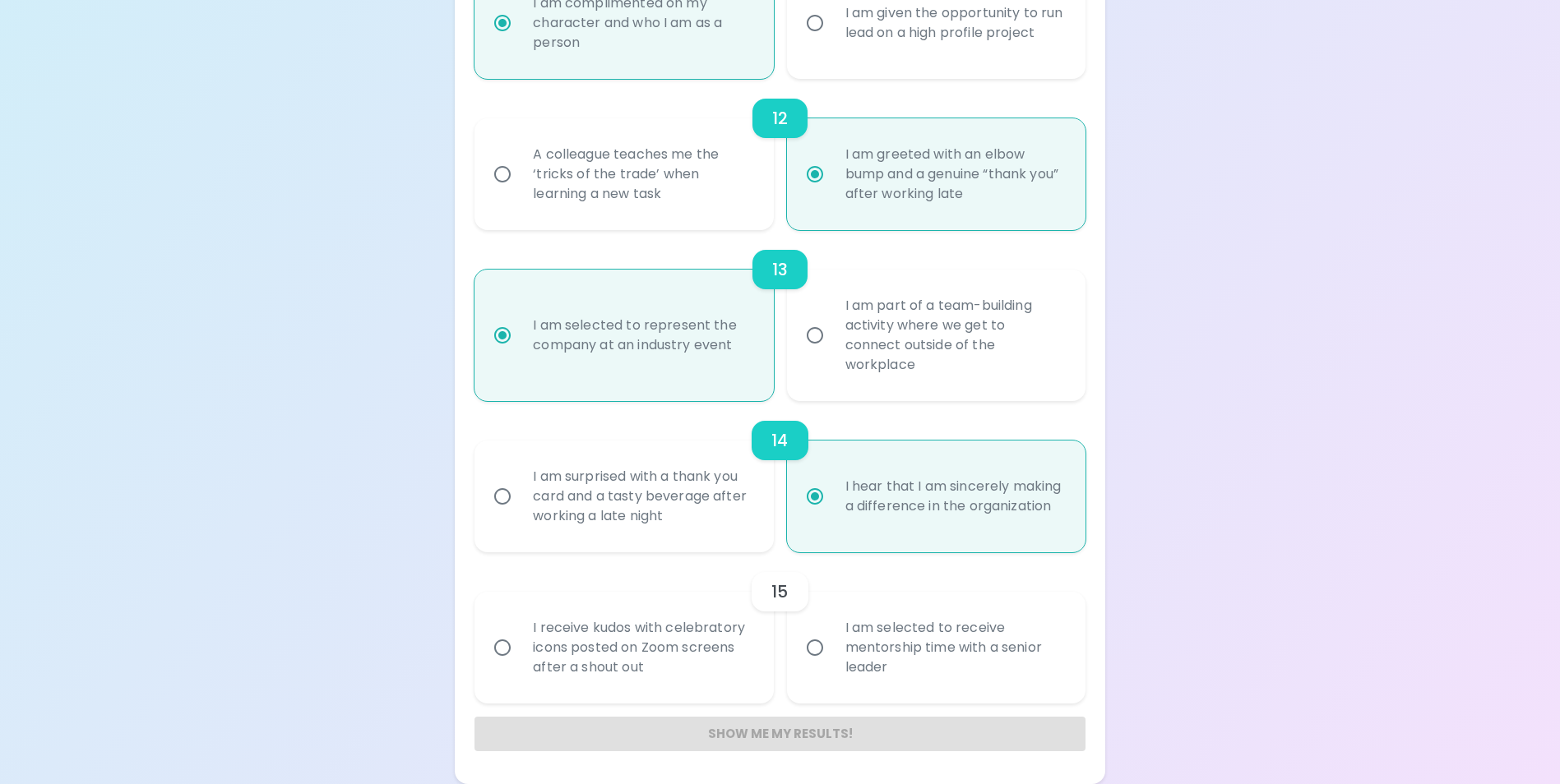
radio input "true"
click at [911, 654] on div "I am selected to receive mentorship time with a senior leader" at bounding box center [953, 648] width 244 height 99
click at [832, 654] on input "I am selected to receive mentorship time with a senior leader" at bounding box center [814, 647] width 35 height 35
radio input "false"
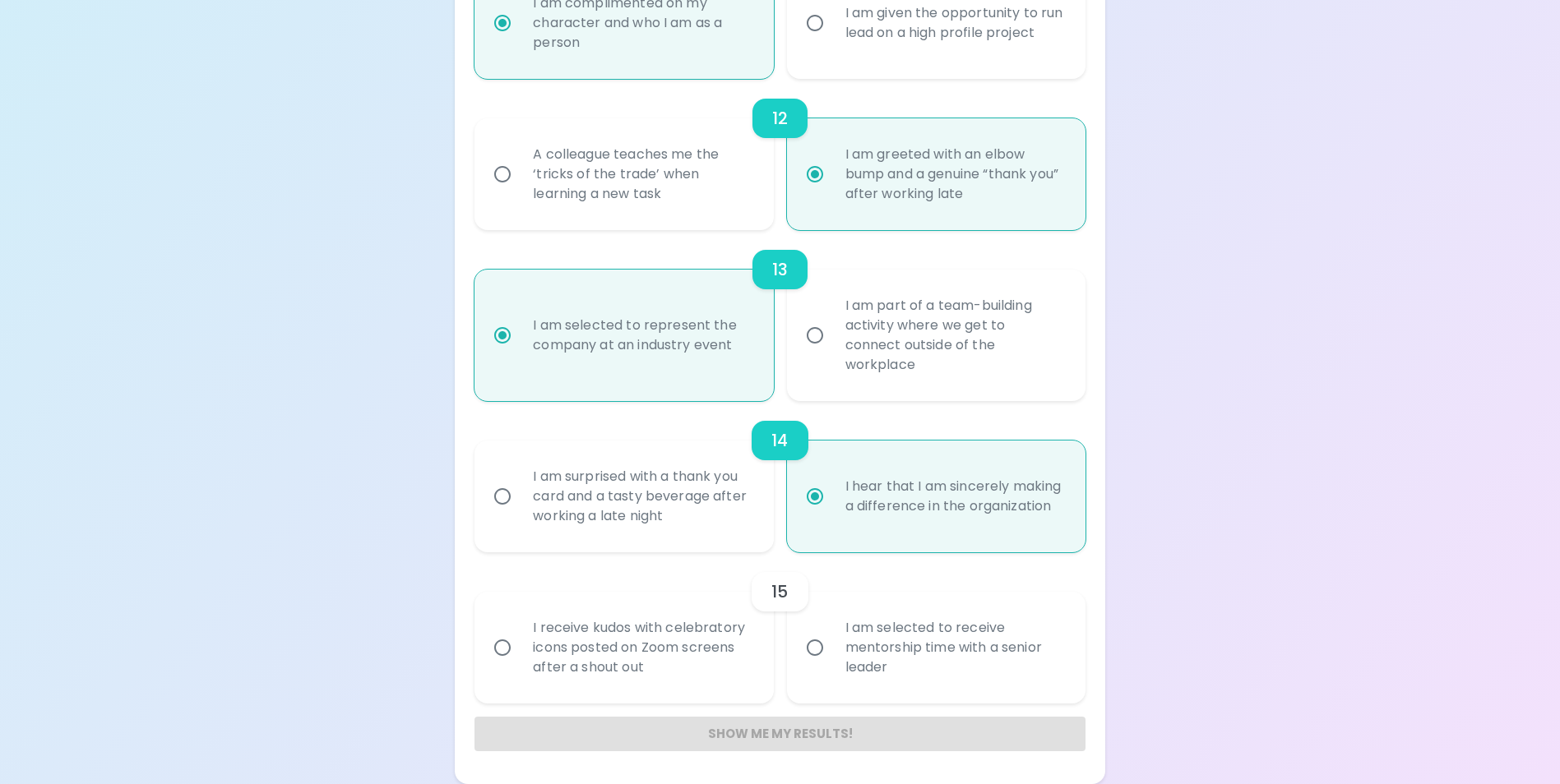
radio input "false"
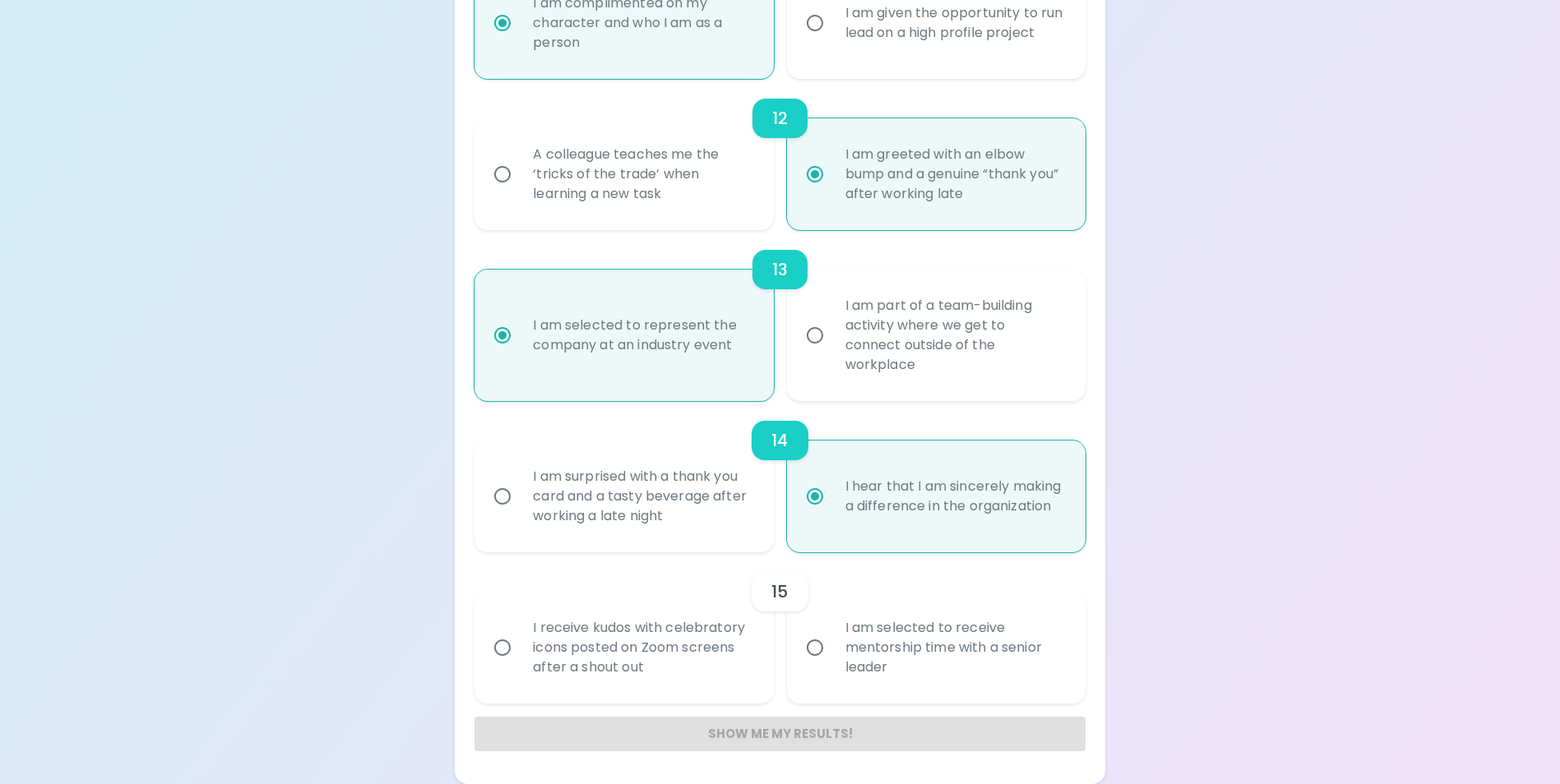
radio input "false"
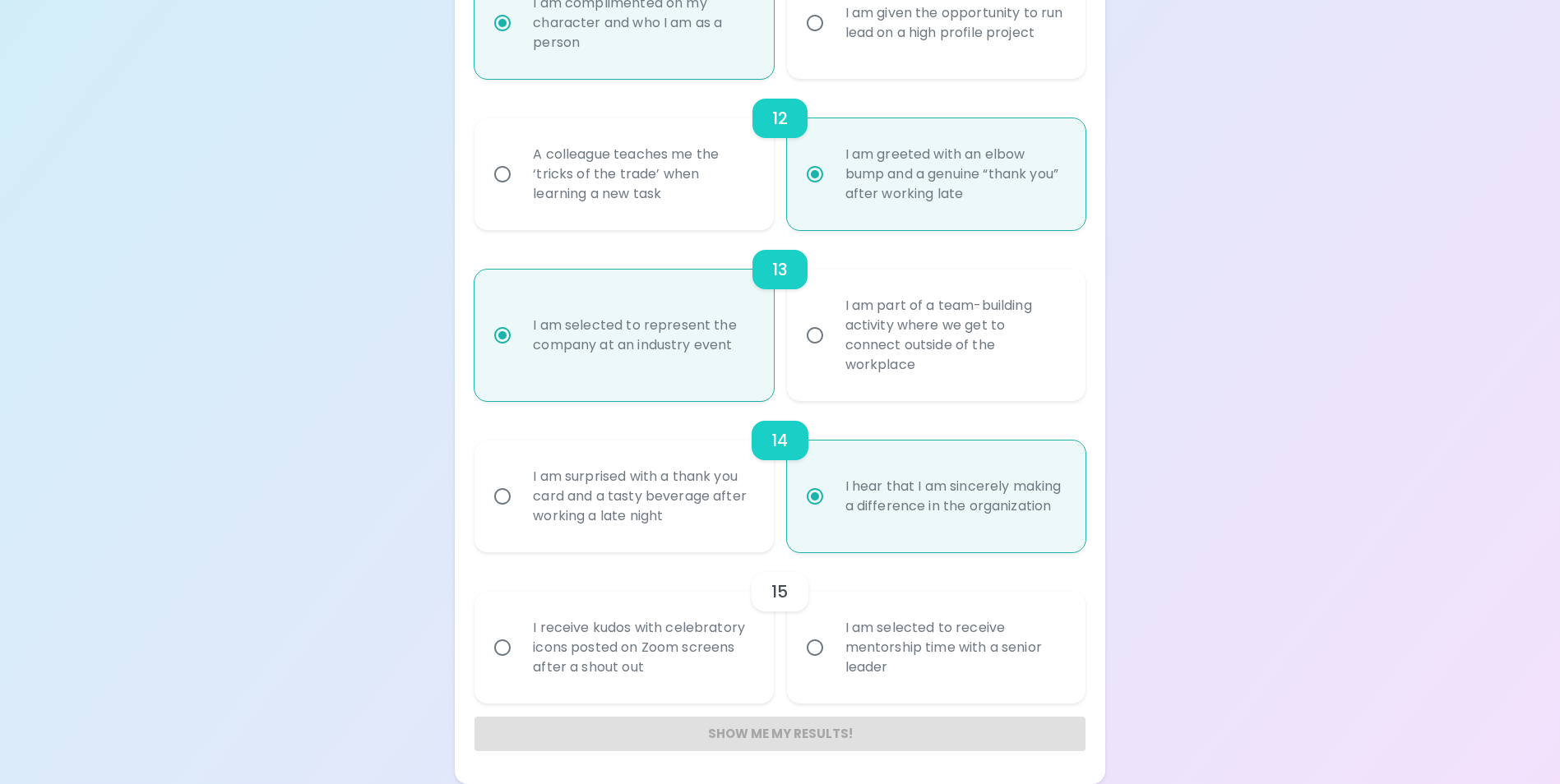
radio input "false"
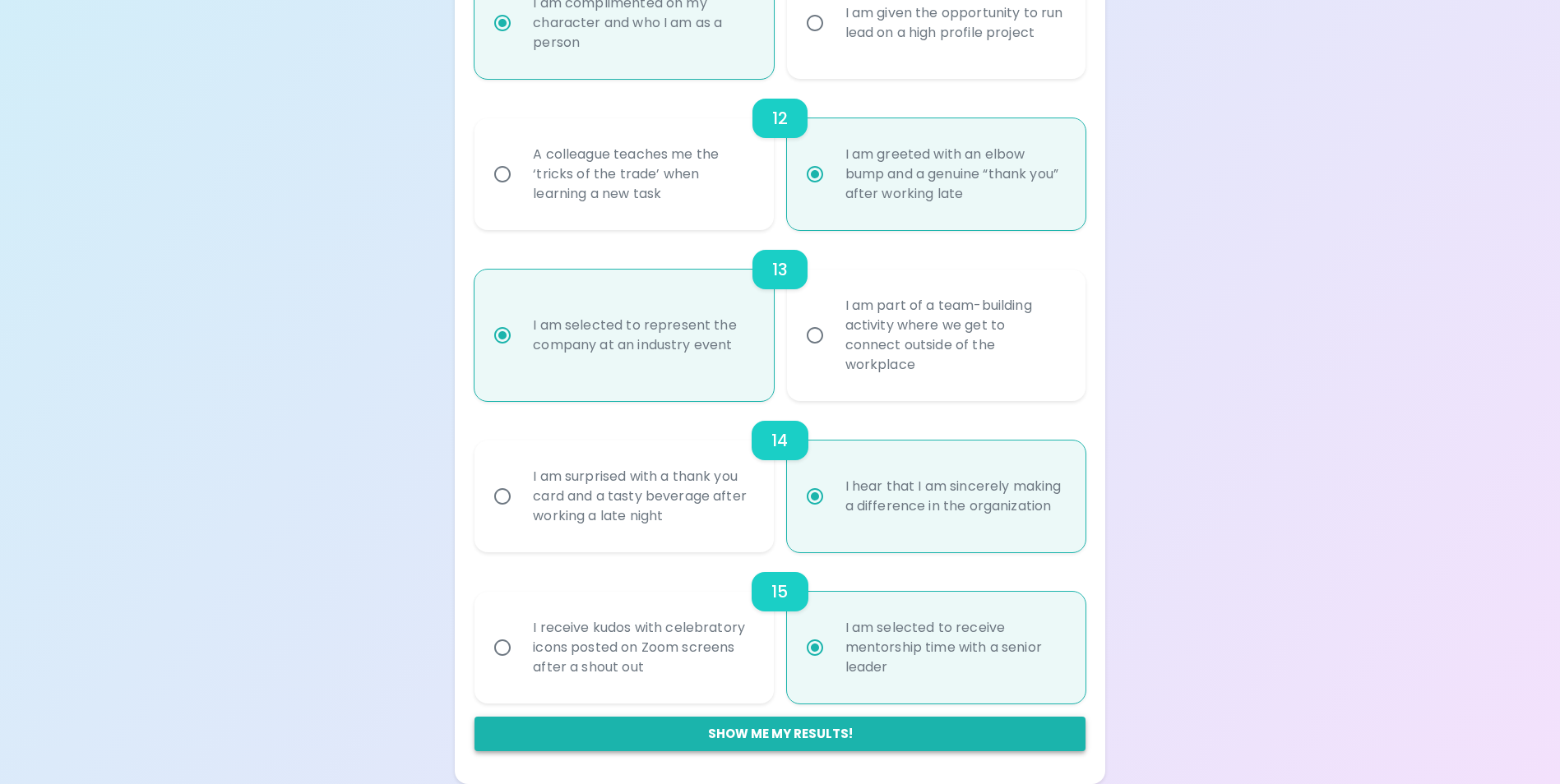
radio input "true"
click at [823, 737] on button "Show me my results!" at bounding box center [780, 734] width 611 height 35
radio input "false"
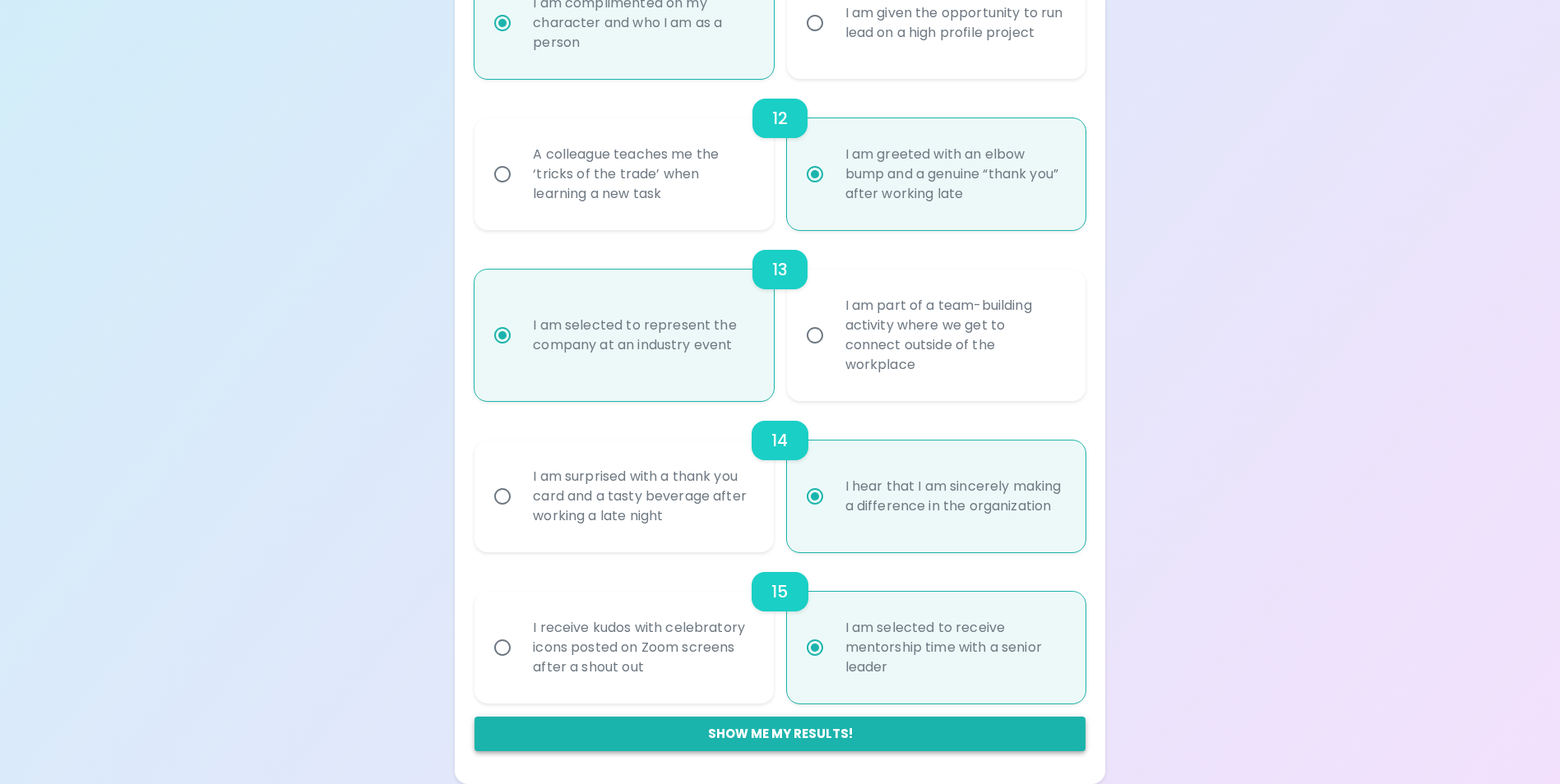
radio input "false"
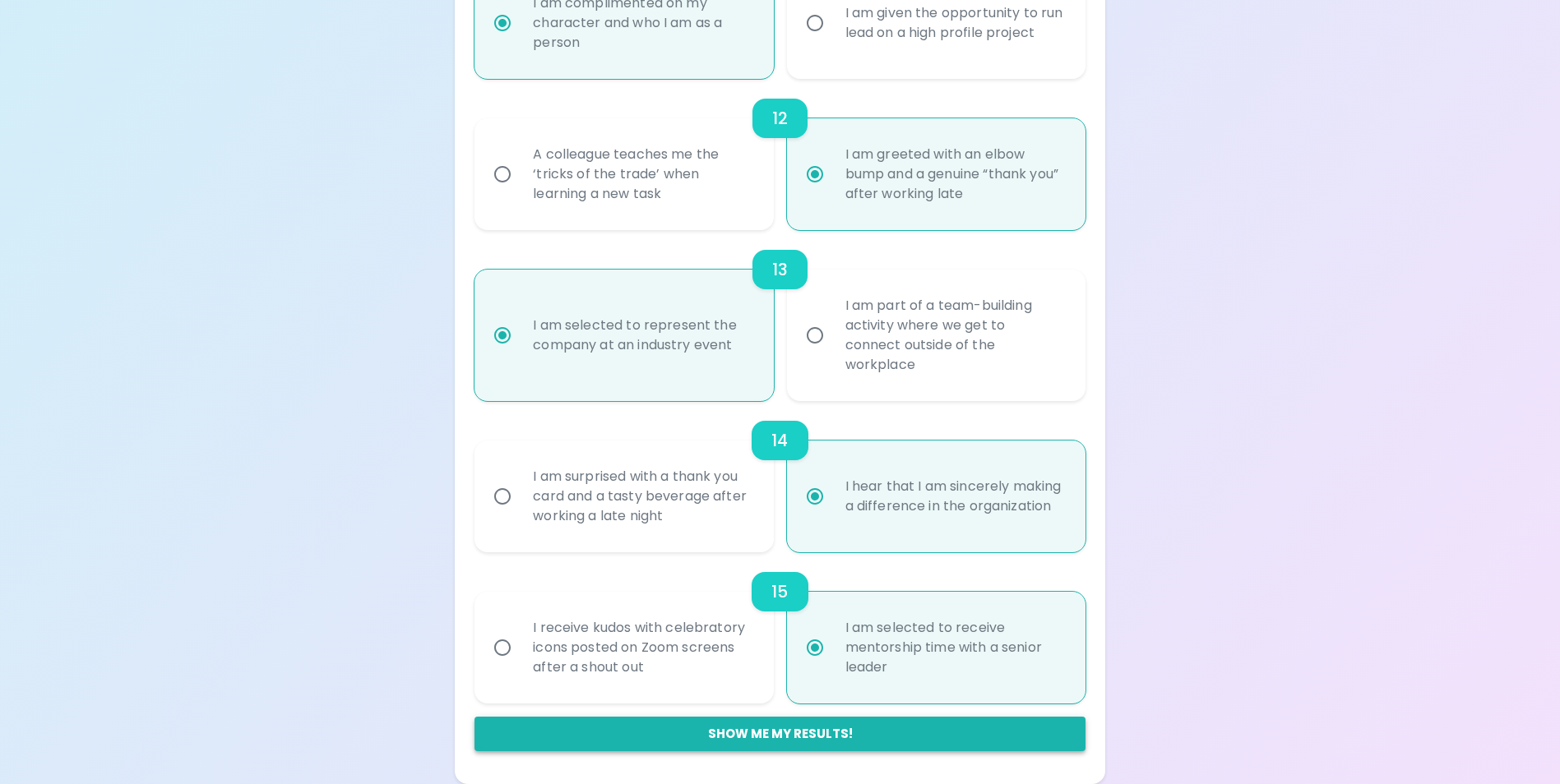
radio input "false"
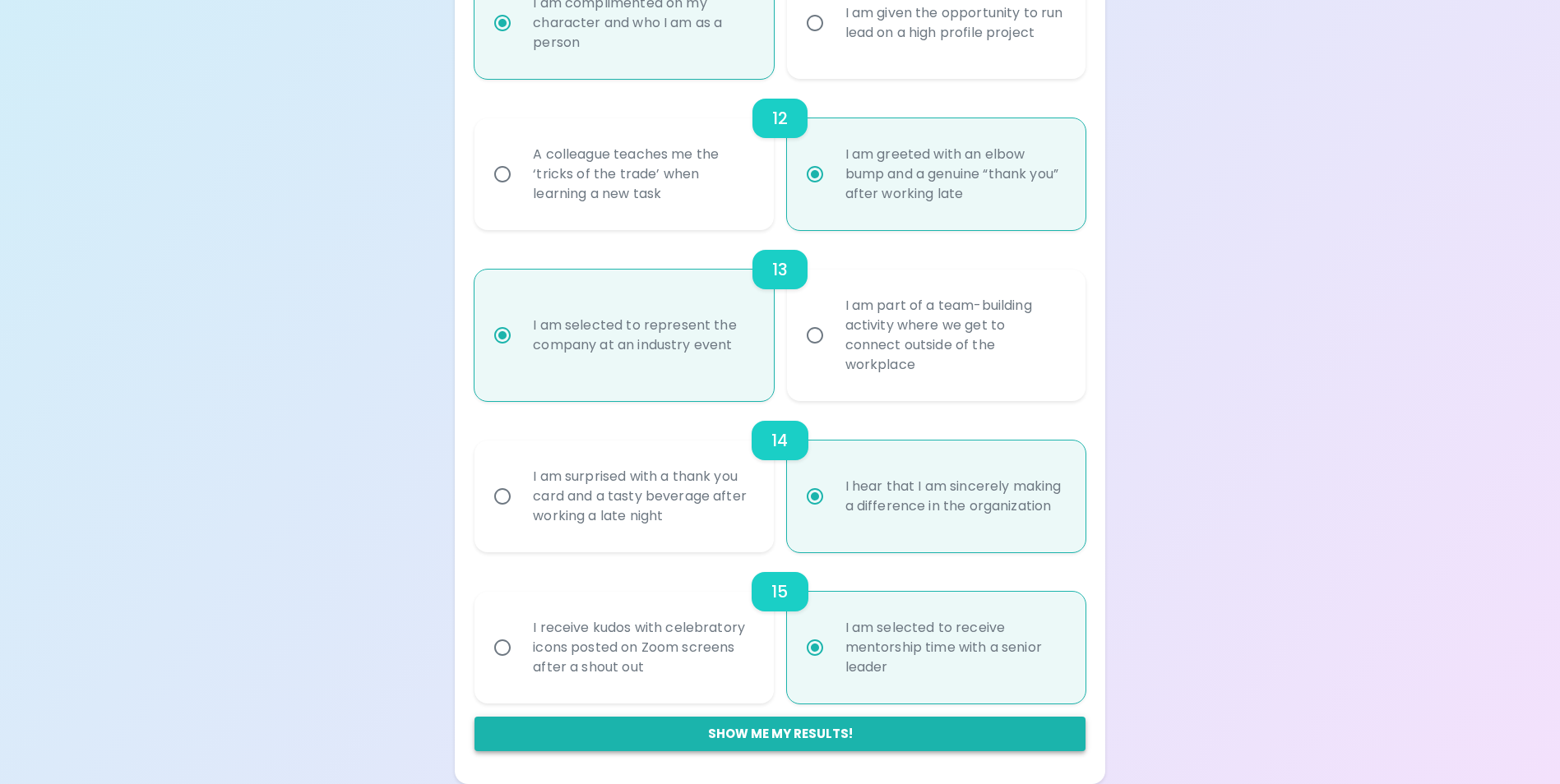
radio input "false"
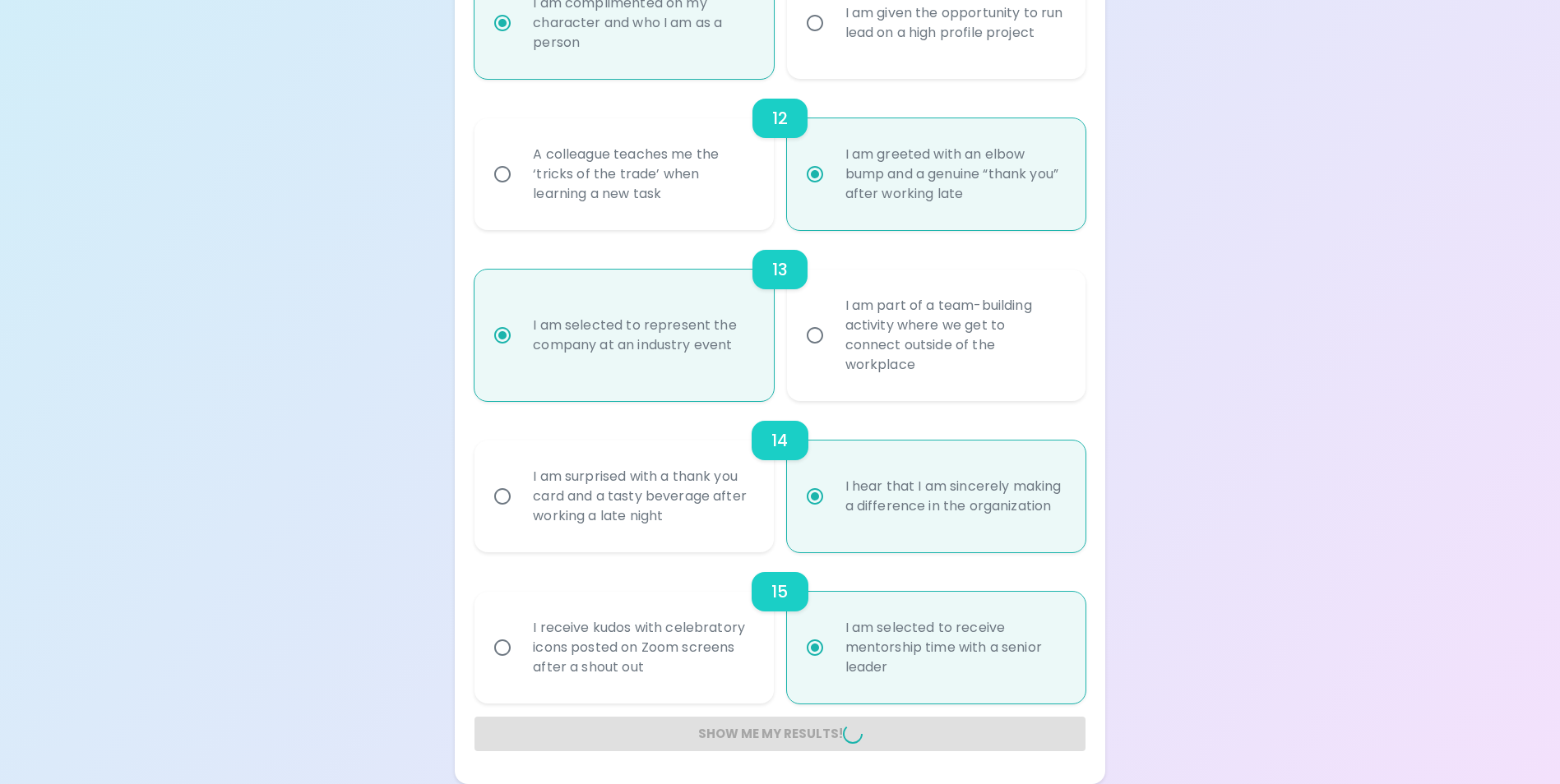
radio input "false"
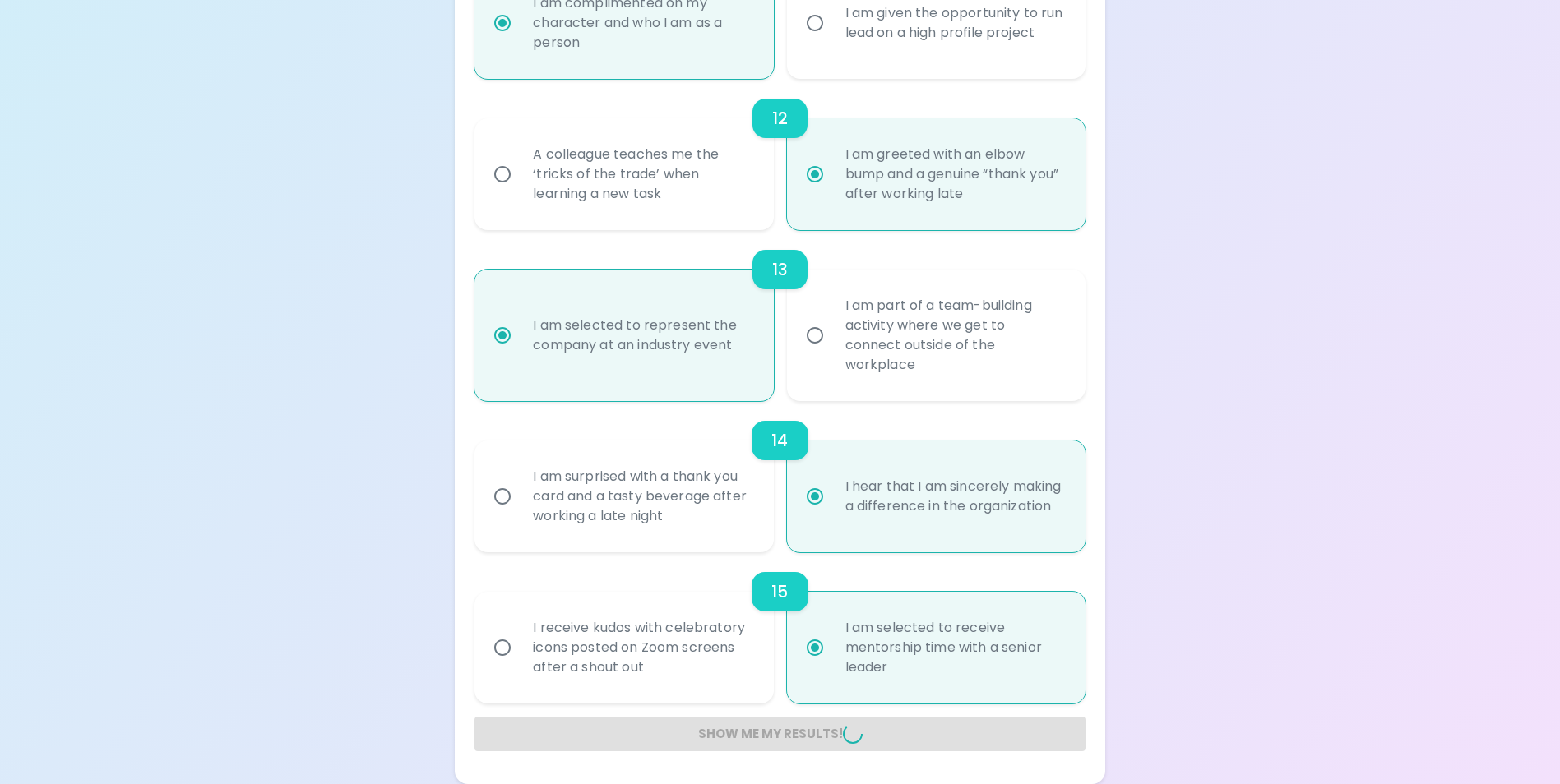
radio input "false"
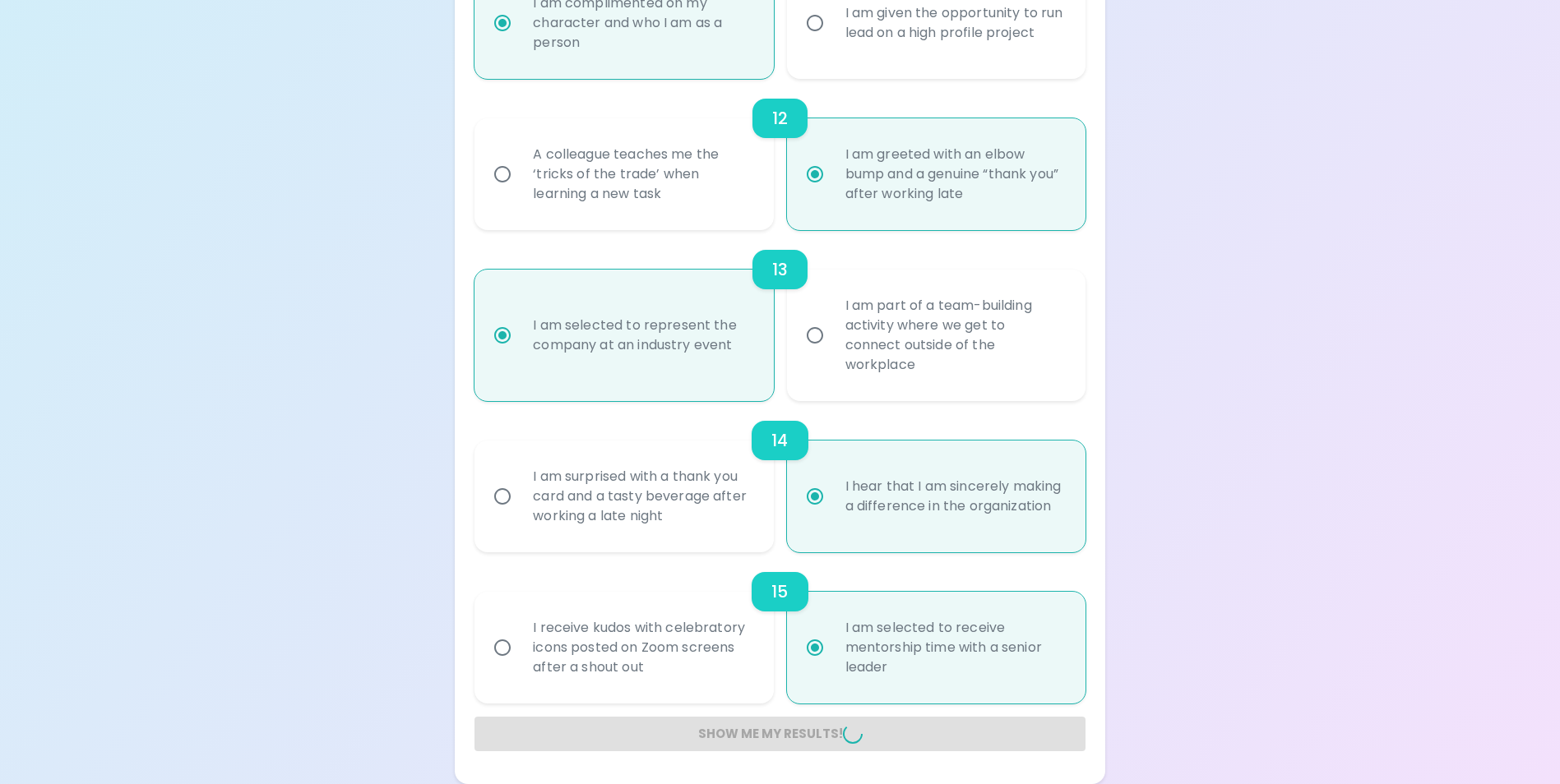
radio input "false"
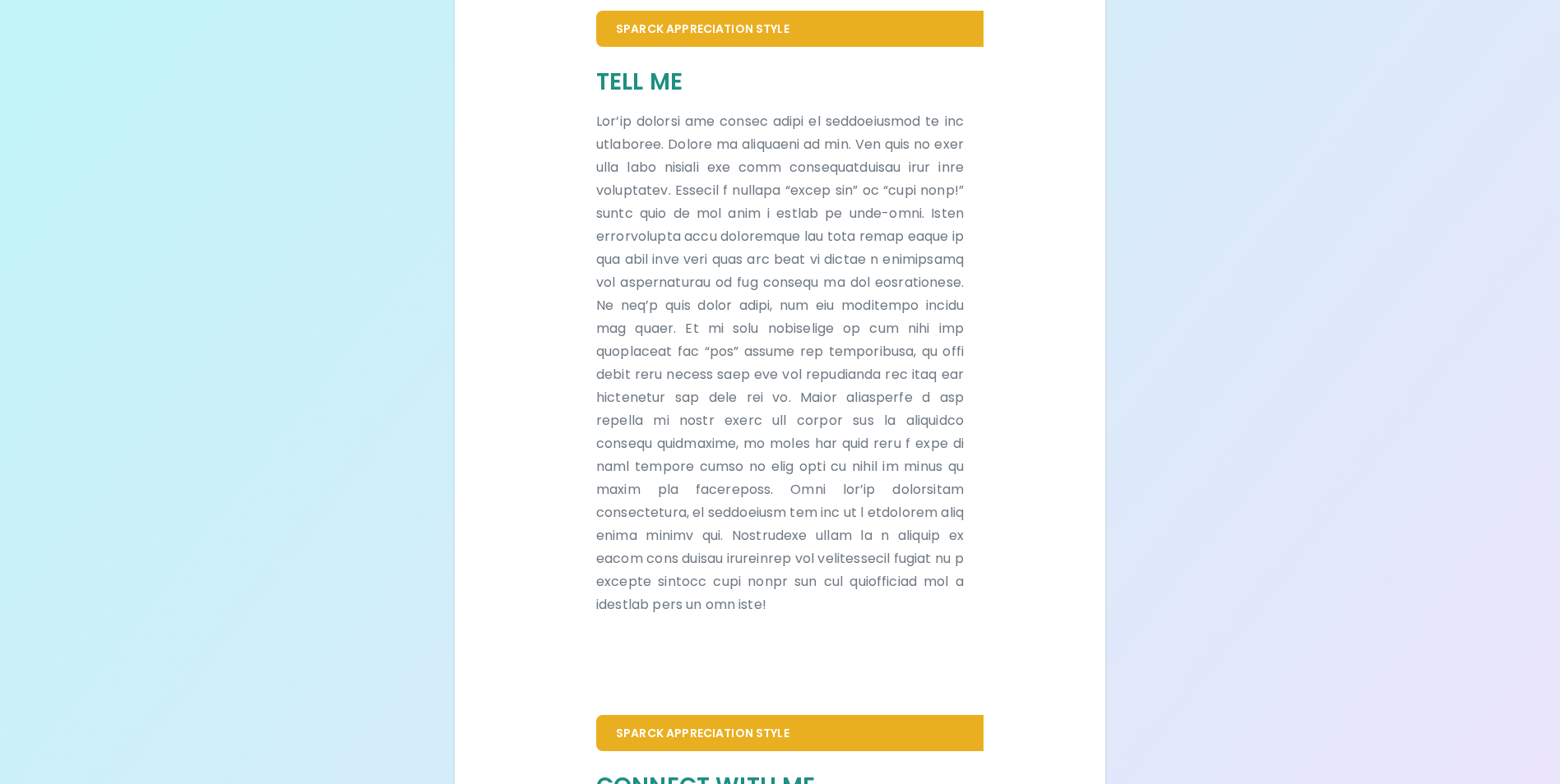
scroll to position [299, 0]
